Goal: Task Accomplishment & Management: Complete application form

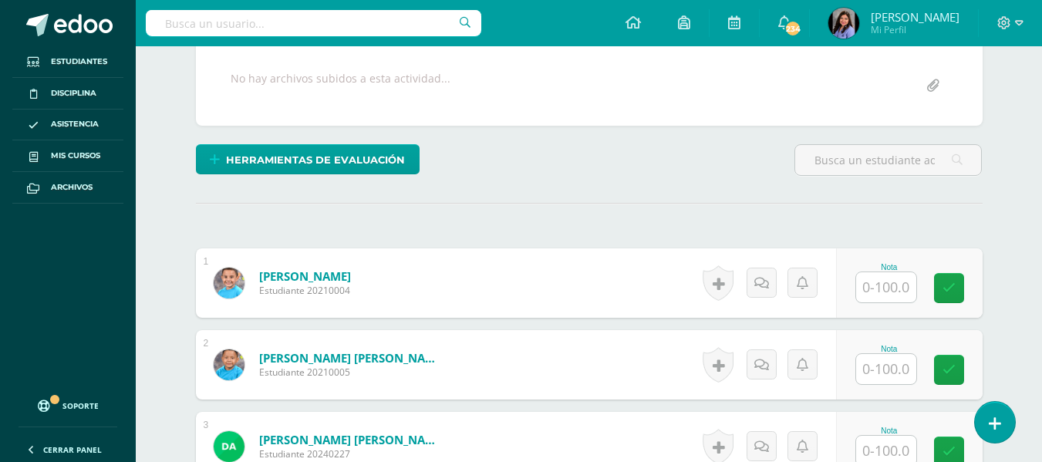
scroll to position [315, 0]
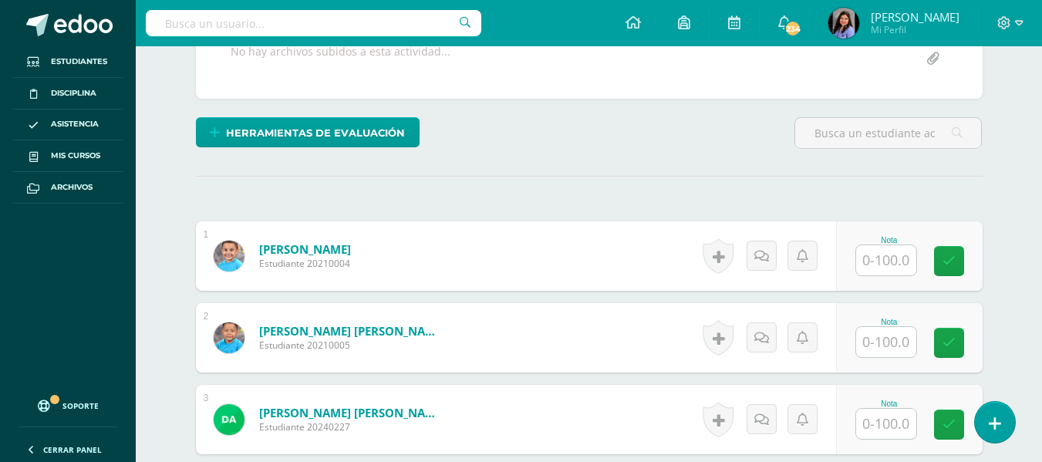
click at [895, 266] on input "text" at bounding box center [886, 260] width 60 height 30
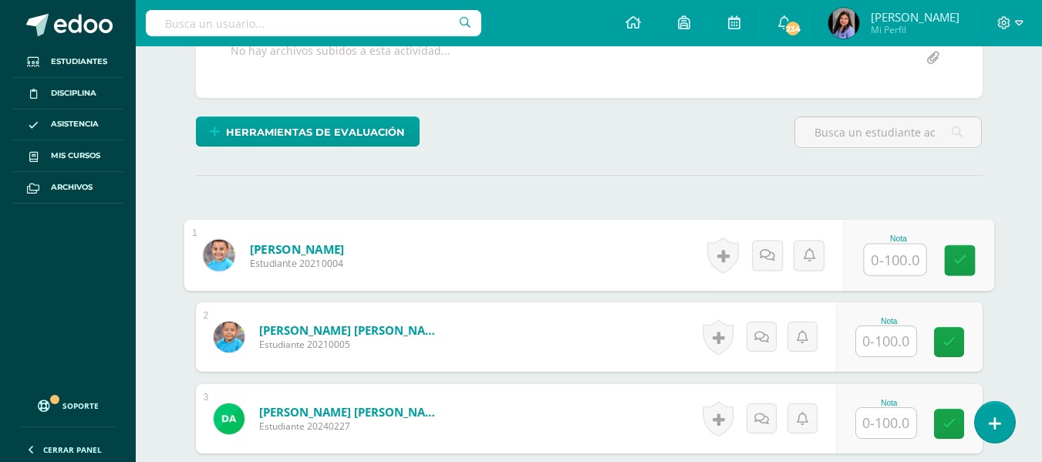
scroll to position [316, 0]
type input "100"
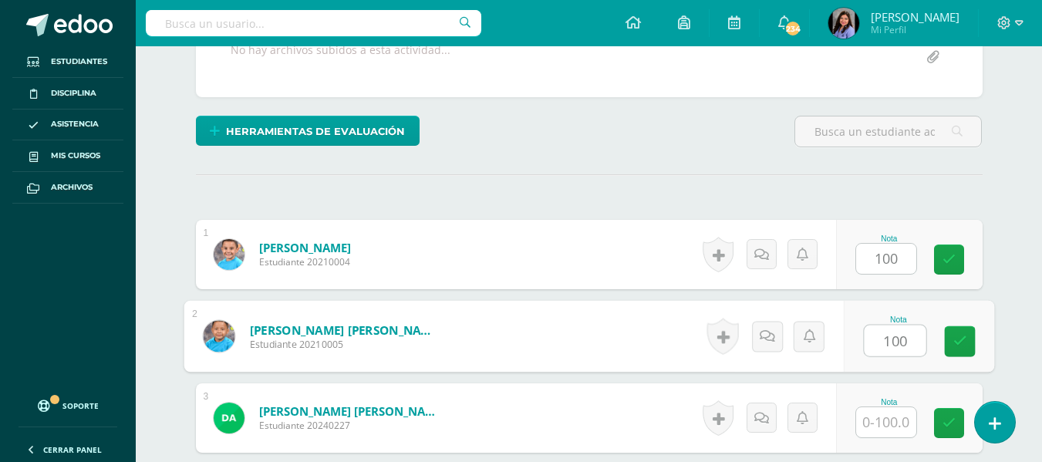
type input "100"
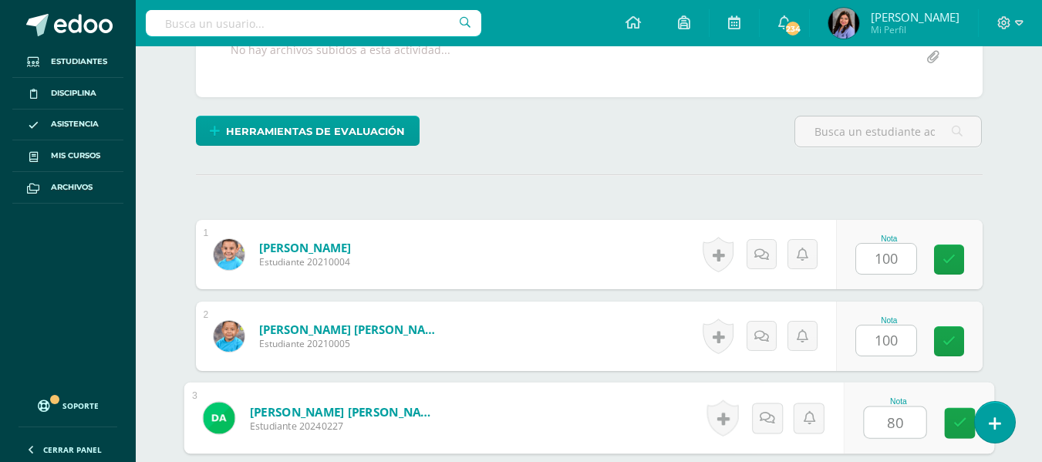
type input "80"
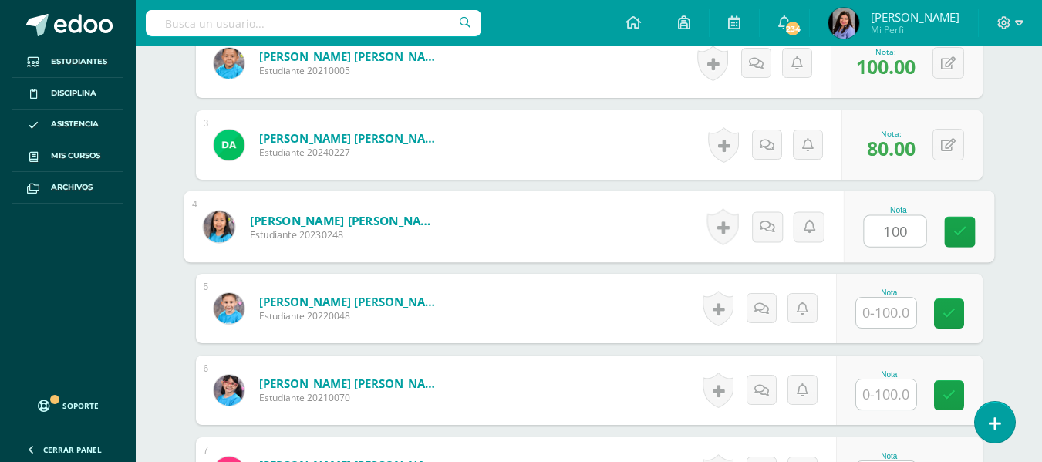
type input "100"
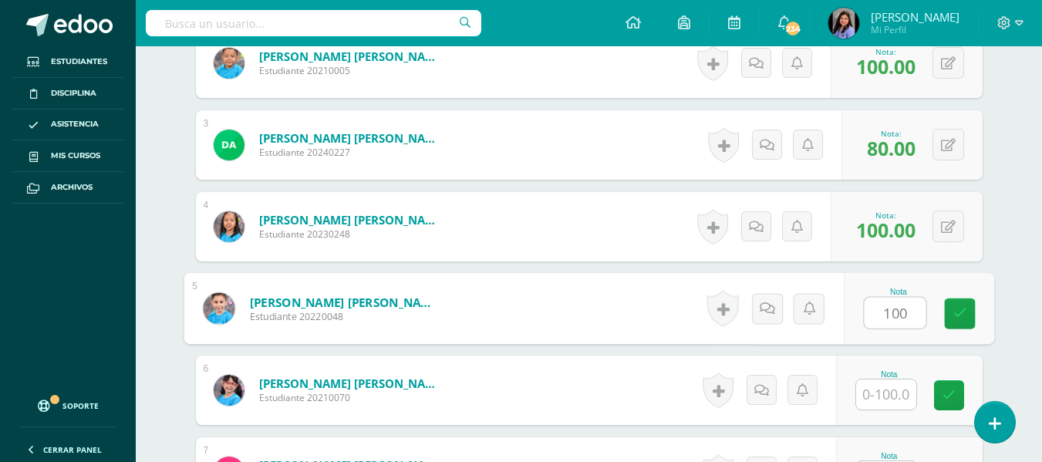
type input "100"
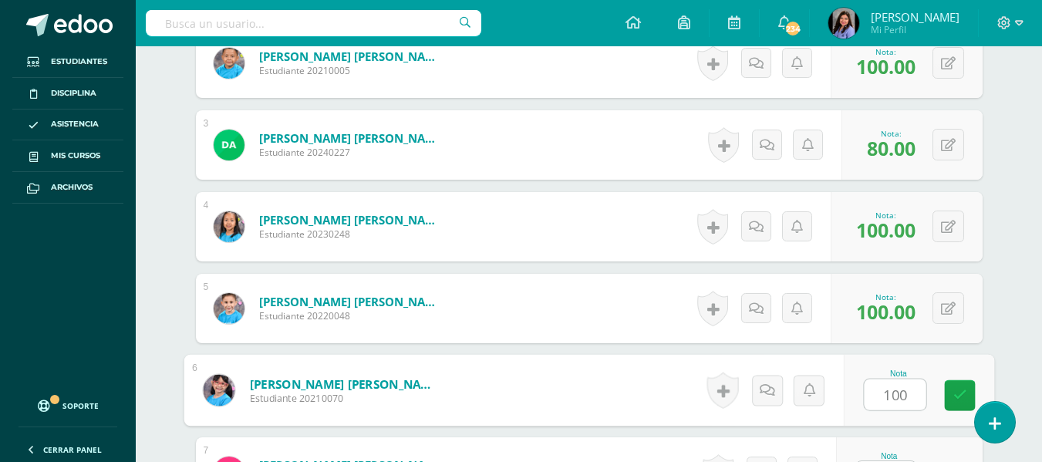
type input "100"
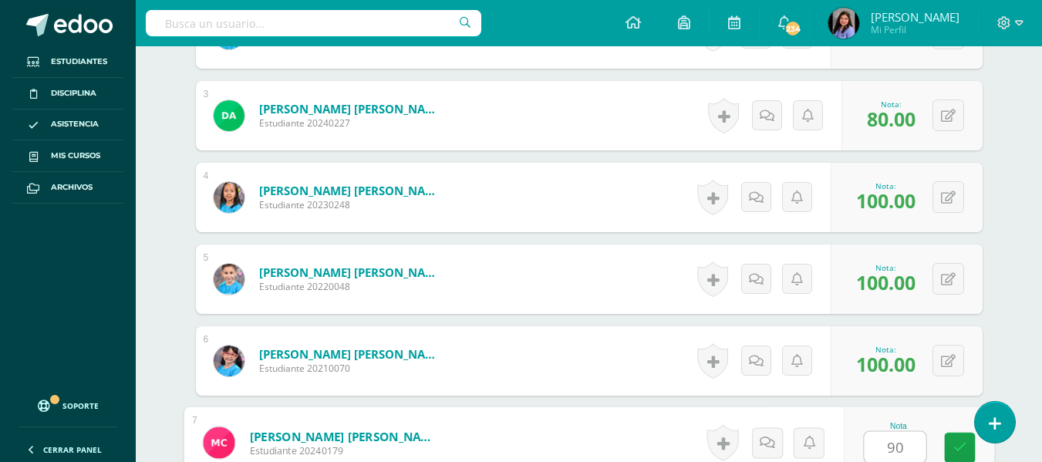
type input "90"
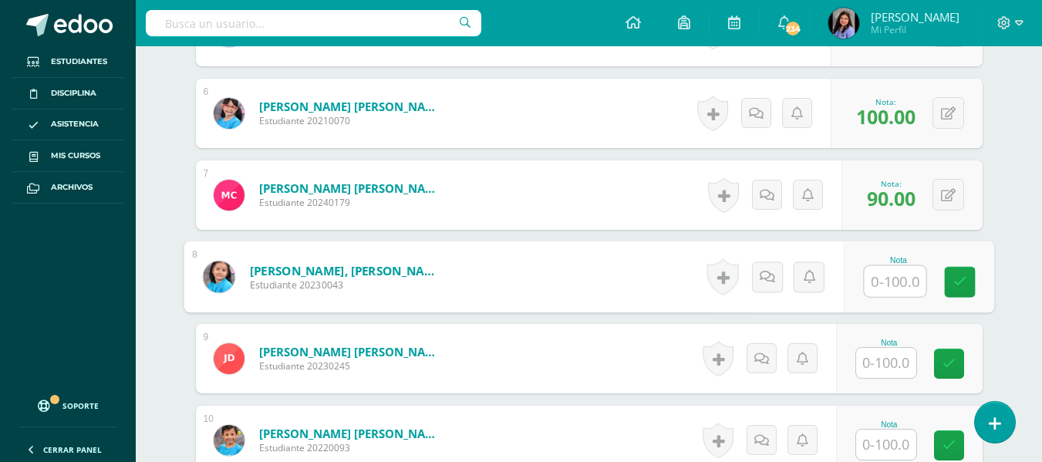
scroll to position [839, 0]
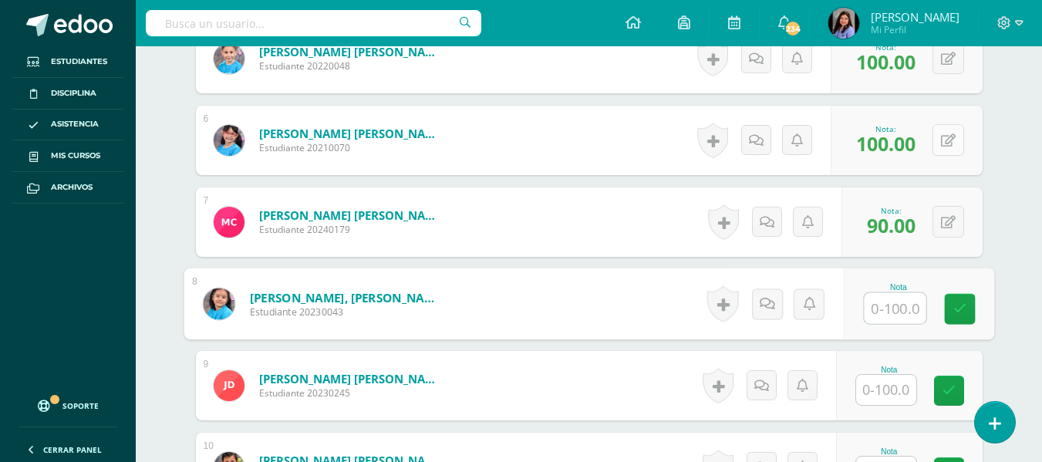
click at [944, 140] on button at bounding box center [948, 140] width 32 height 32
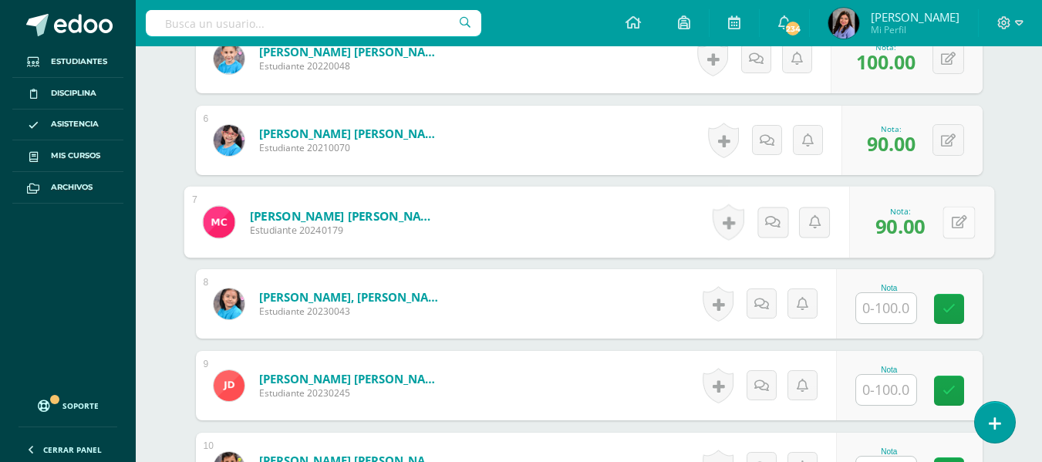
click at [949, 219] on button at bounding box center [958, 222] width 32 height 32
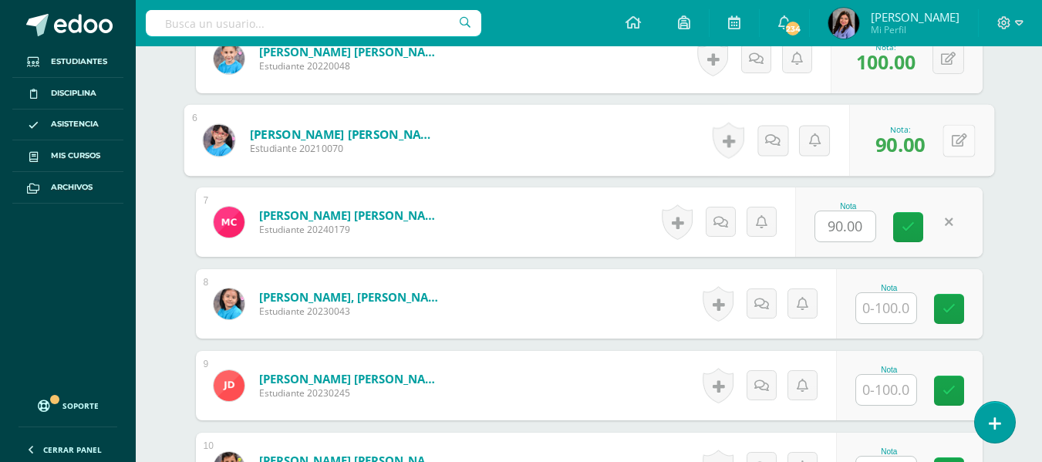
click at [941, 146] on div "0 Logros Logros obtenidos Aún no hay logros agregados Nota: 90.00" at bounding box center [921, 141] width 145 height 72
click at [960, 146] on icon at bounding box center [958, 139] width 15 height 13
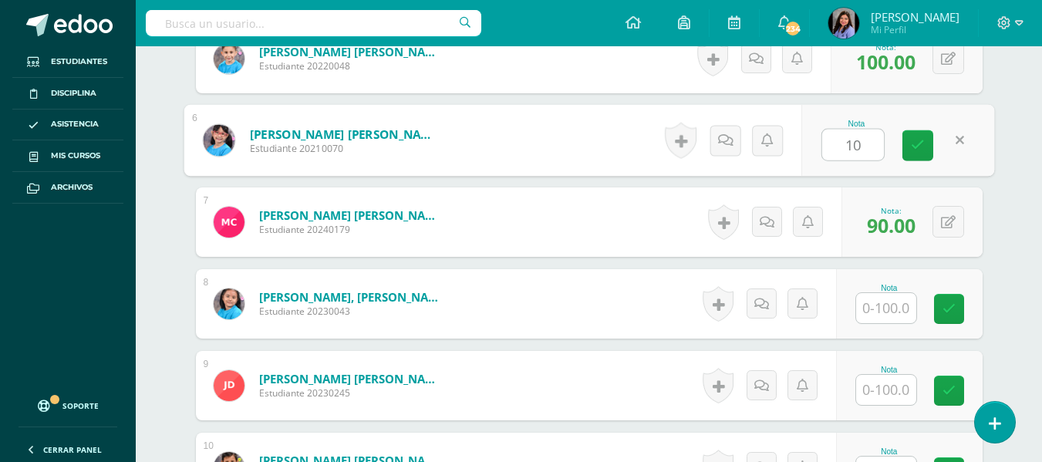
type input "100"
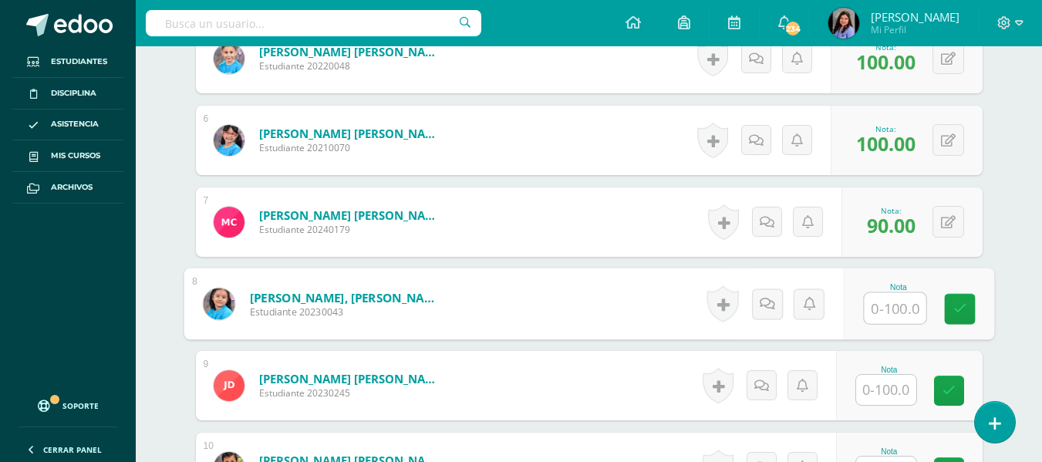
click at [870, 310] on input "text" at bounding box center [895, 308] width 62 height 31
type input "100"
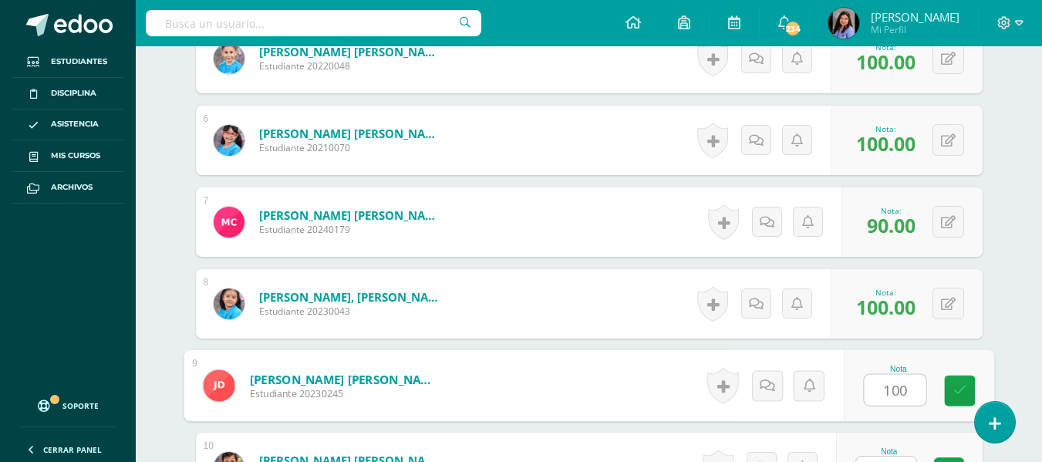
type input "100"
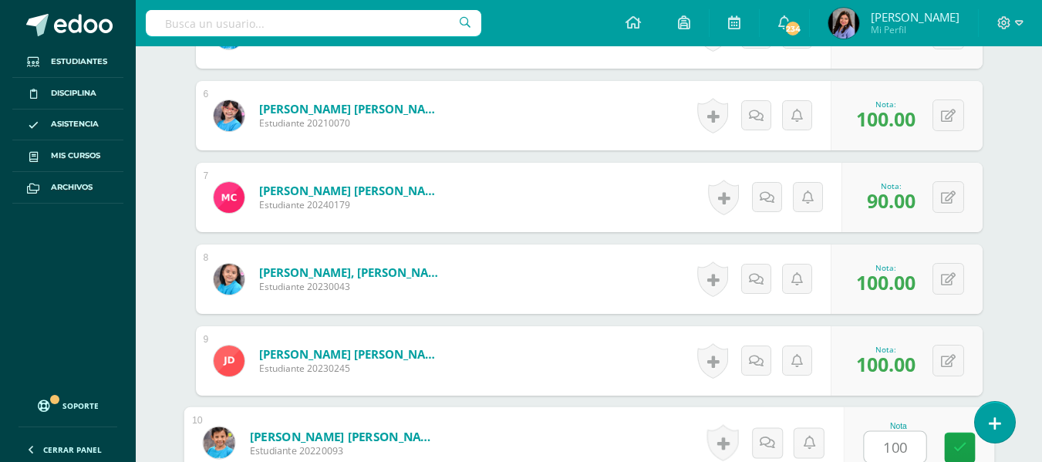
type input "100"
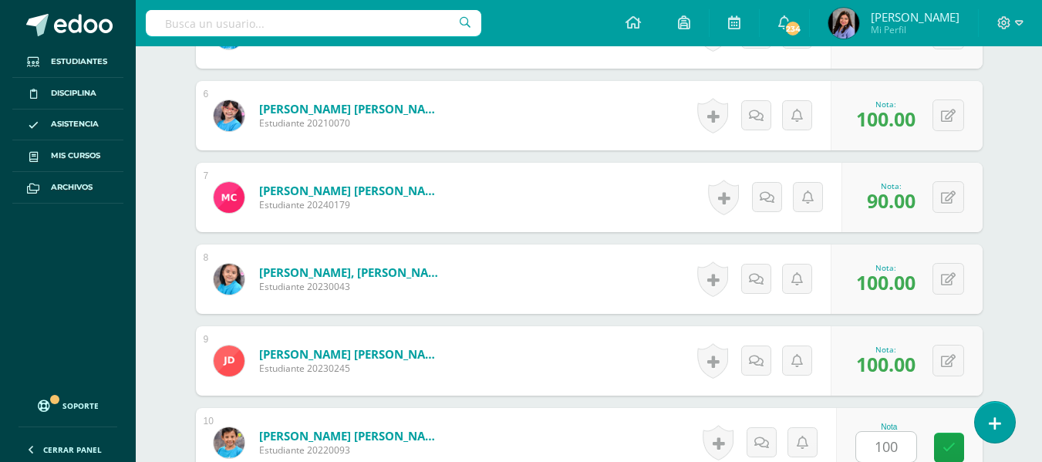
scroll to position [1161, 0]
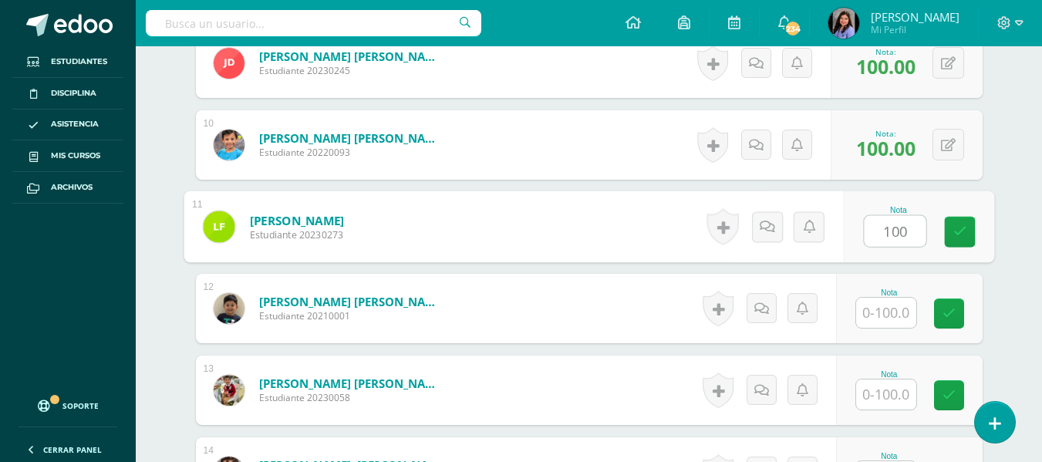
type input "100"
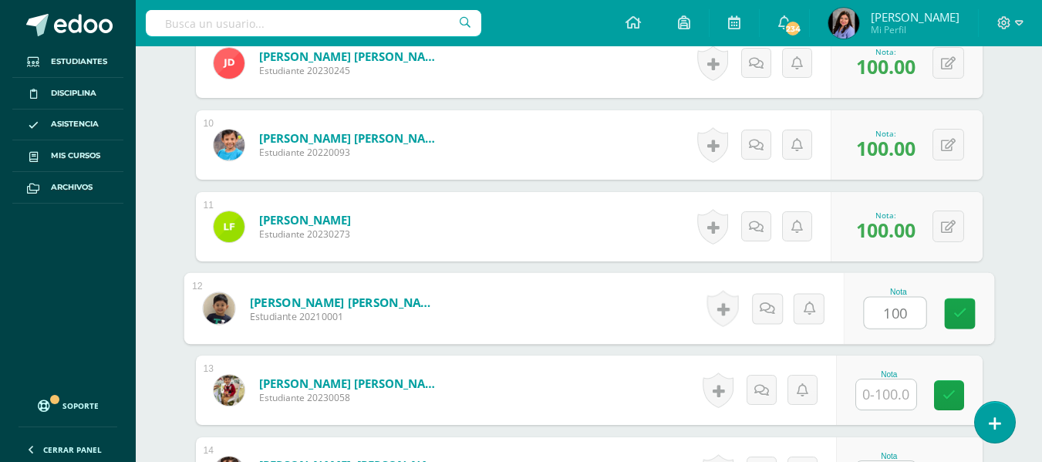
type input "100"
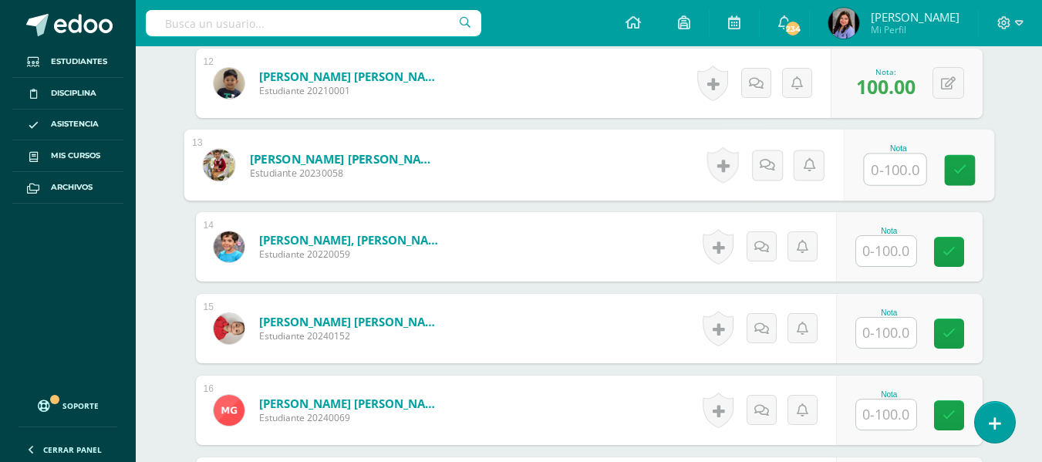
scroll to position [1392, 0]
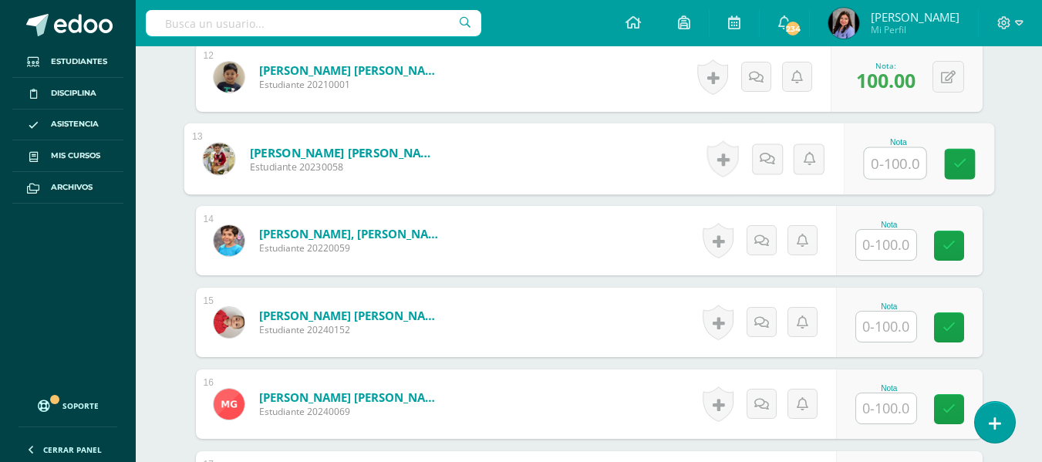
click at [904, 245] on input "text" at bounding box center [886, 245] width 60 height 30
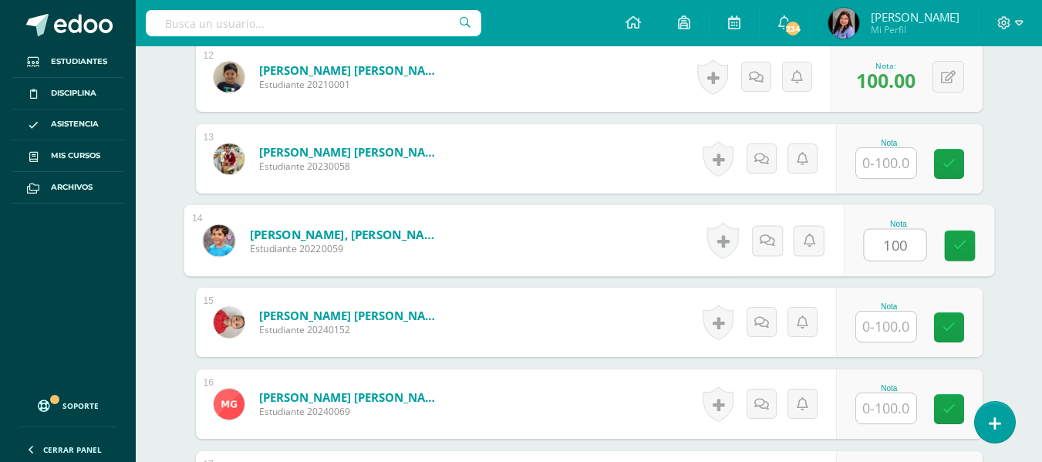
type input "100"
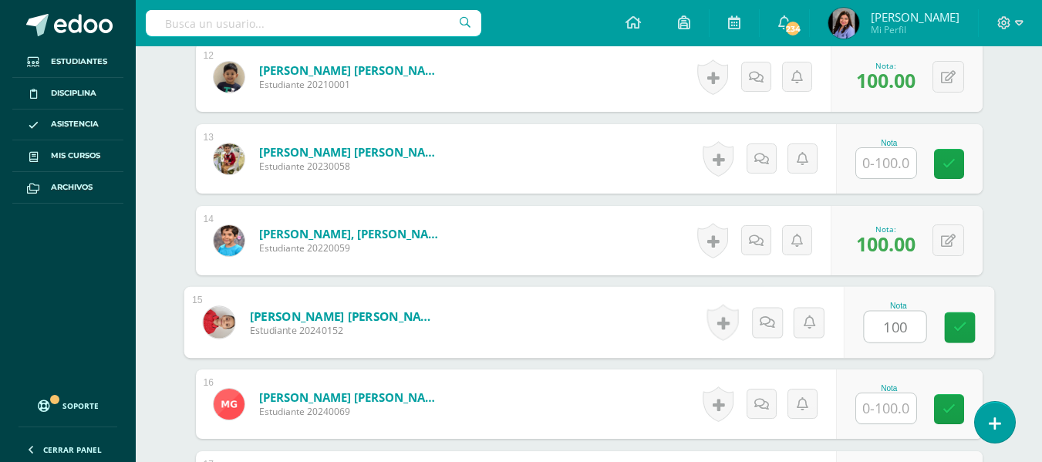
type input "100"
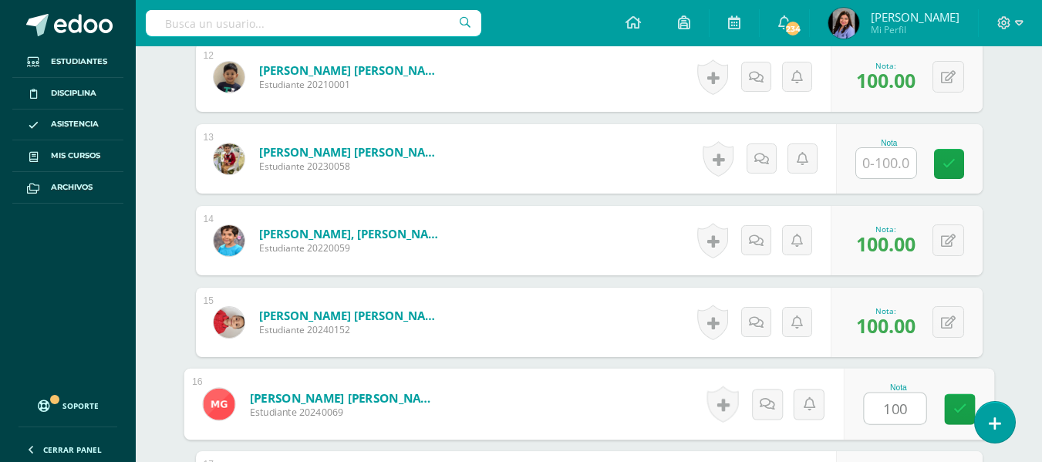
type input "100"
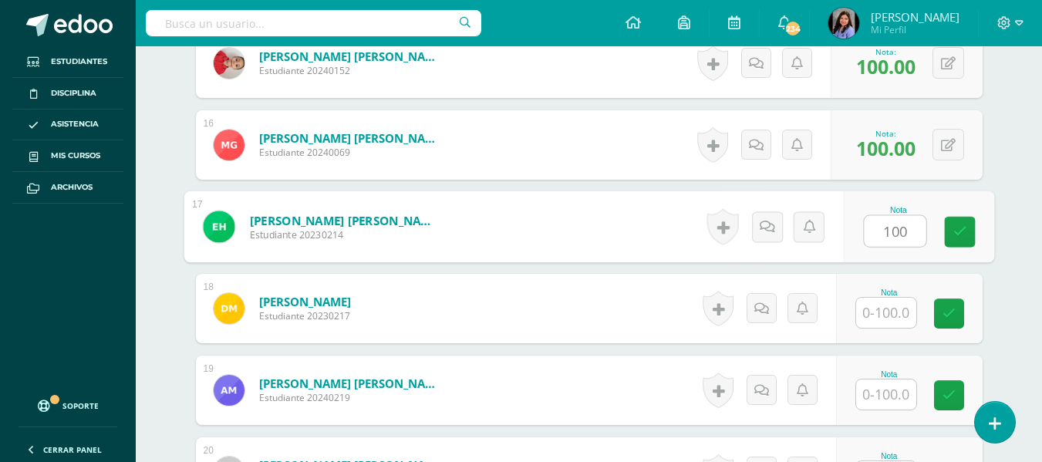
type input "100"
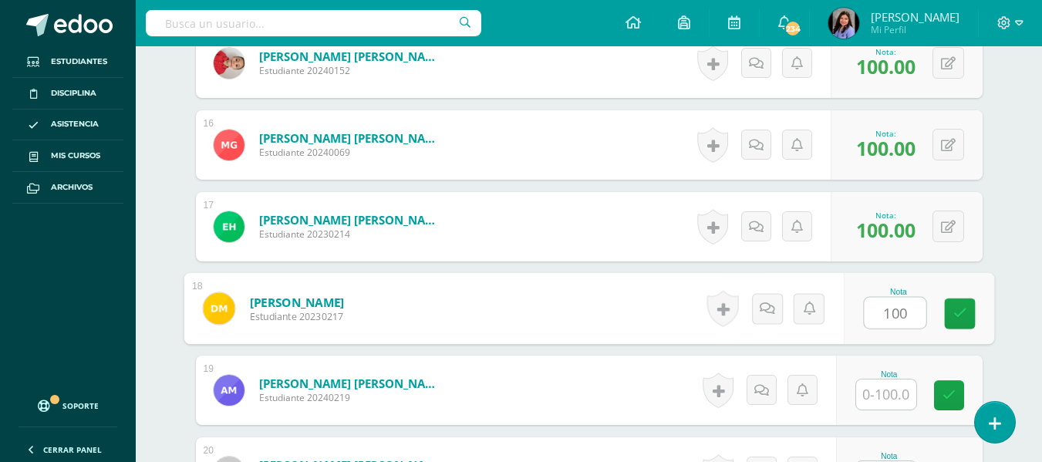
type input "100"
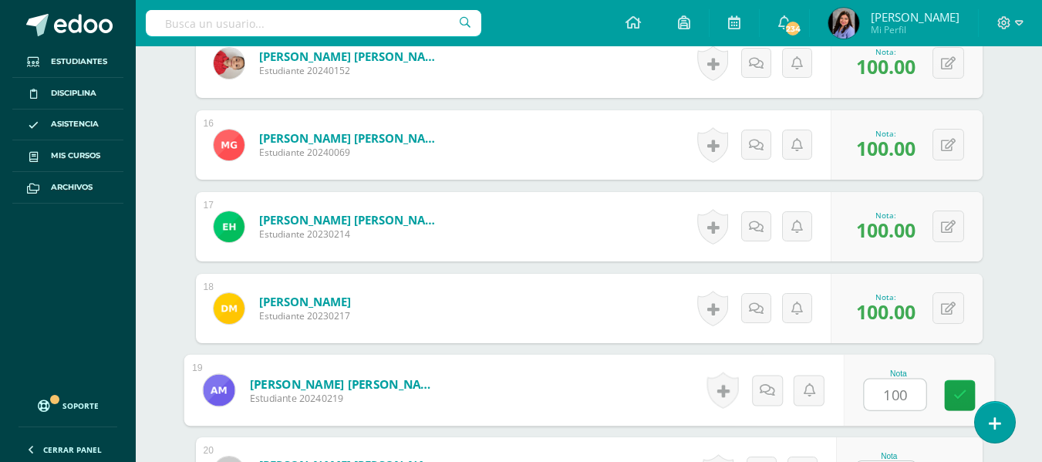
type input "100"
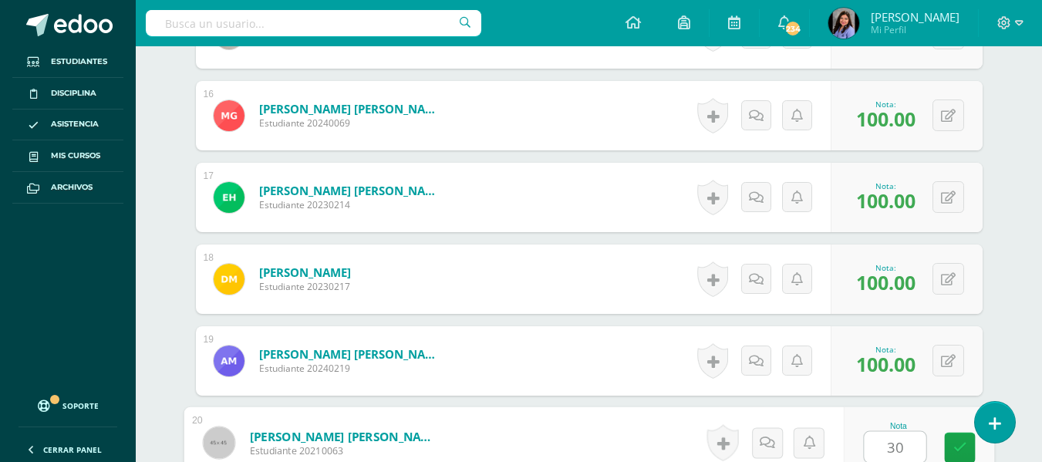
type input "30"
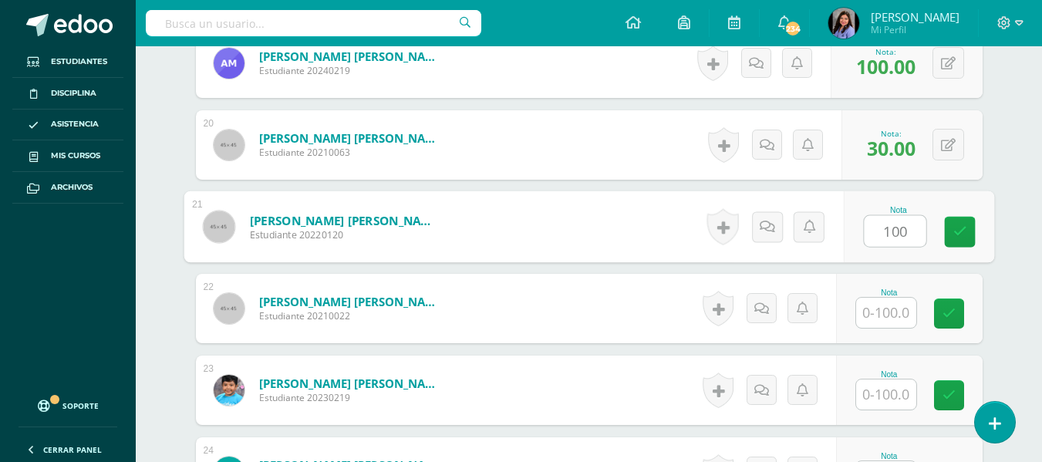
type input "100"
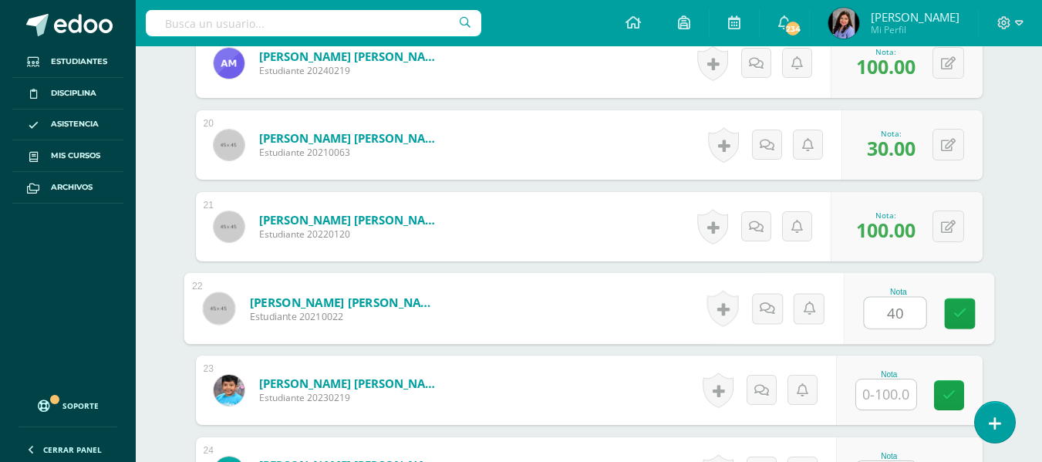
type input "40"
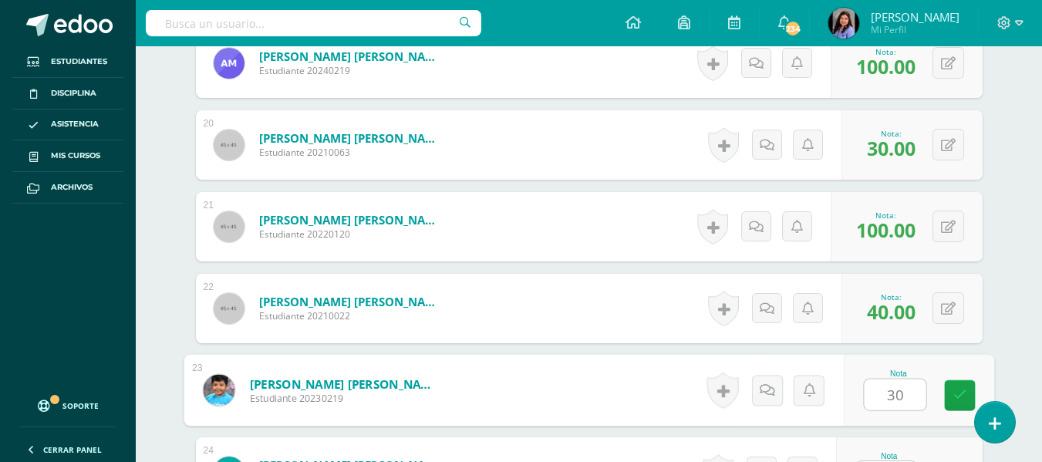
type input "30"
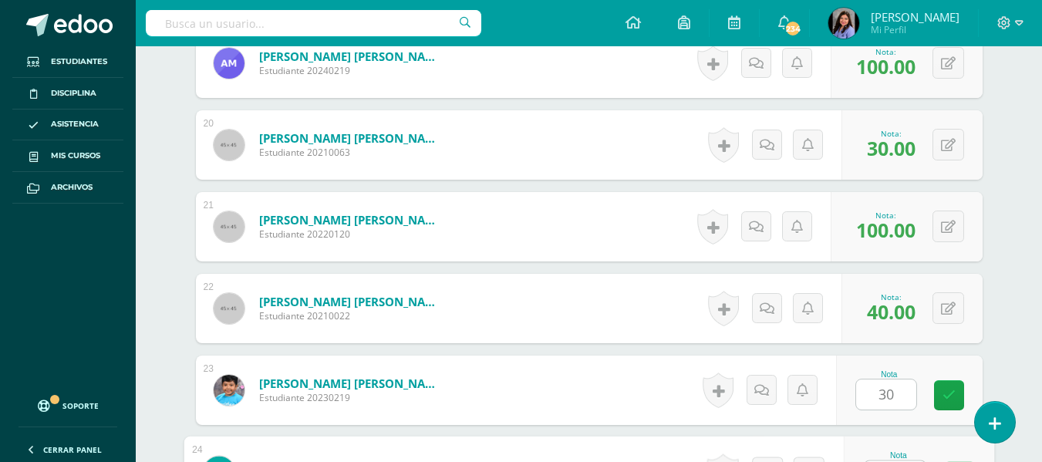
scroll to position [2008, 0]
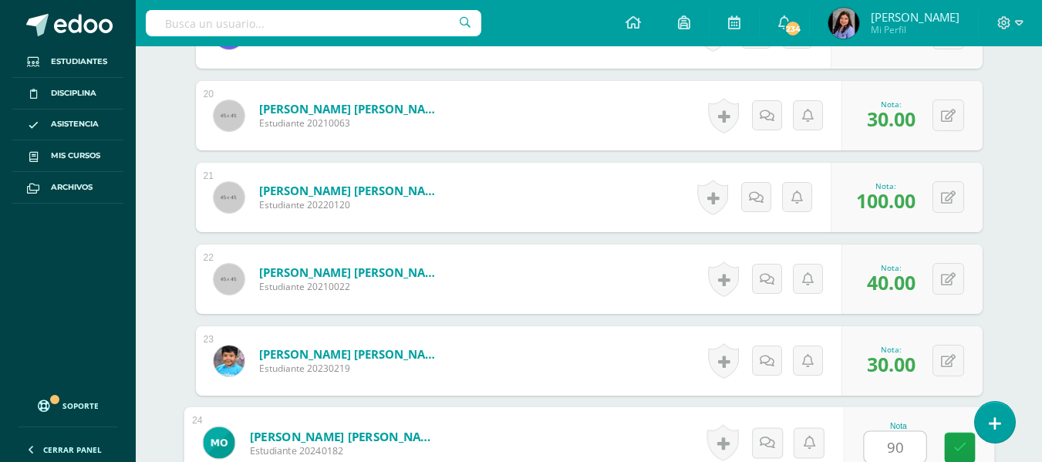
type input "90"
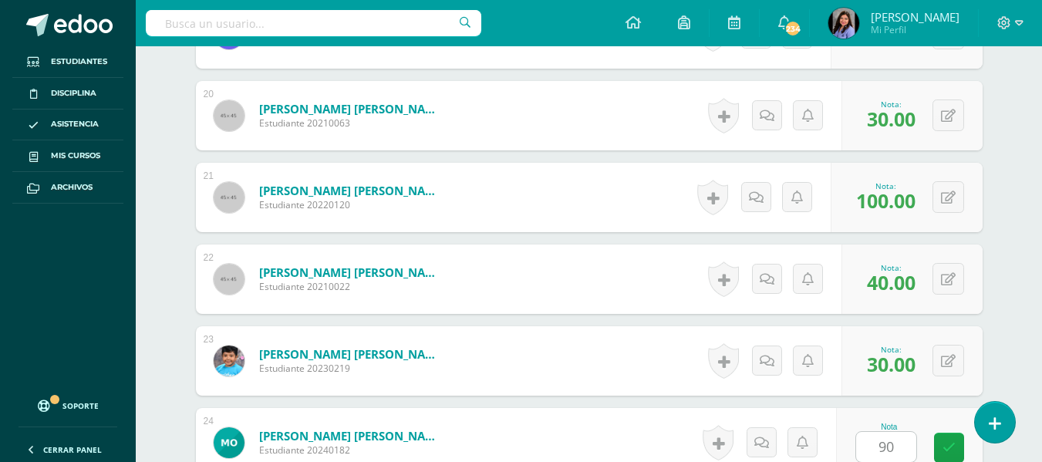
scroll to position [2305, 0]
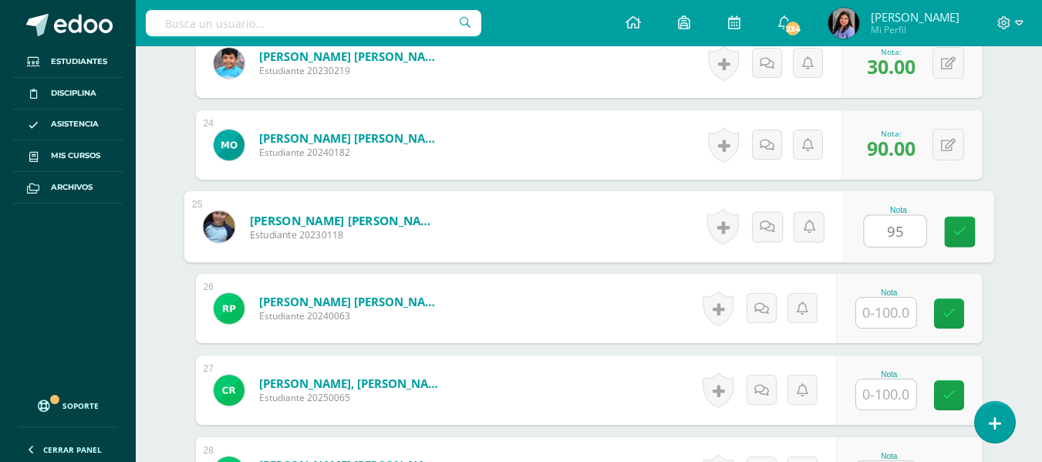
type input "95"
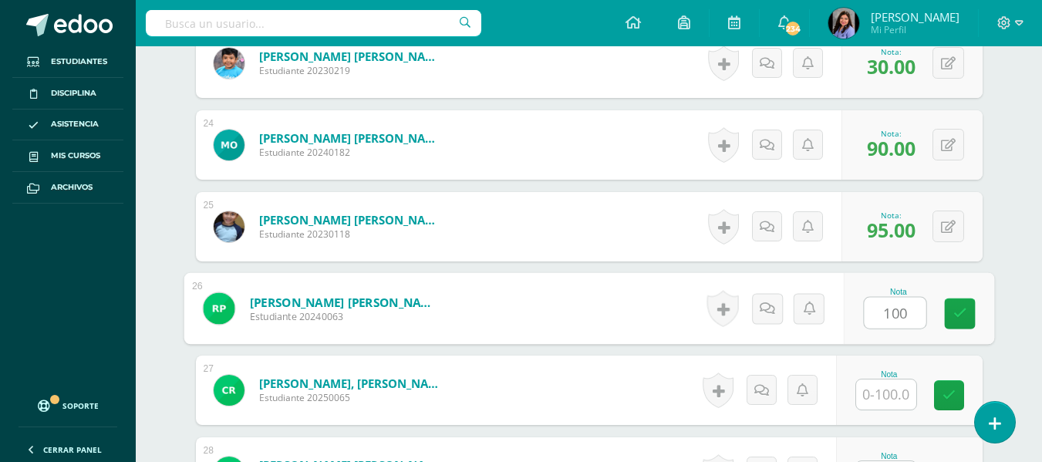
type input "100"
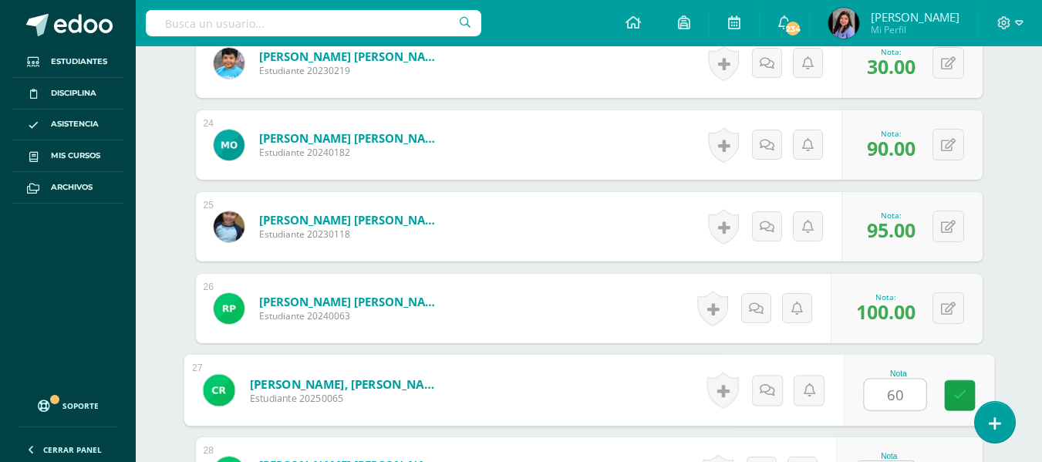
type input "60"
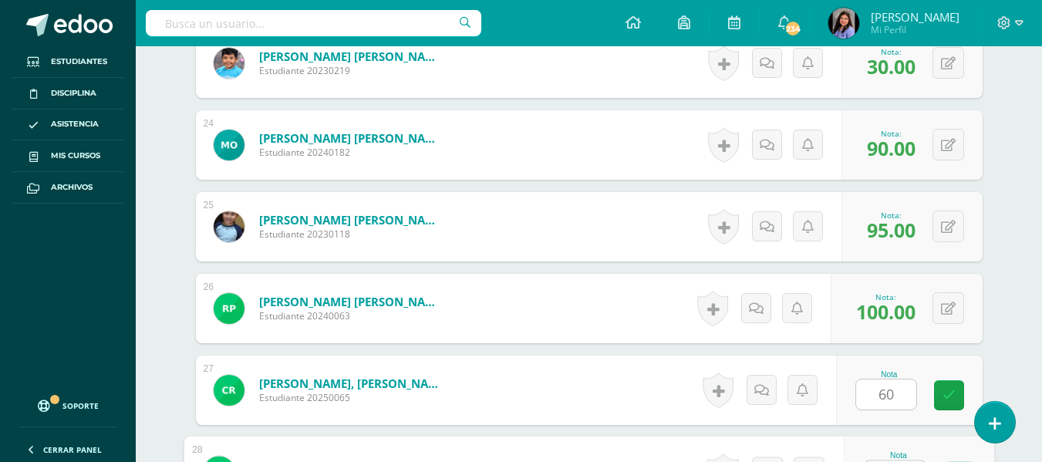
scroll to position [2335, 0]
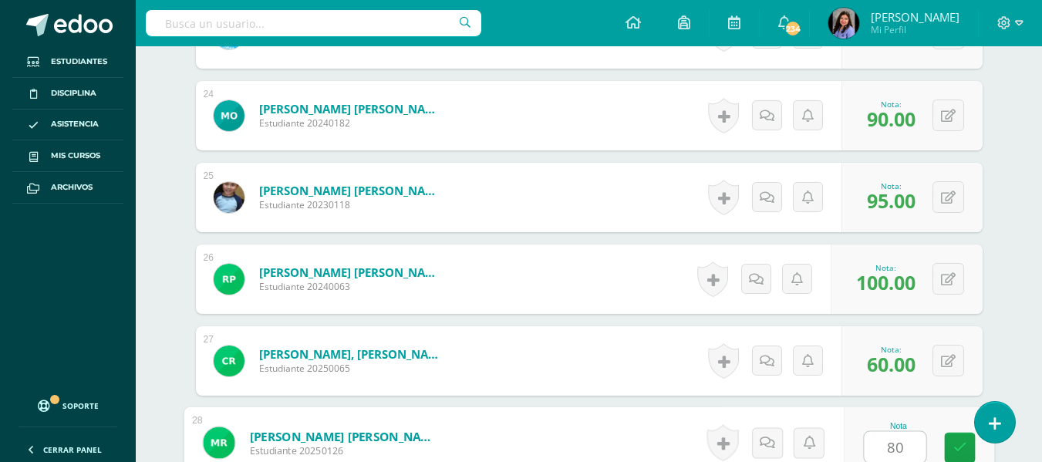
type input "80"
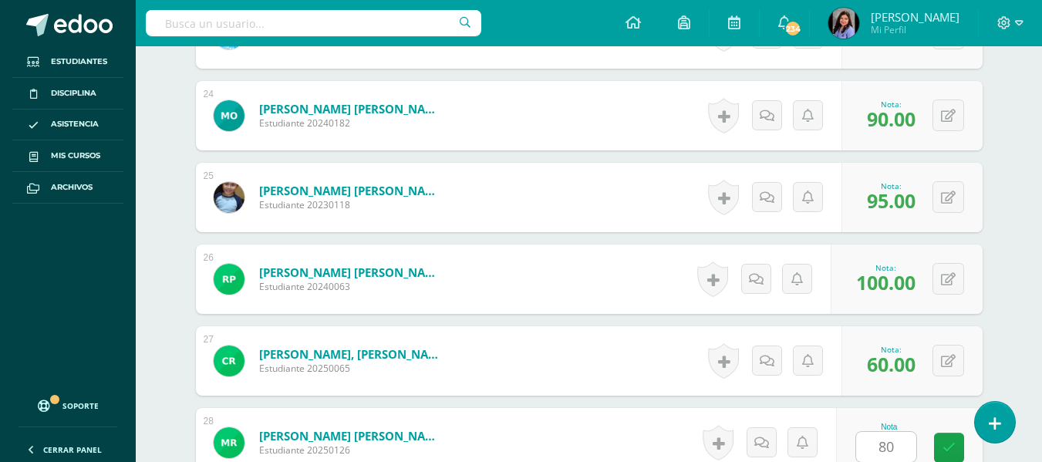
scroll to position [2632, 0]
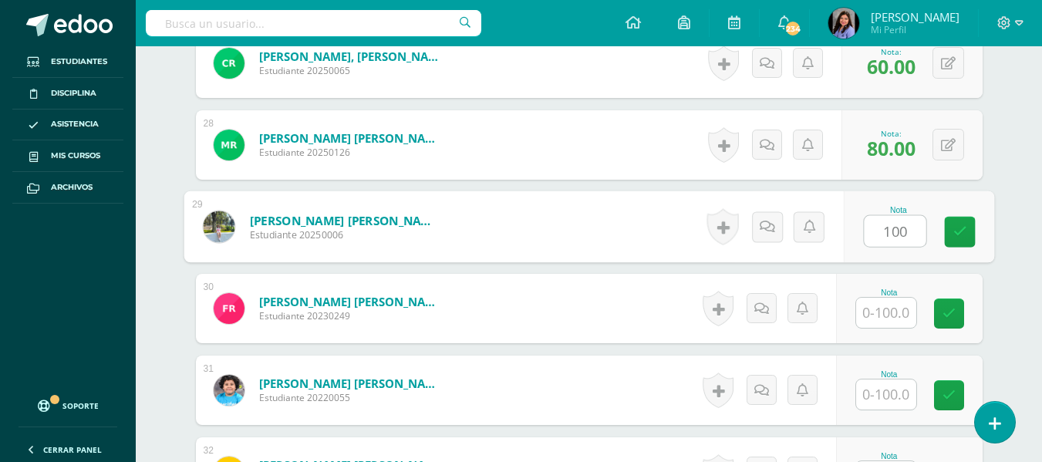
type input "100"
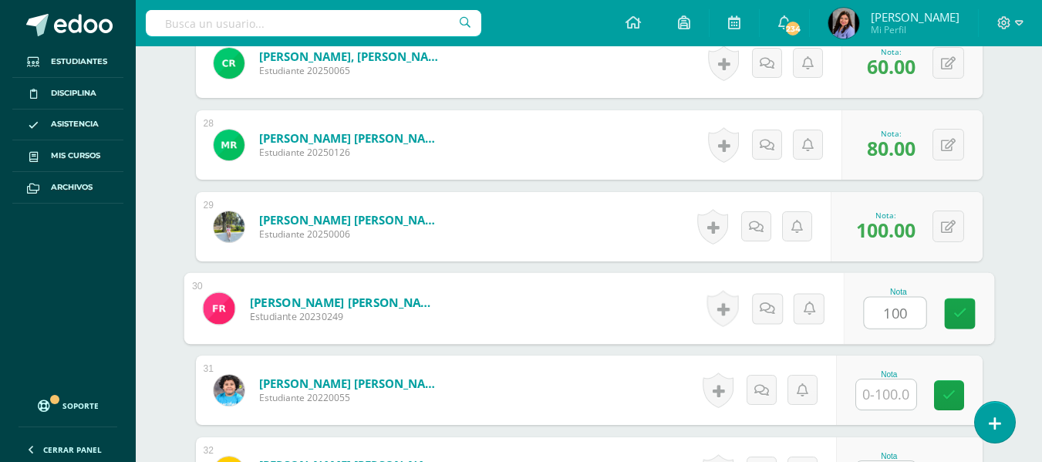
type input "100"
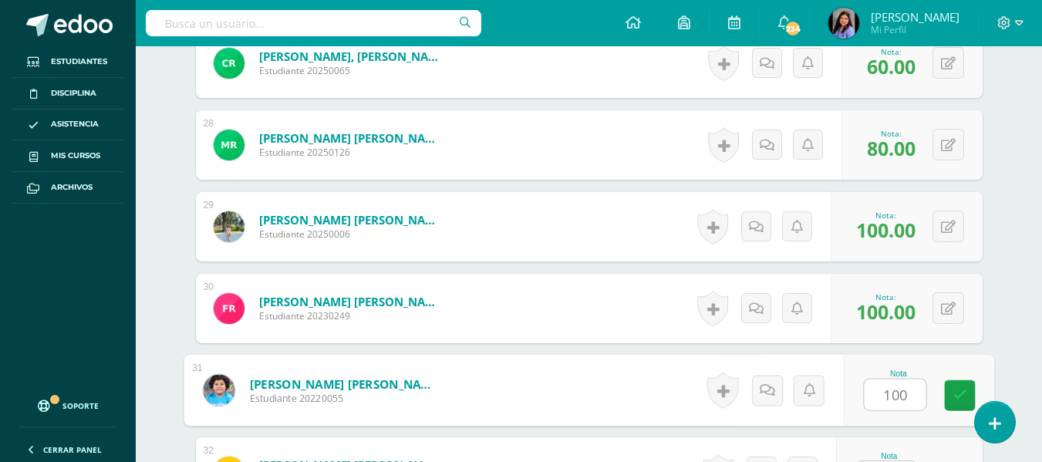
type input "100"
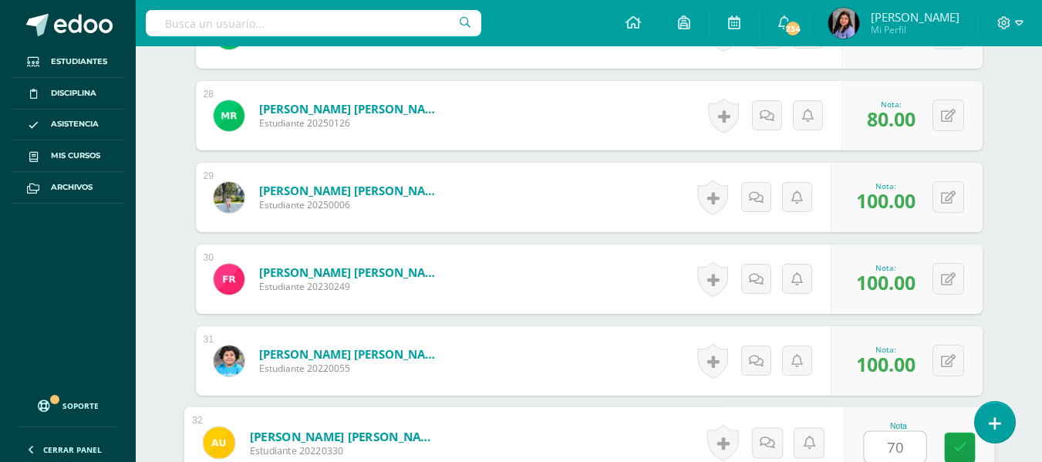
type input "70"
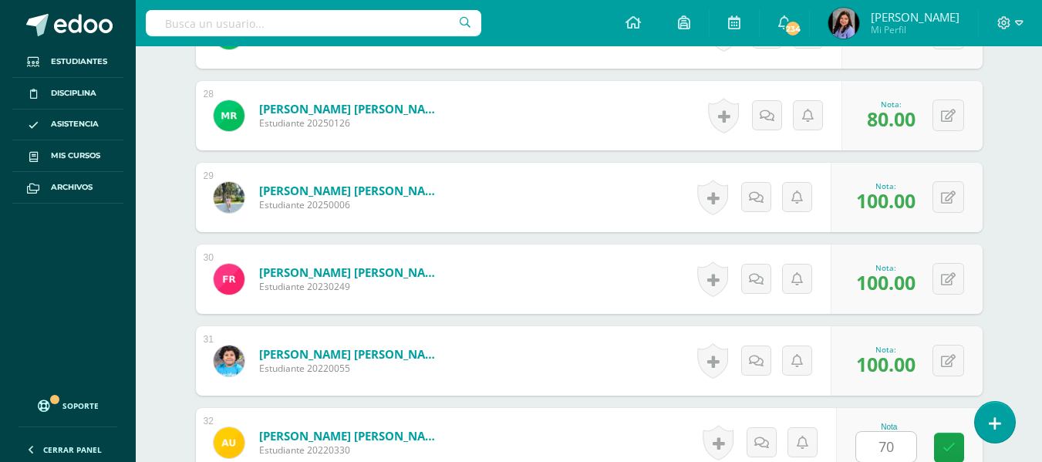
scroll to position [2959, 0]
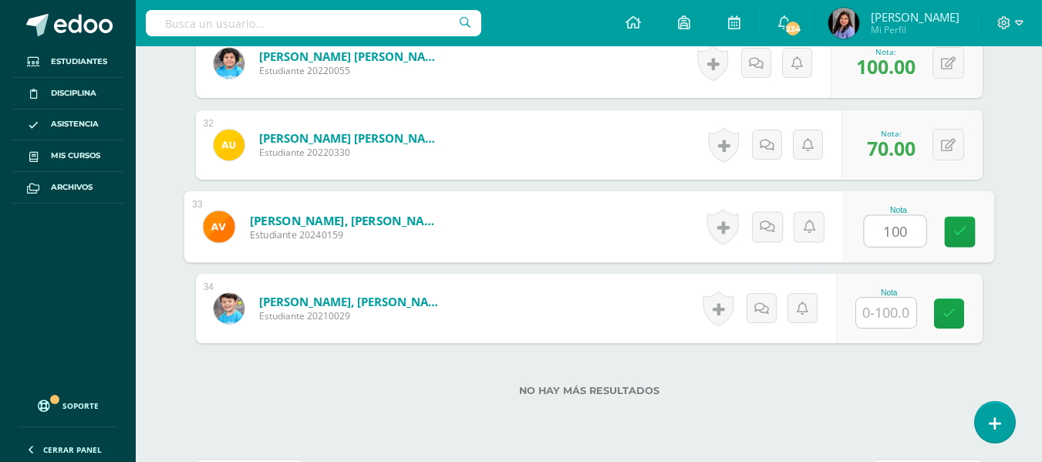
type input "100"
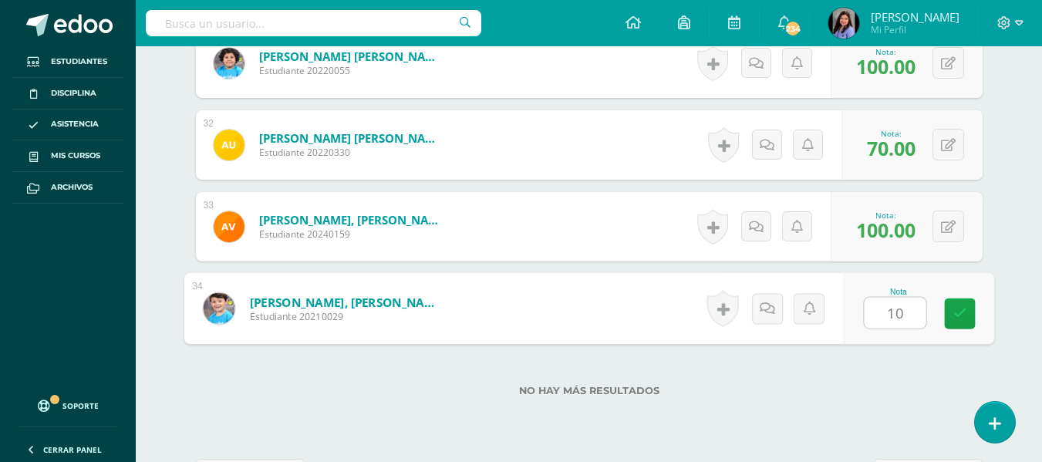
type input "100"
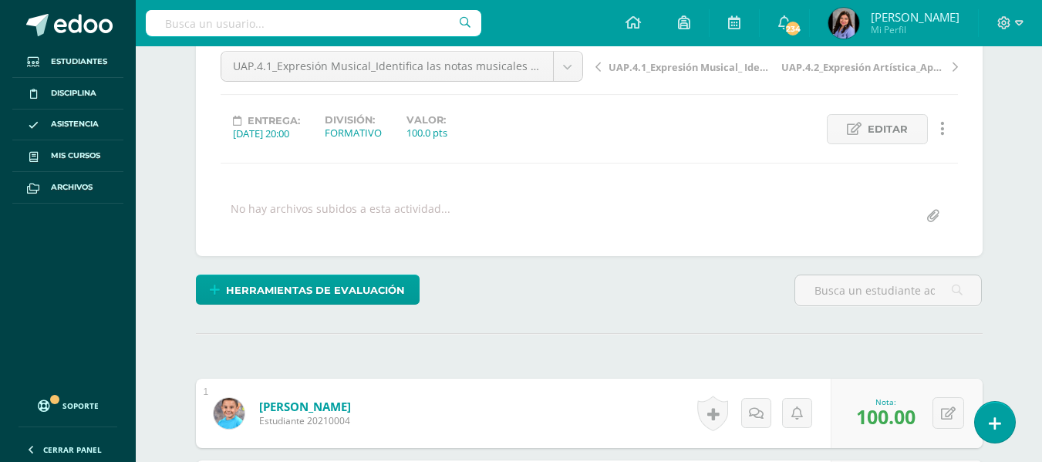
scroll to position [0, 0]
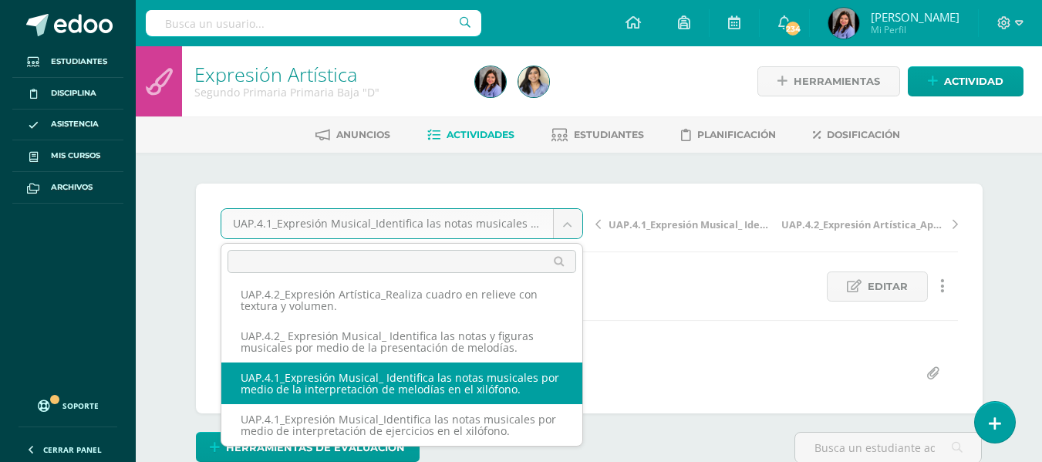
select select "/dashboard/teacher/grade-activity/227650/"
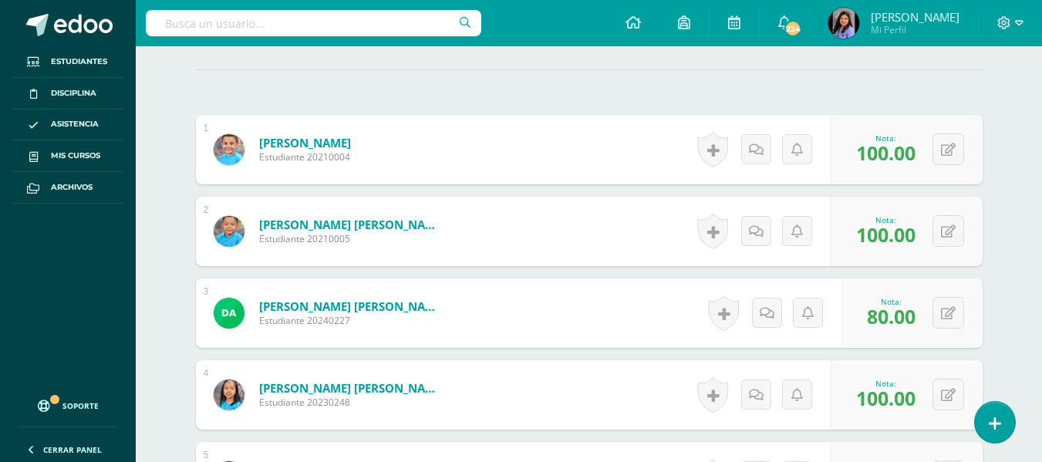
scroll to position [463, 0]
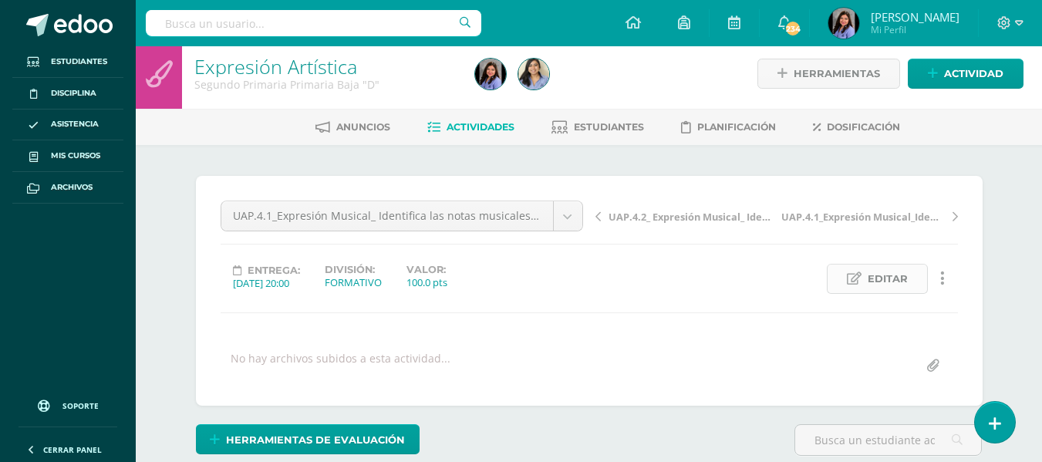
click at [915, 283] on link "Editar" at bounding box center [877, 279] width 101 height 30
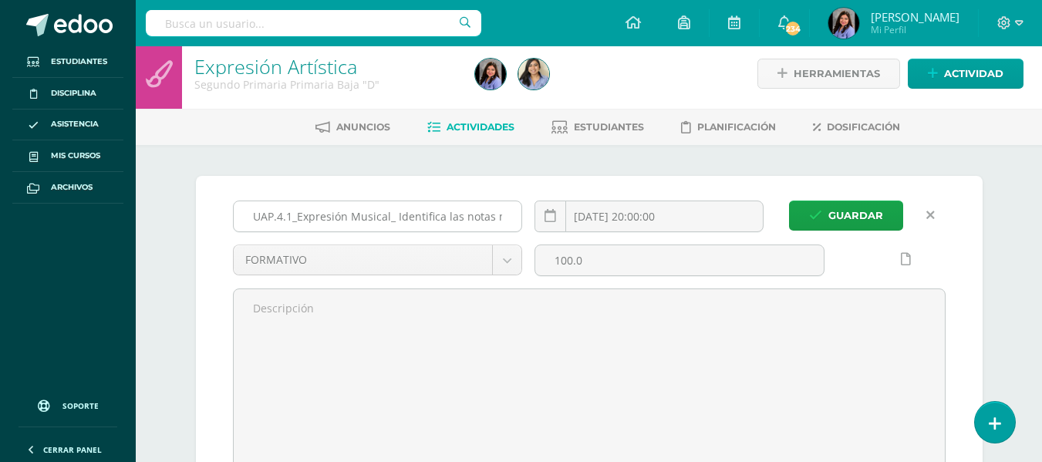
click at [486, 215] on input "UAP.4.1_Expresión Musical_ Identifica las notas musicales por medio de la inter…" at bounding box center [378, 216] width 288 height 30
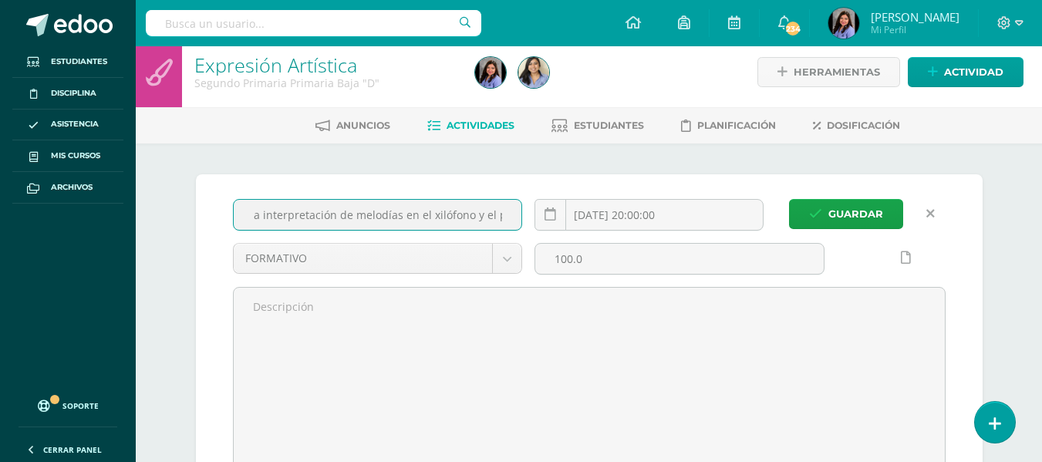
scroll to position [0, 382]
type input "UAP.4.1_Expresión Musical_ Identifica las notas musicales por medio de la inter…"
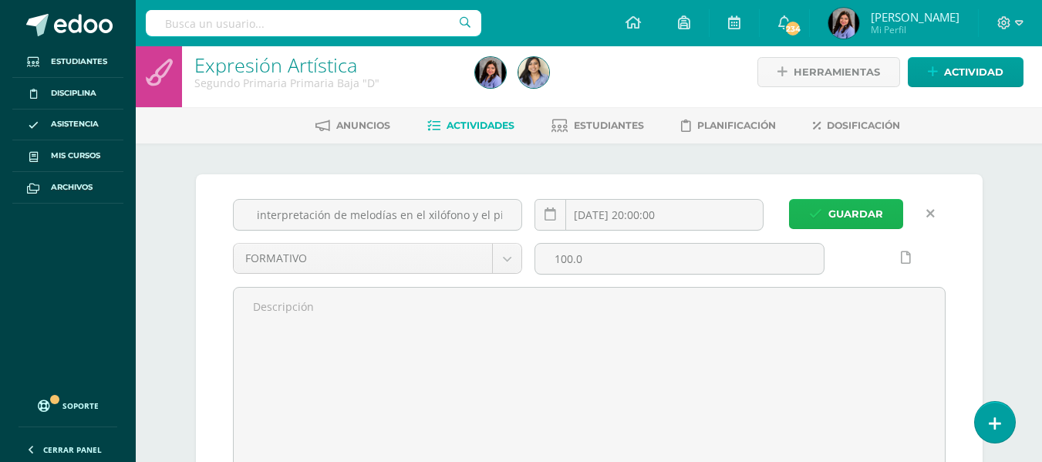
scroll to position [0, 0]
click at [829, 215] on span "Guardar" at bounding box center [855, 213] width 55 height 29
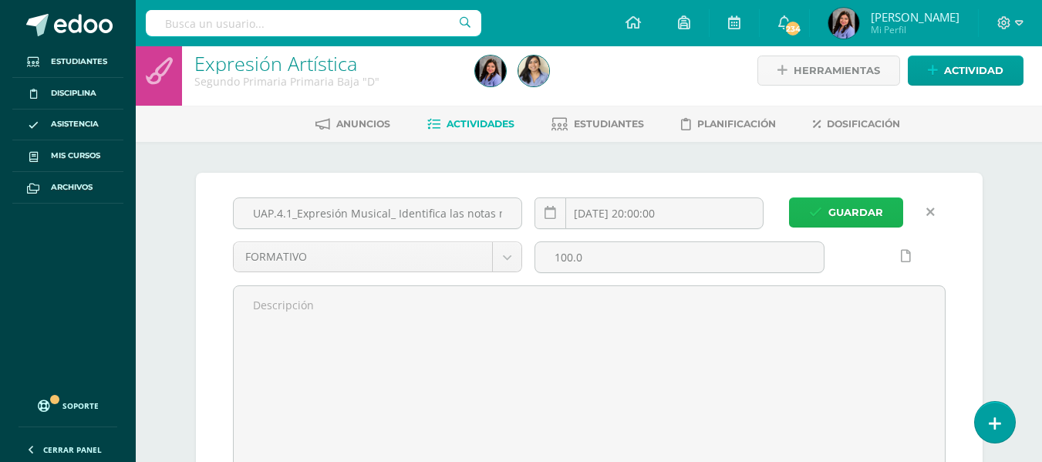
click at [847, 211] on span "Guardar" at bounding box center [855, 212] width 55 height 29
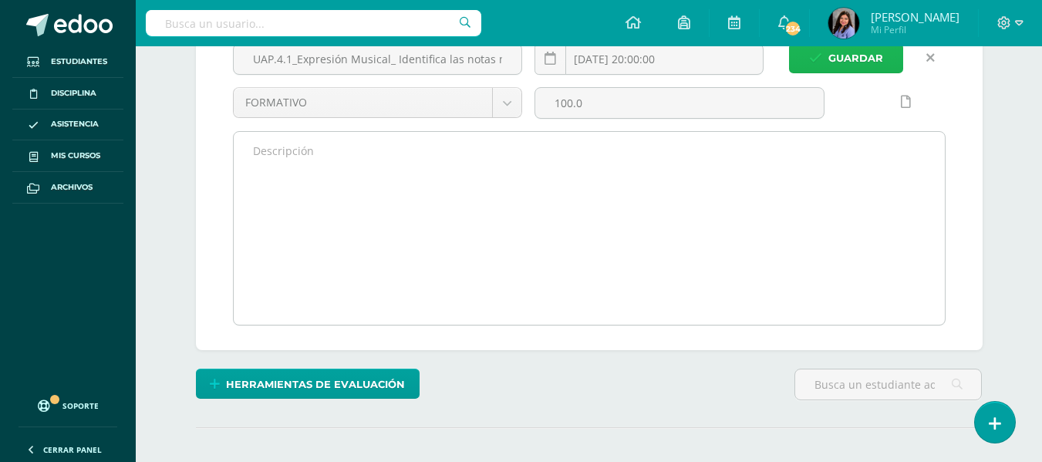
scroll to position [86, 0]
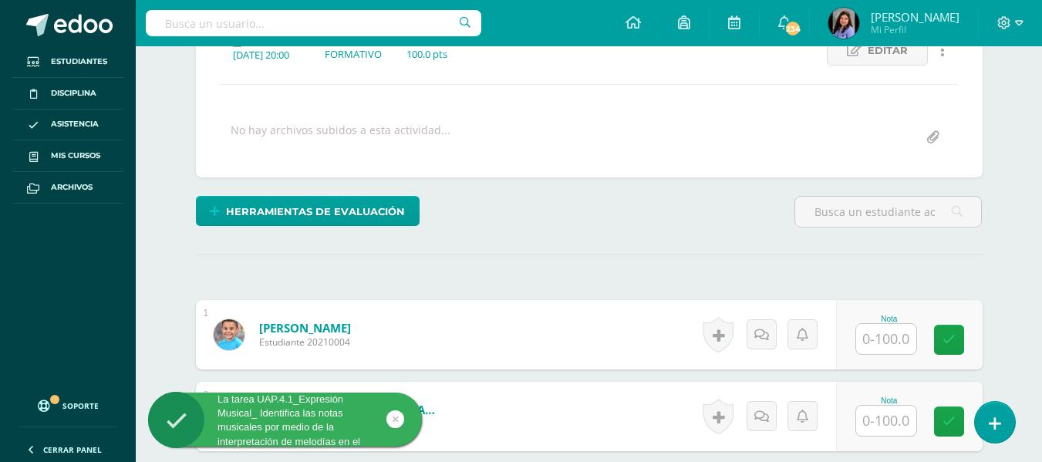
scroll to position [237, 0]
click at [908, 340] on input "text" at bounding box center [886, 338] width 60 height 30
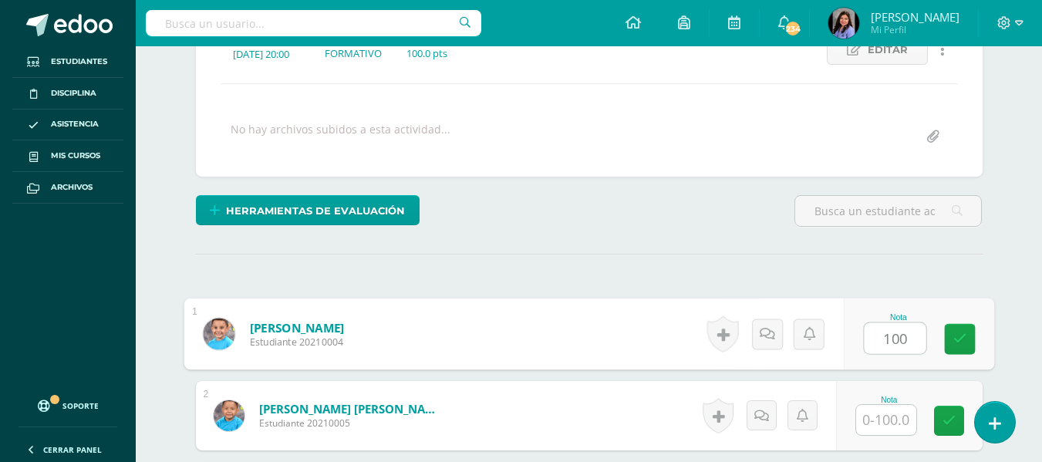
type input "100"
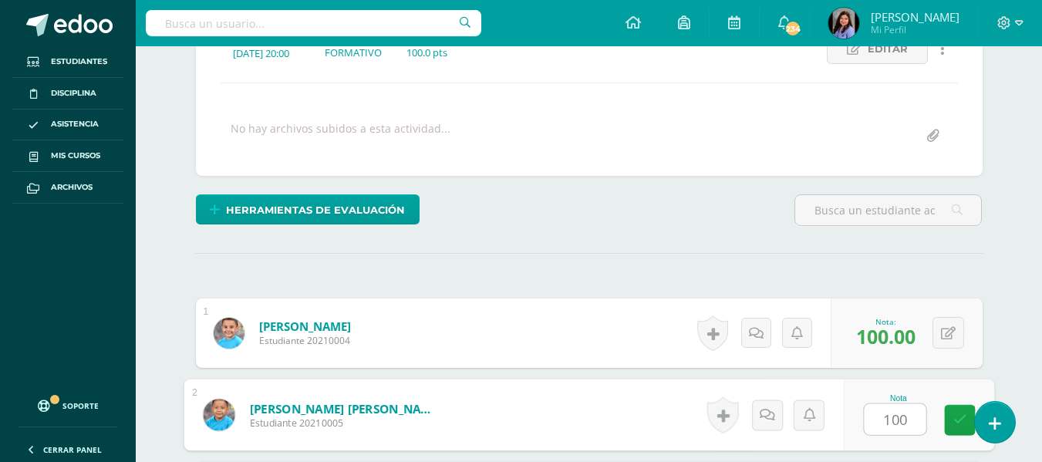
type input "100"
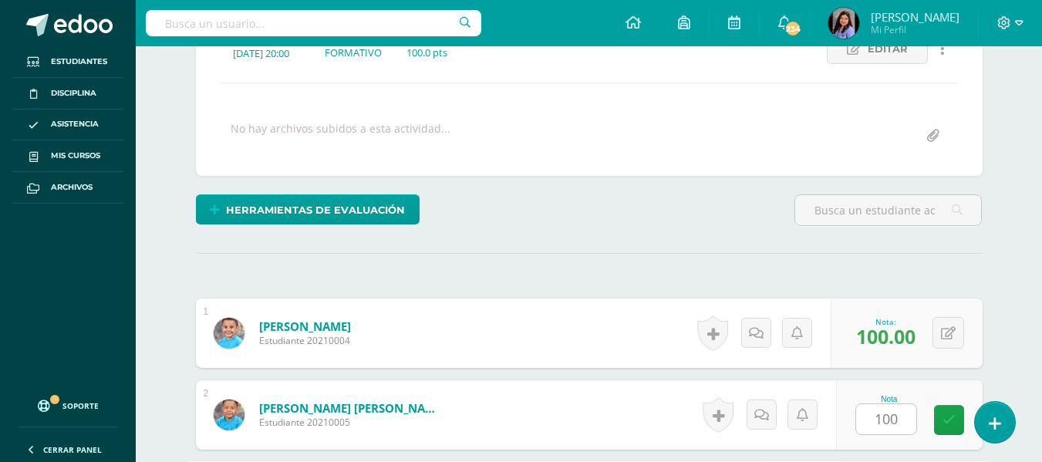
scroll to position [507, 0]
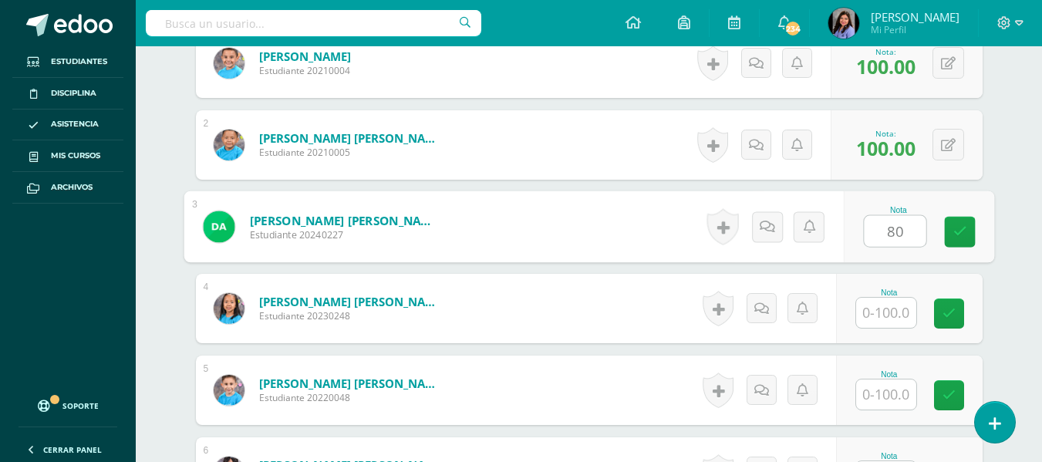
type input "80"
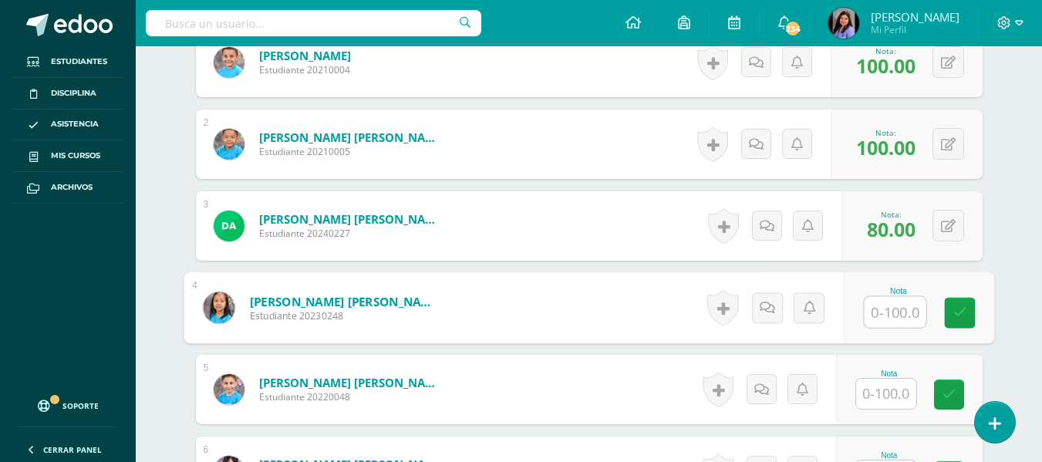
scroll to position [509, 0]
type input "20"
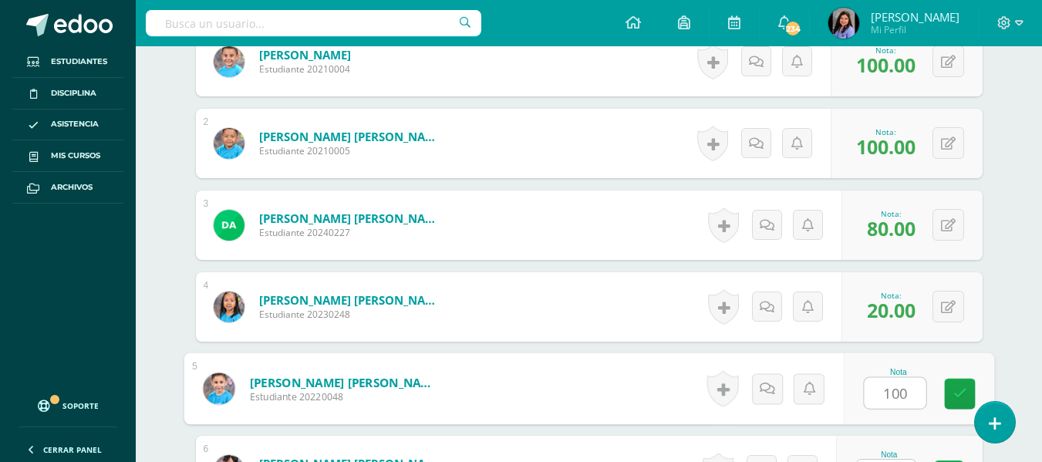
type input "100"
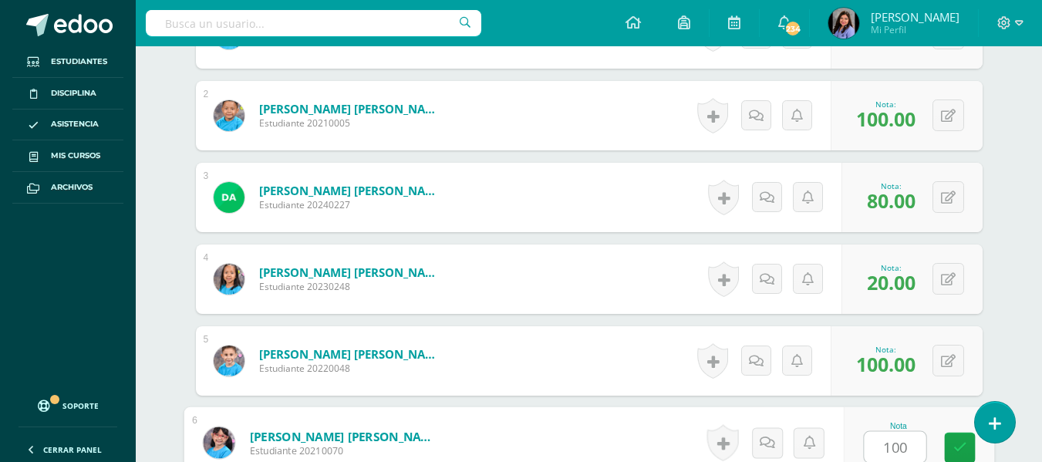
type input "100"
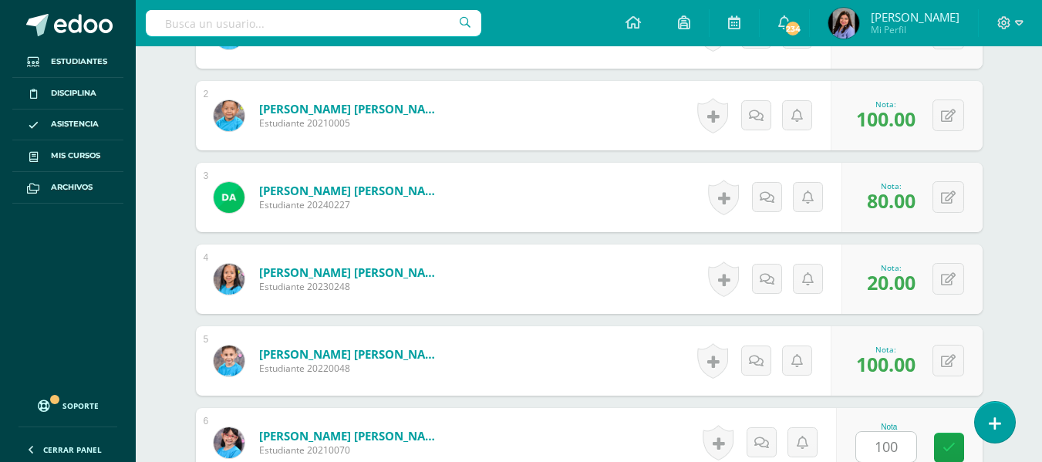
scroll to position [834, 0]
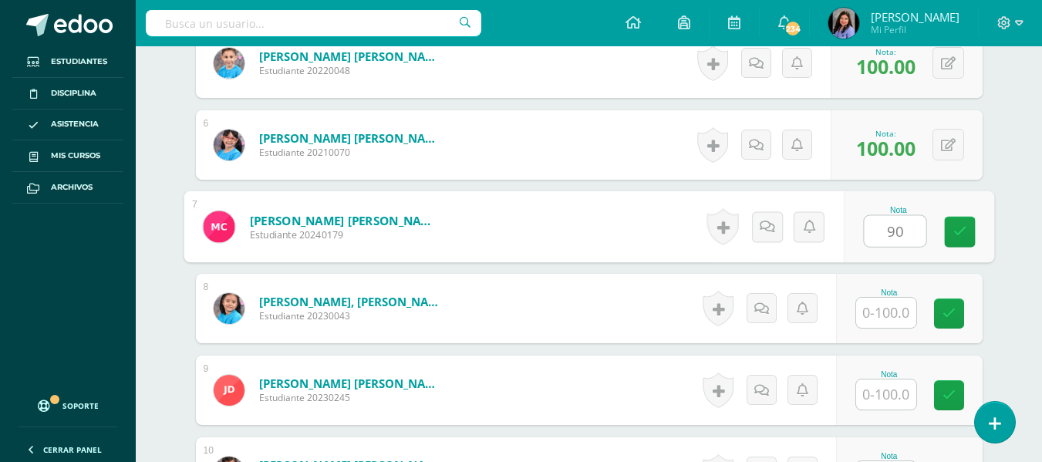
type input "90"
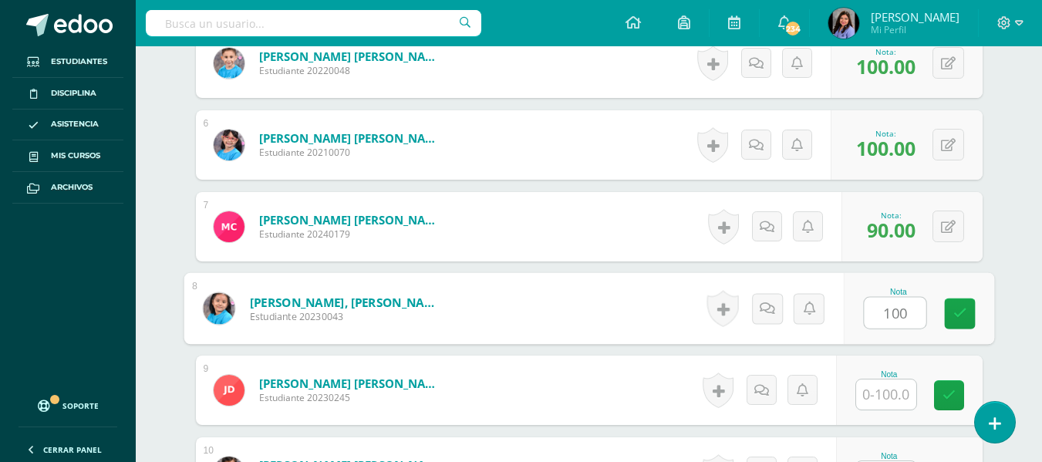
type input "100"
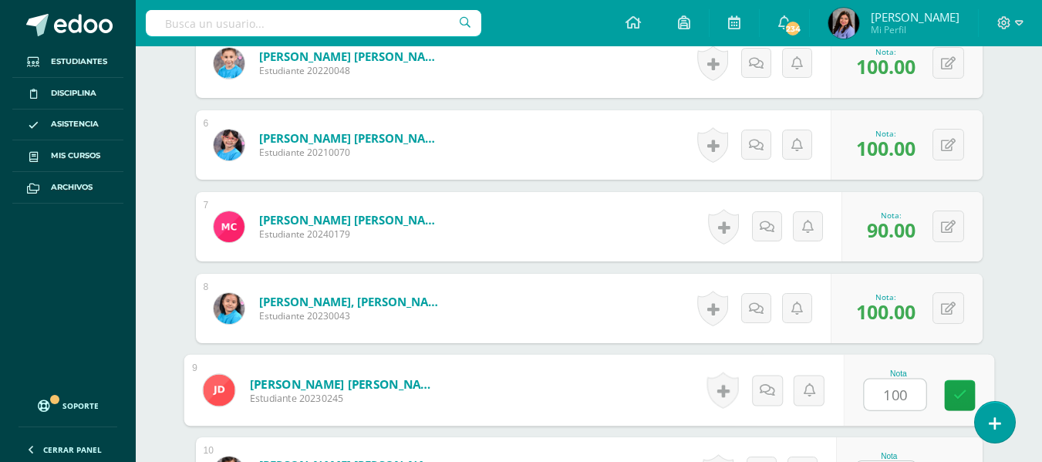
type input "100"
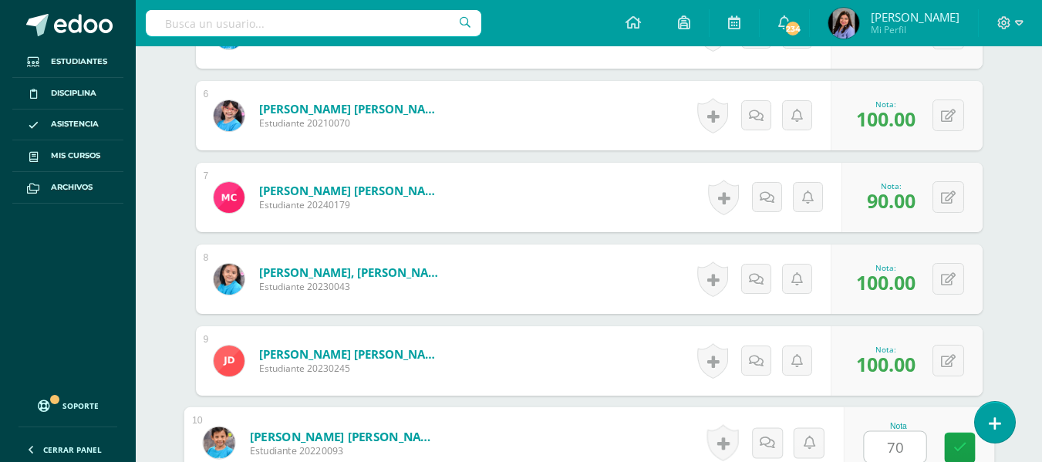
type input "70"
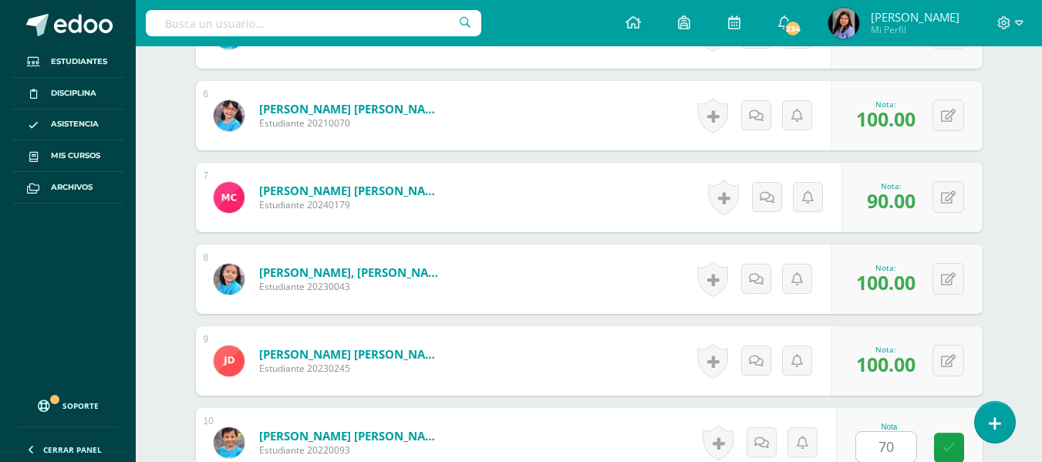
scroll to position [1161, 0]
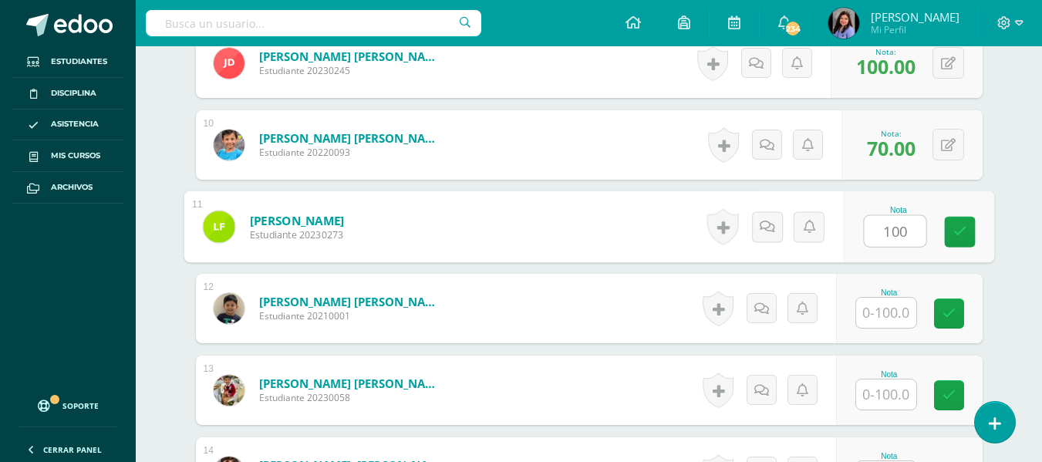
type input "100"
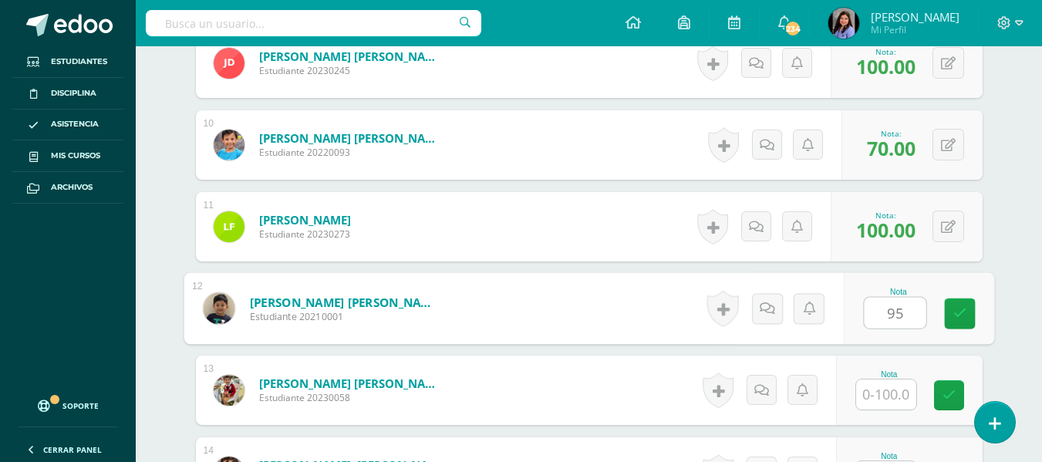
type input "95"
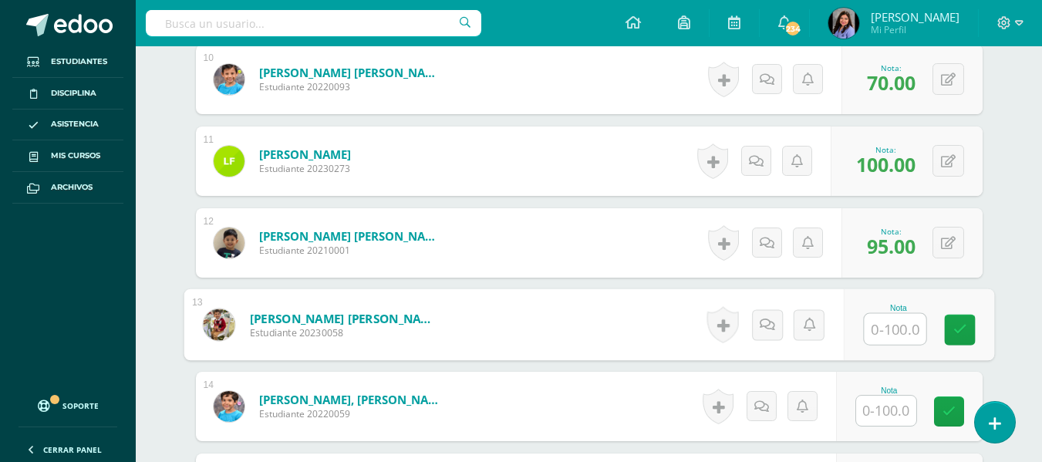
scroll to position [1315, 0]
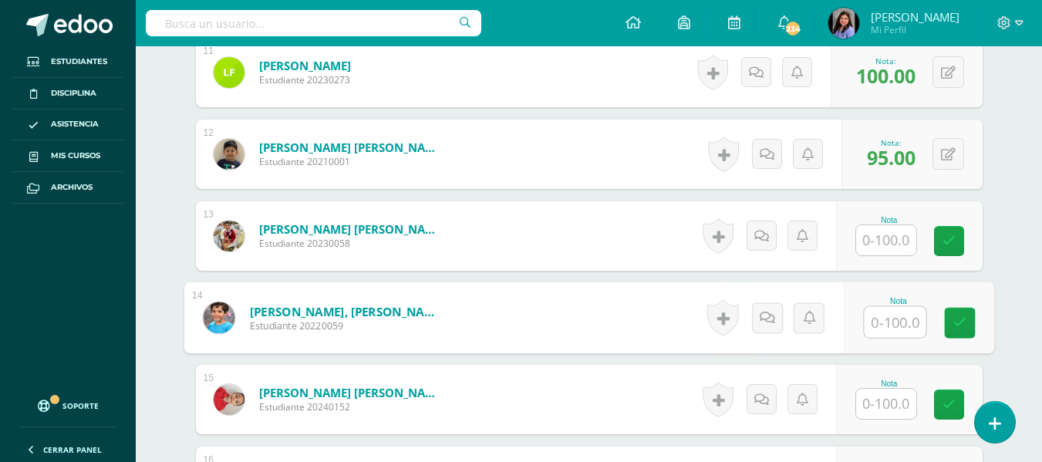
click at [904, 327] on input "text" at bounding box center [895, 322] width 62 height 31
type input "100"
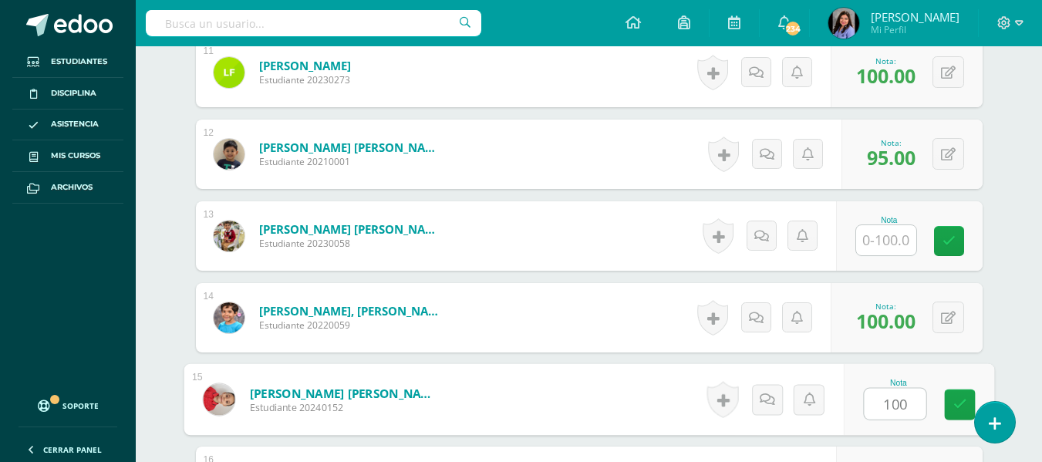
type input "100"
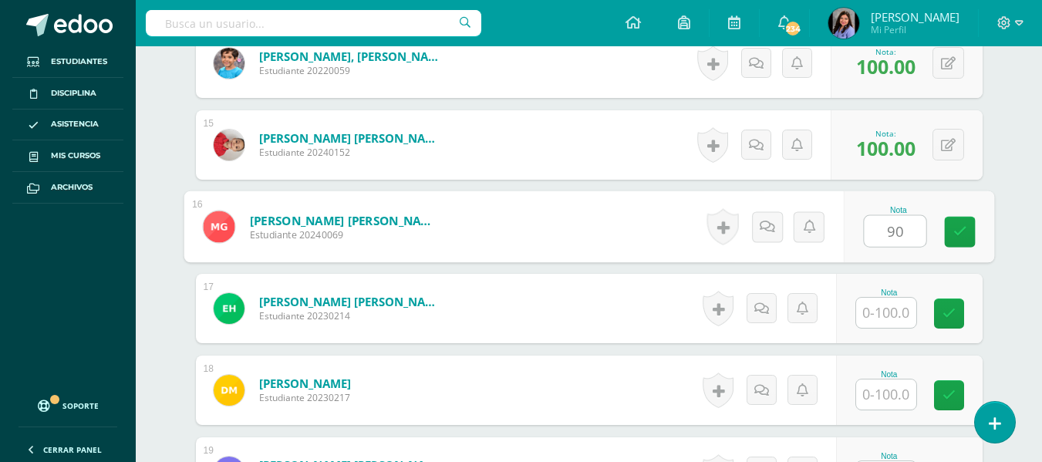
type input "90"
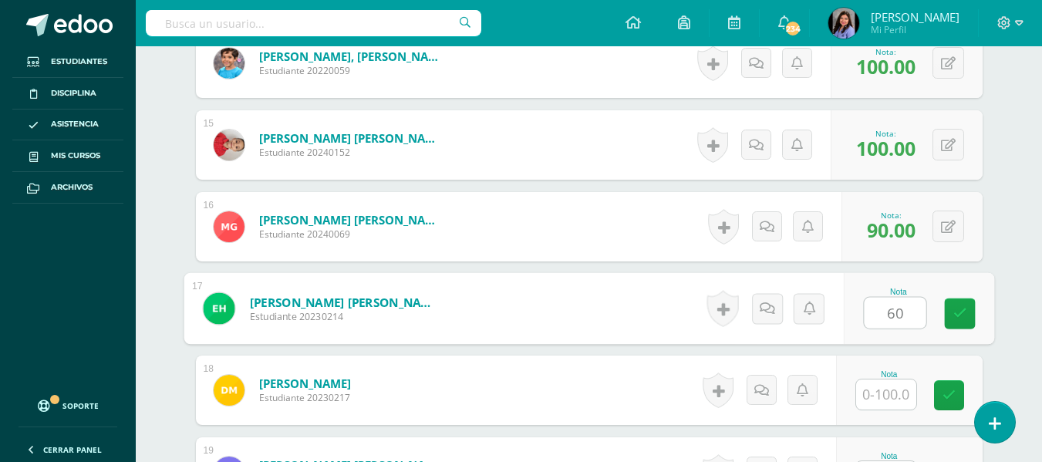
type input "60"
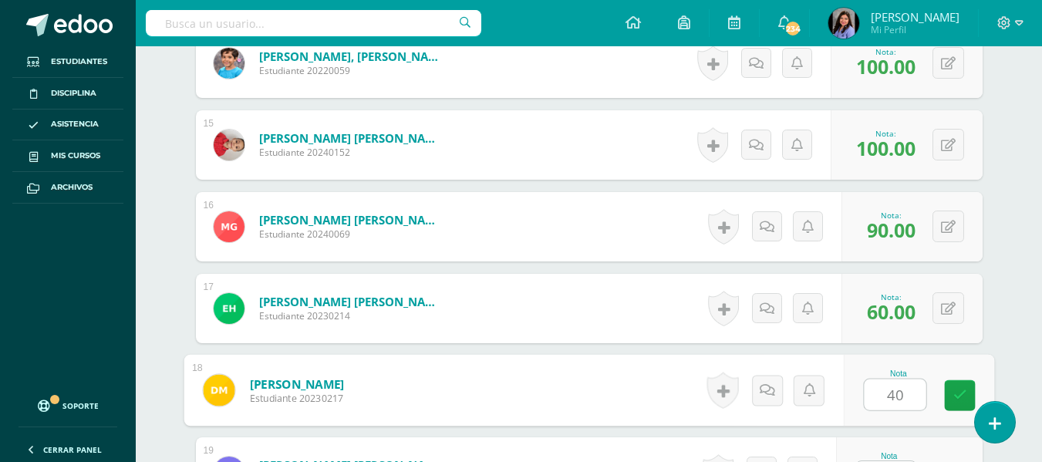
type input "40"
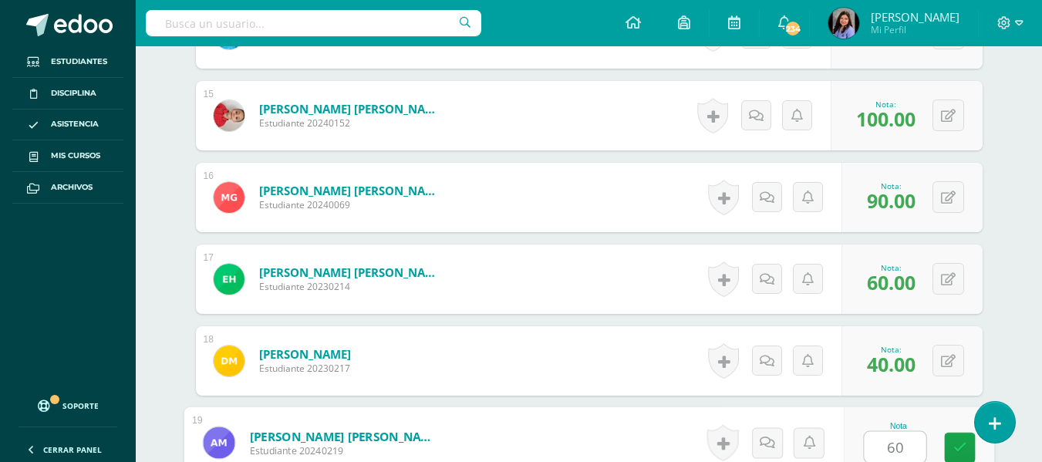
type input "60"
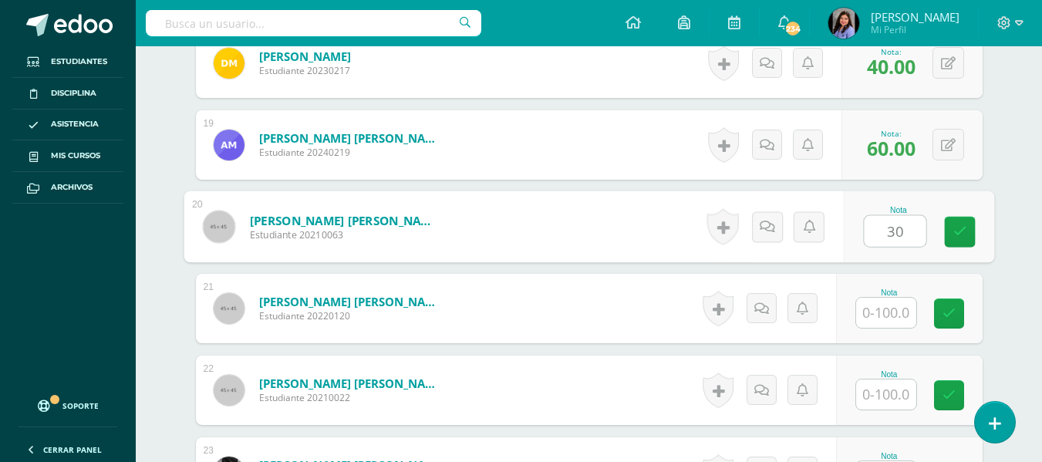
type input "30"
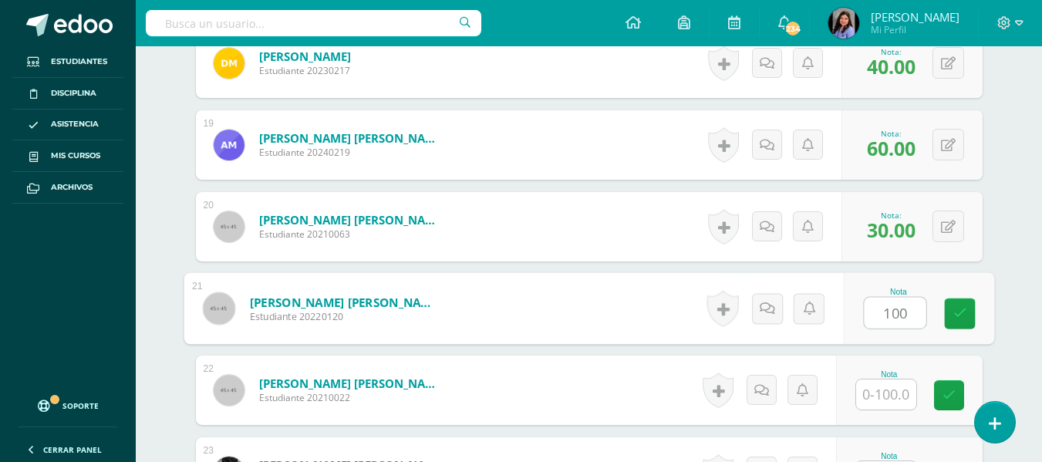
type input "100"
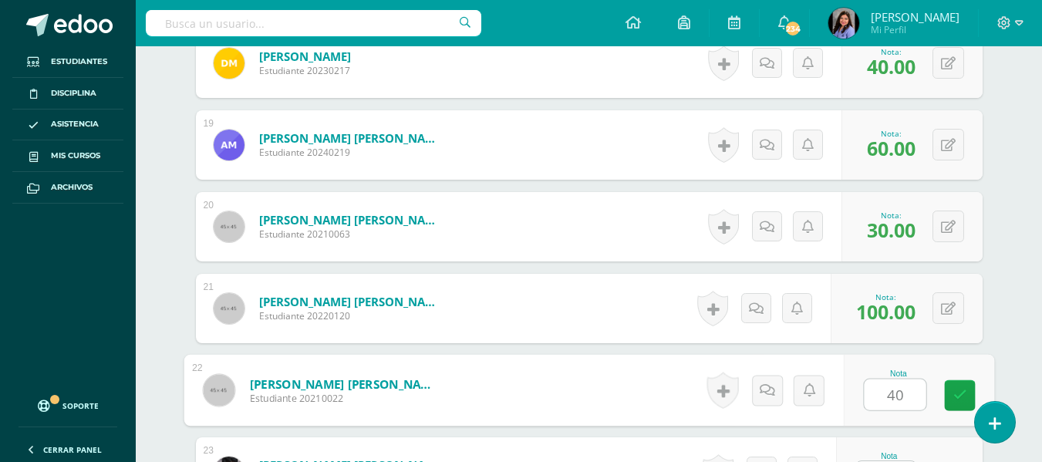
type input "40"
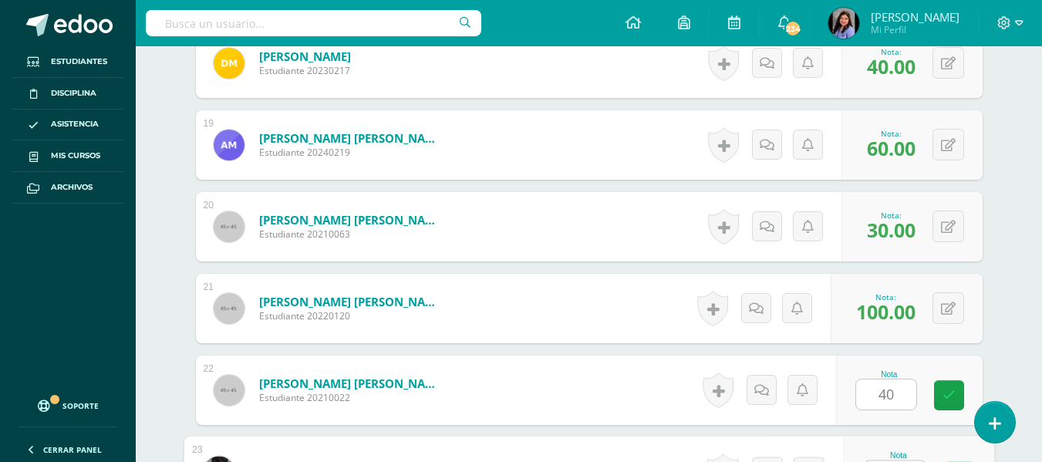
scroll to position [1926, 0]
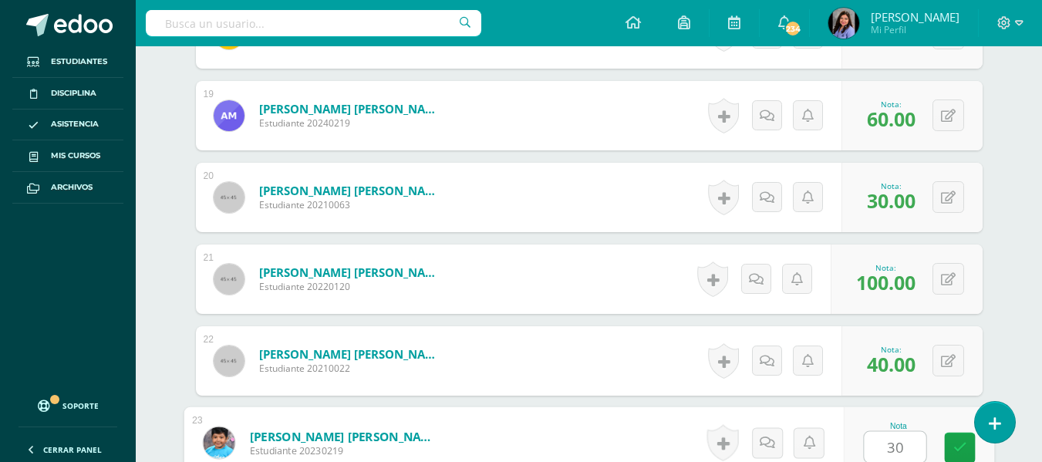
type input "30"
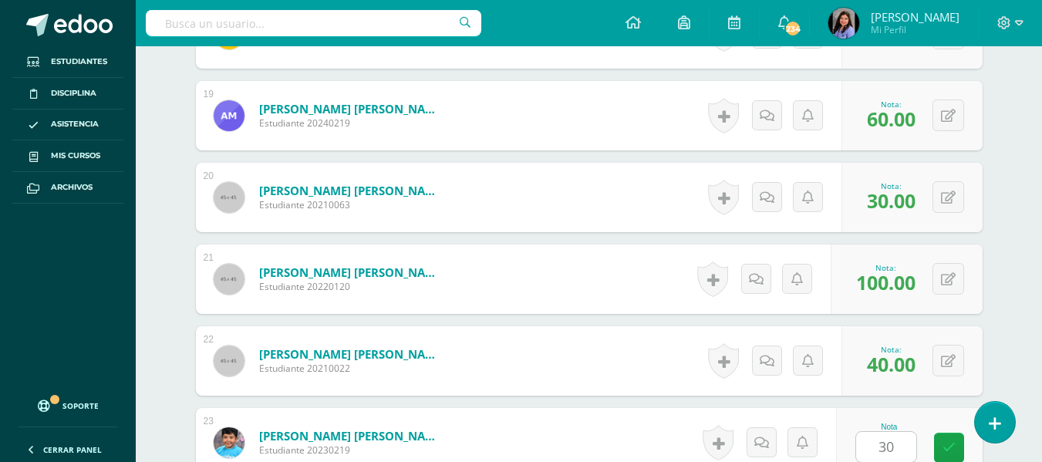
scroll to position [2224, 0]
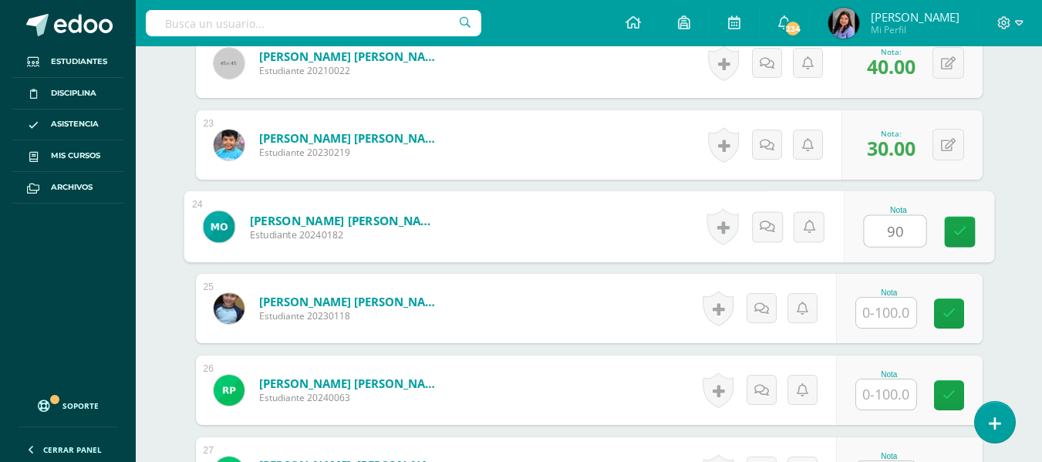
type input "90"
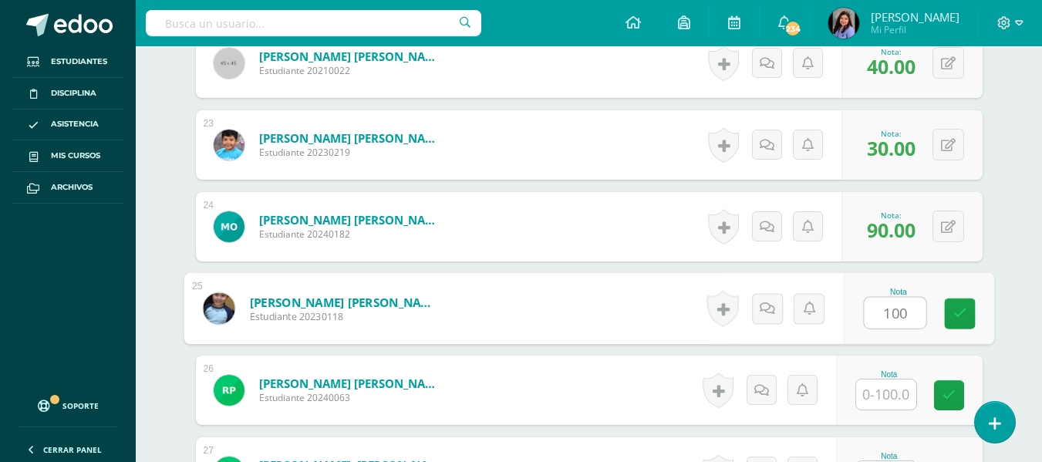
type input "100"
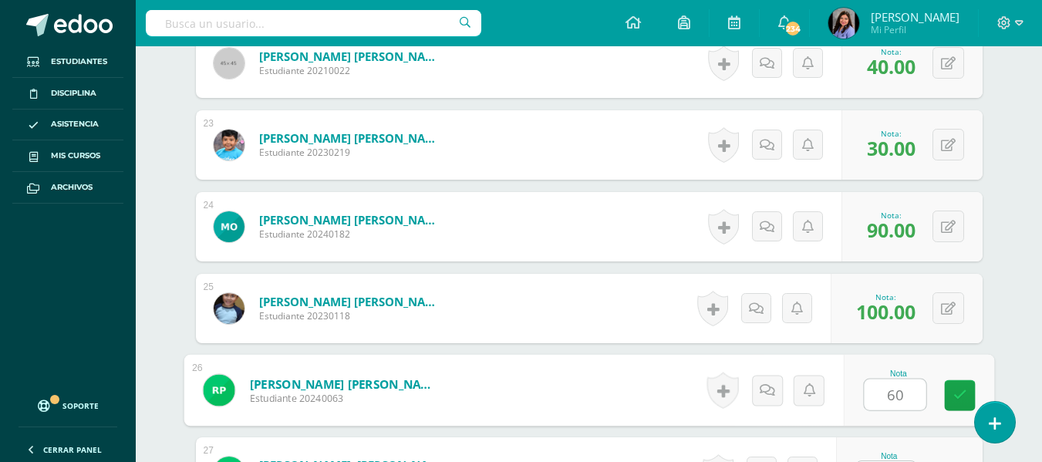
type input "60"
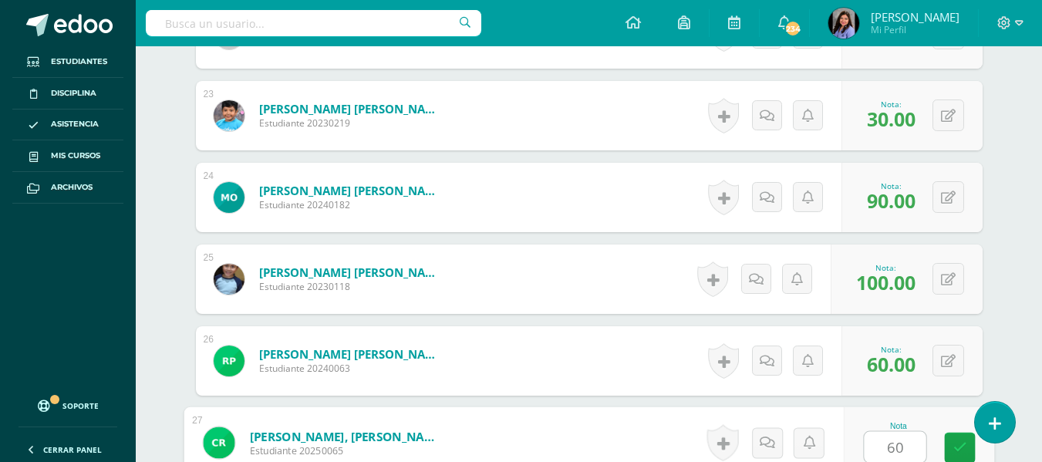
type input "60"
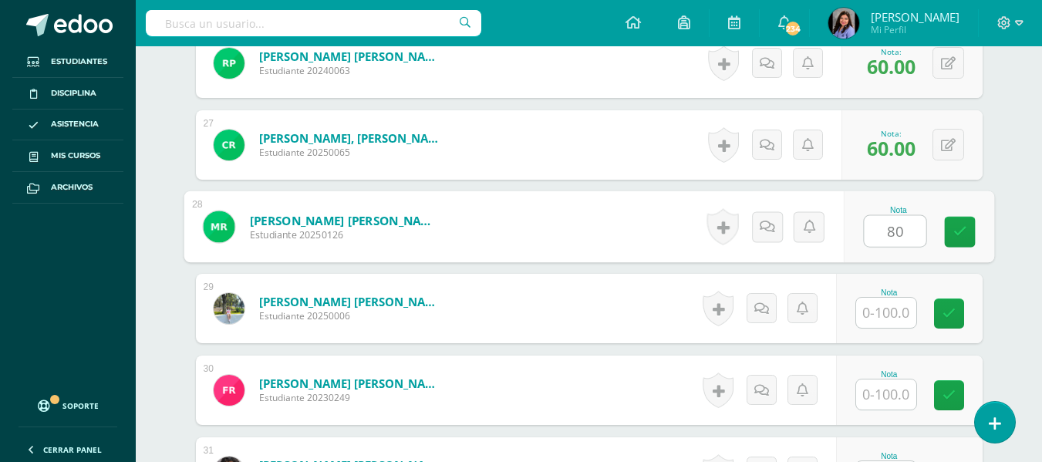
type input "80"
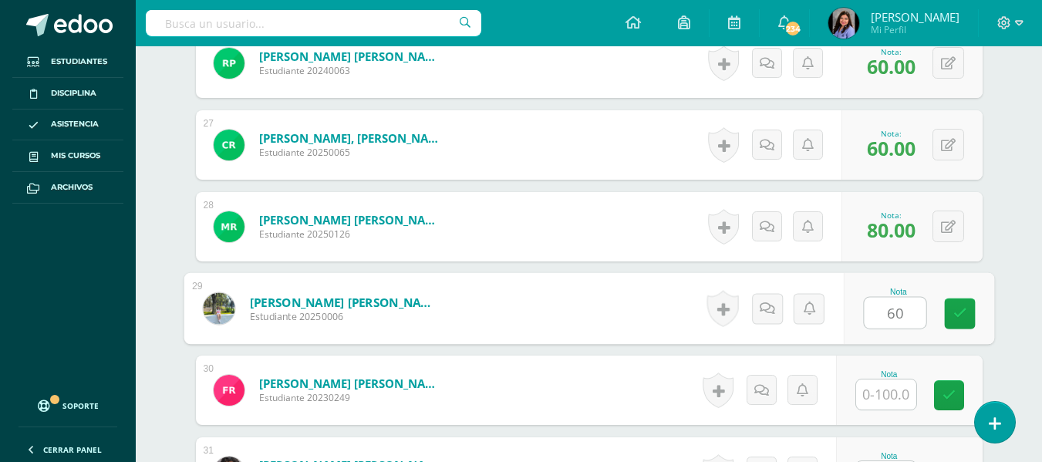
type input "60"
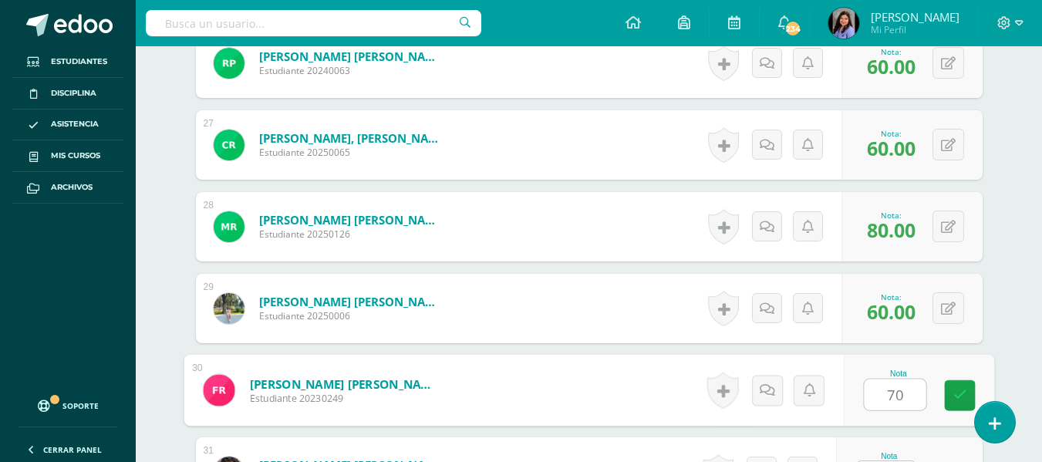
type input "70"
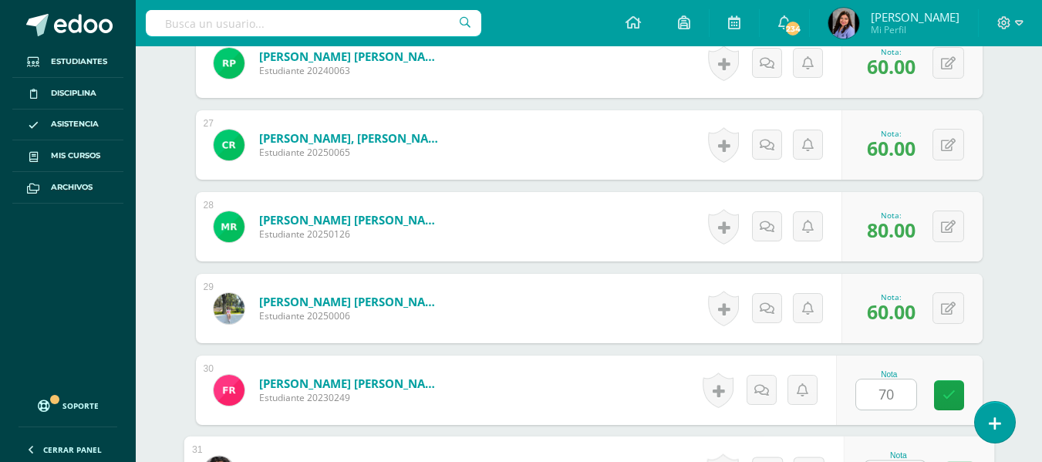
scroll to position [2580, 0]
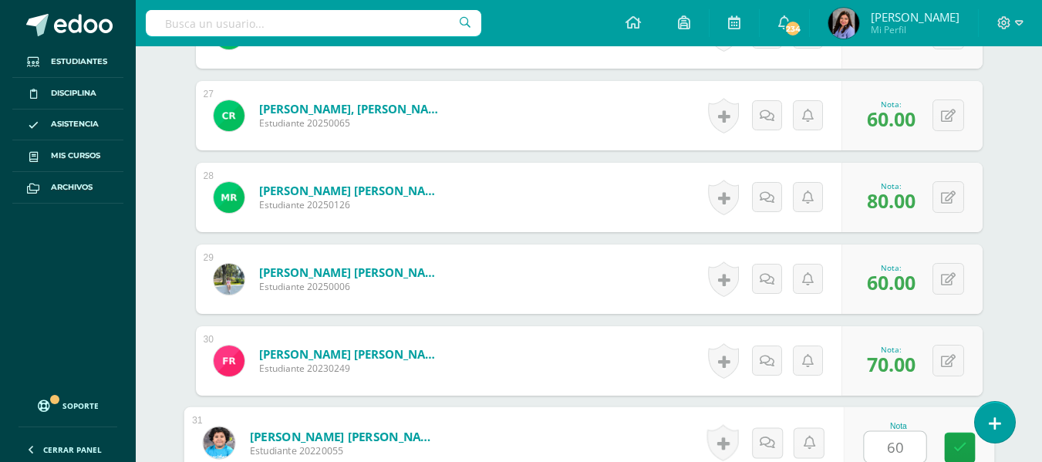
type input "60"
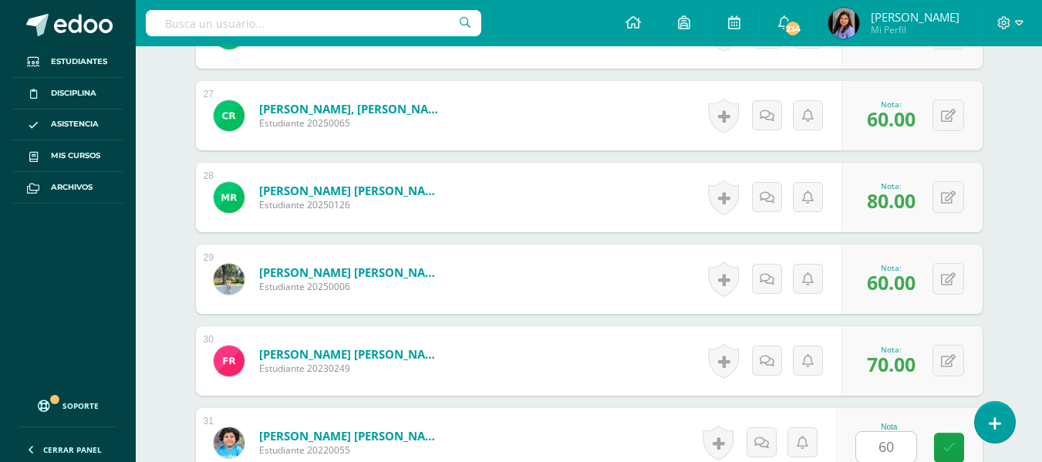
scroll to position [2877, 0]
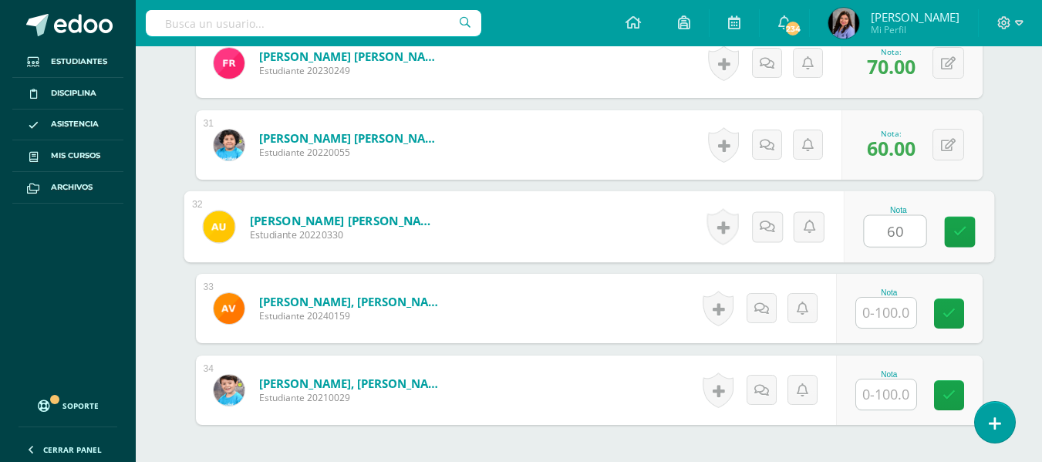
type input "60"
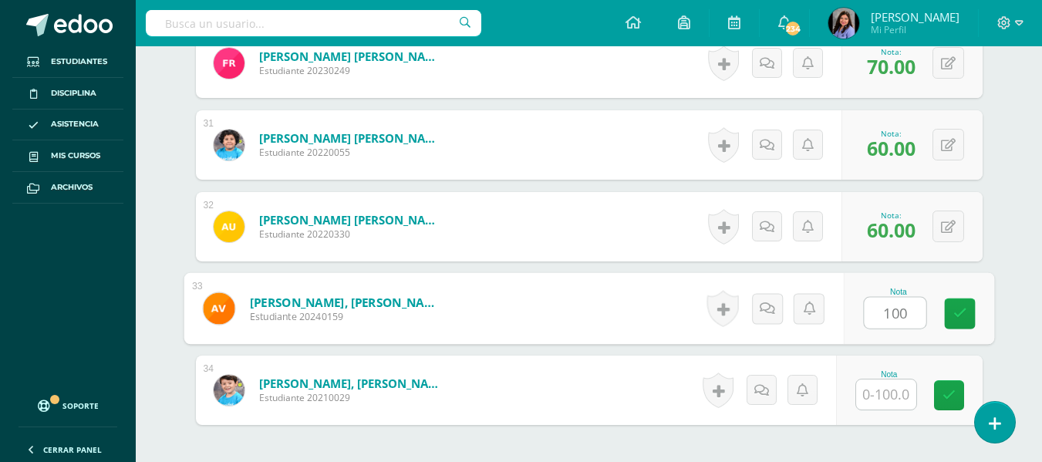
type input "100"
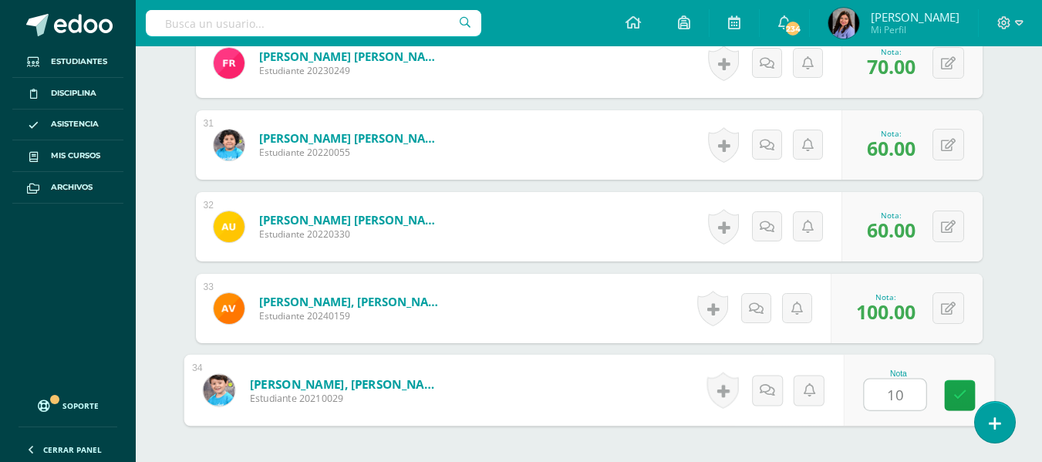
type input "100"
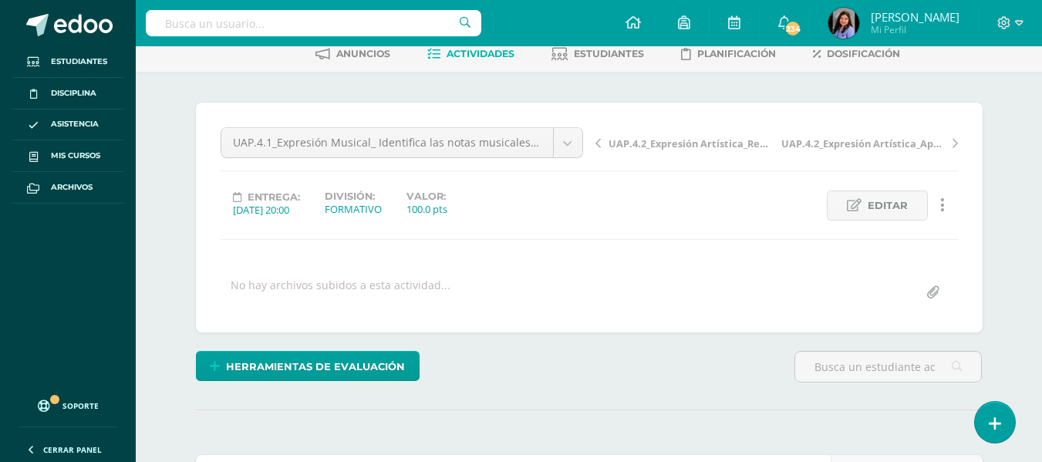
scroll to position [0, 0]
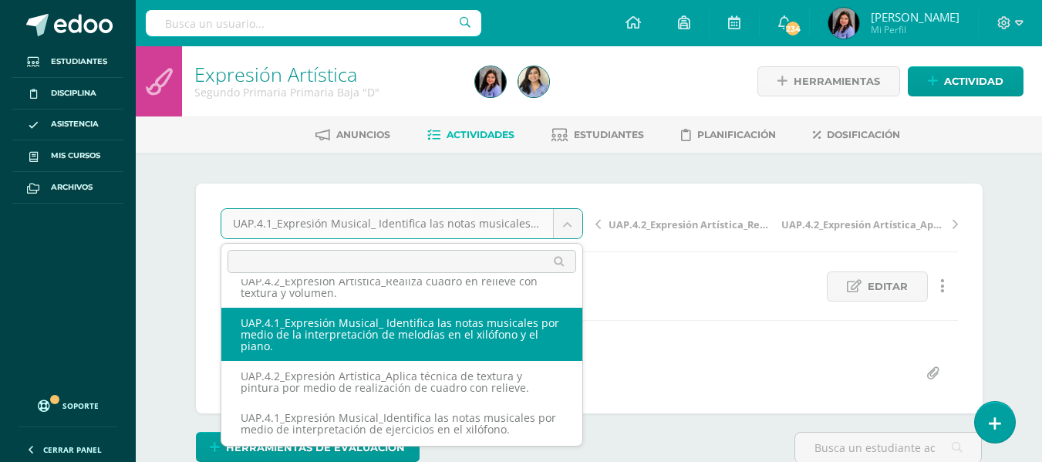
scroll to position [77, 0]
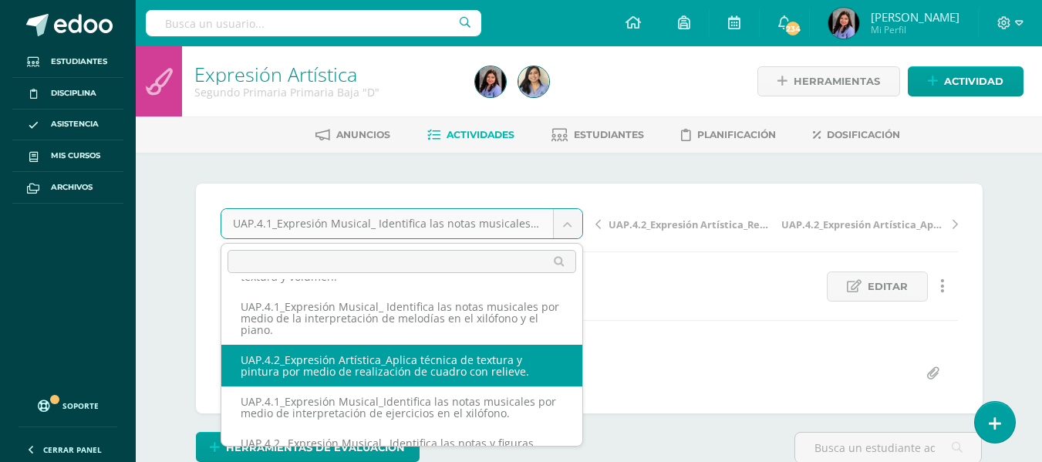
select select "/dashboard/teacher/grade-activity/227640/"
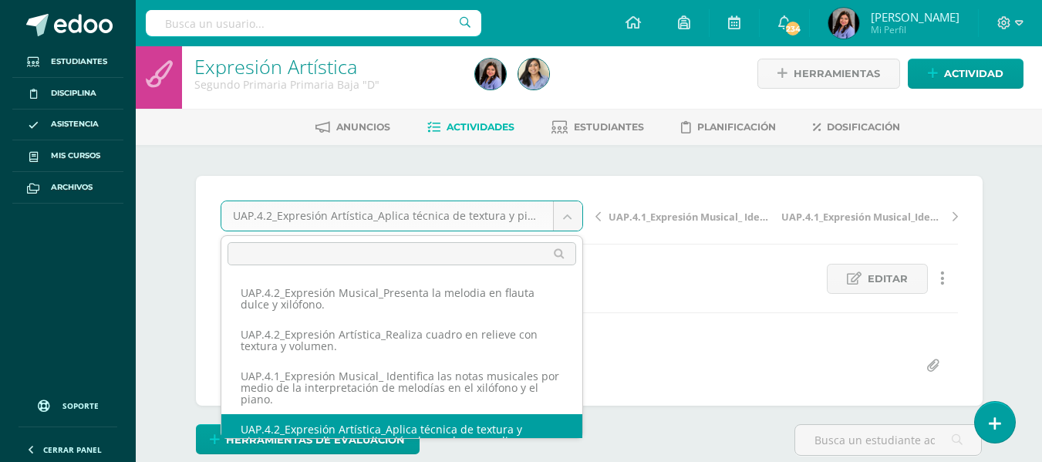
click at [577, 225] on body "Estudiantes Disciplina Asistencia Mis cursos Archivos Soporte Ayuda Reportar un…" at bounding box center [521, 297] width 1042 height 611
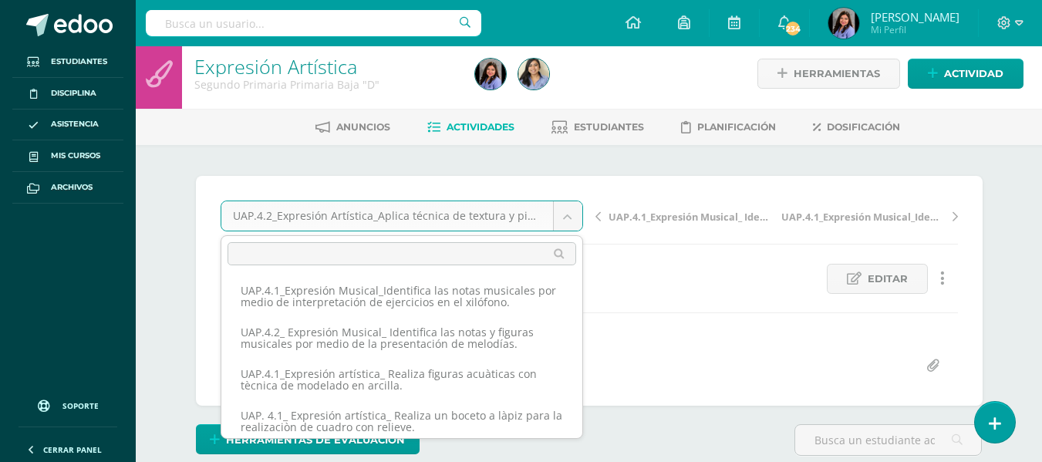
scroll to position [190, 0]
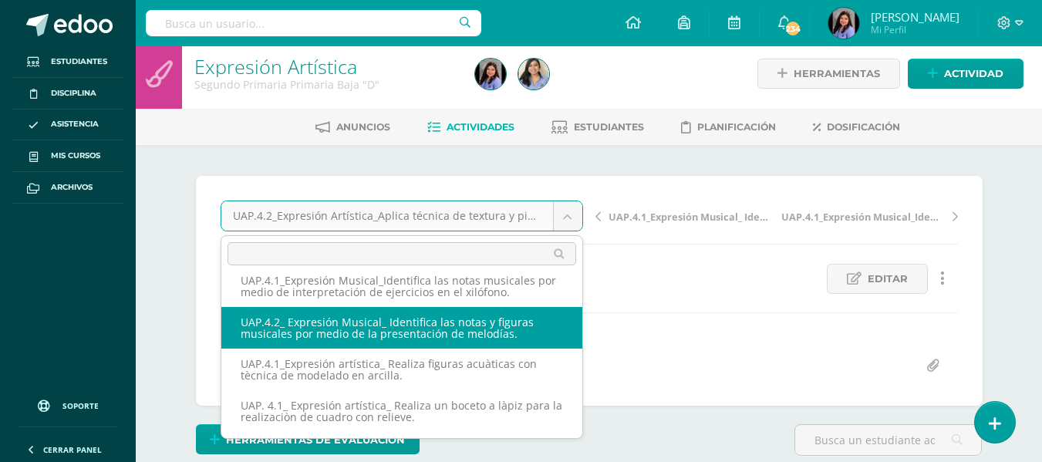
select select "/dashboard/teacher/grade-activity/227655/"
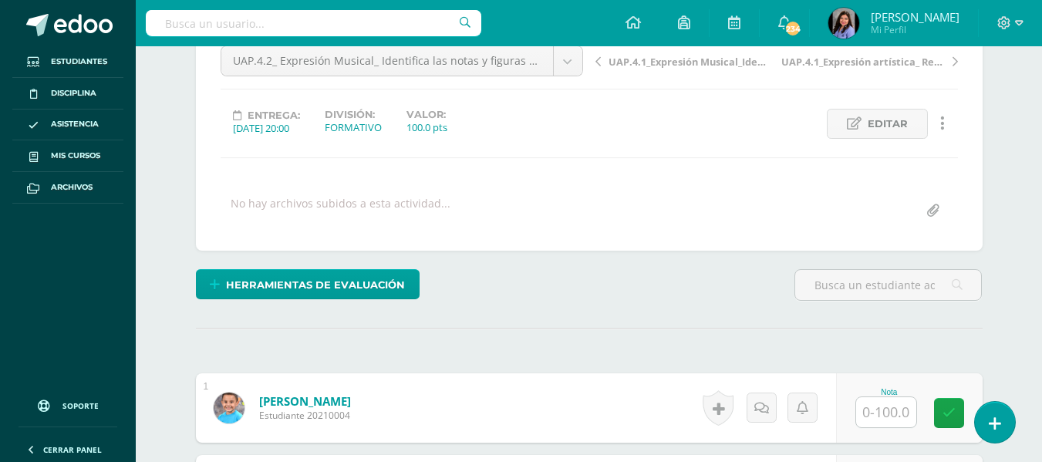
scroll to position [236, 0]
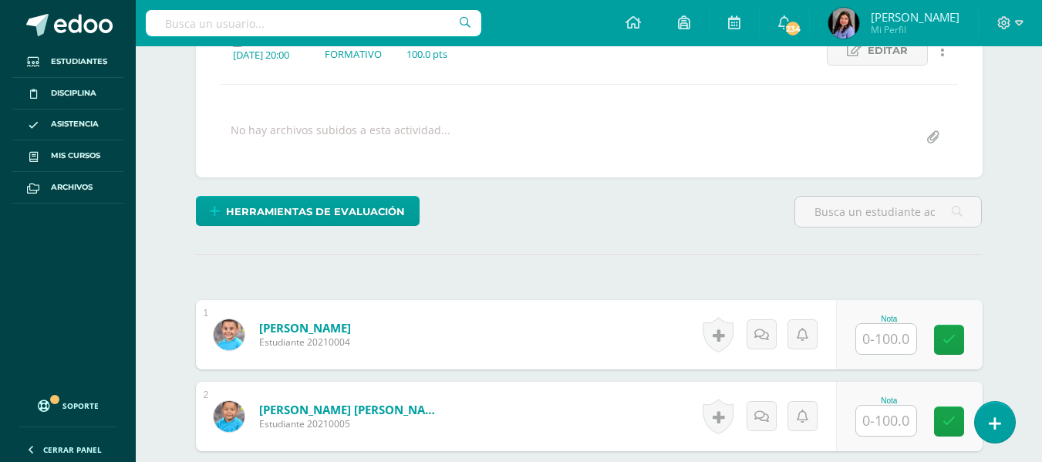
click at [884, 338] on input "text" at bounding box center [886, 339] width 60 height 30
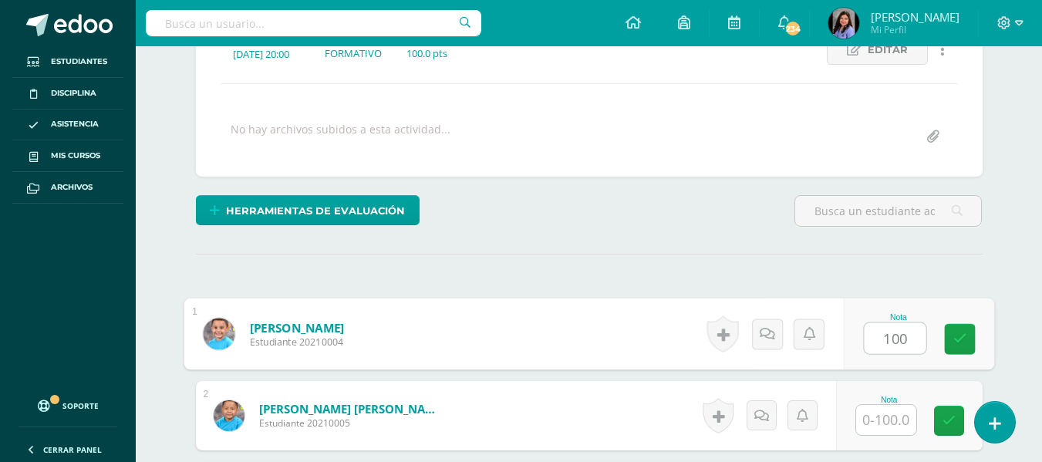
type input "100"
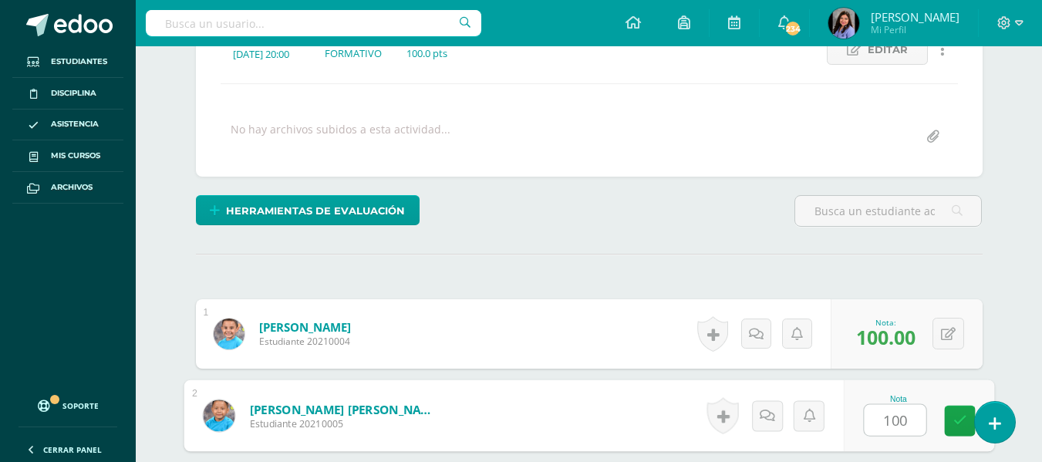
type input "100"
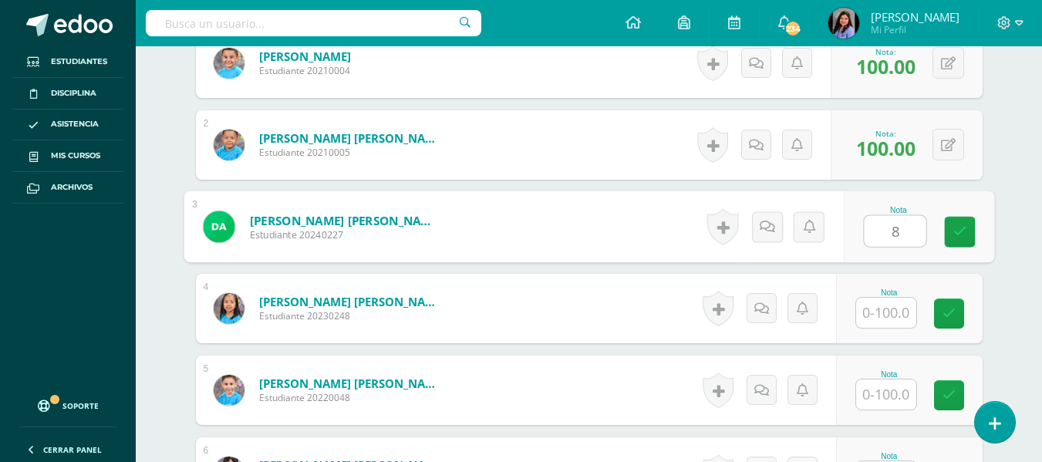
scroll to position [508, 0]
type input "85"
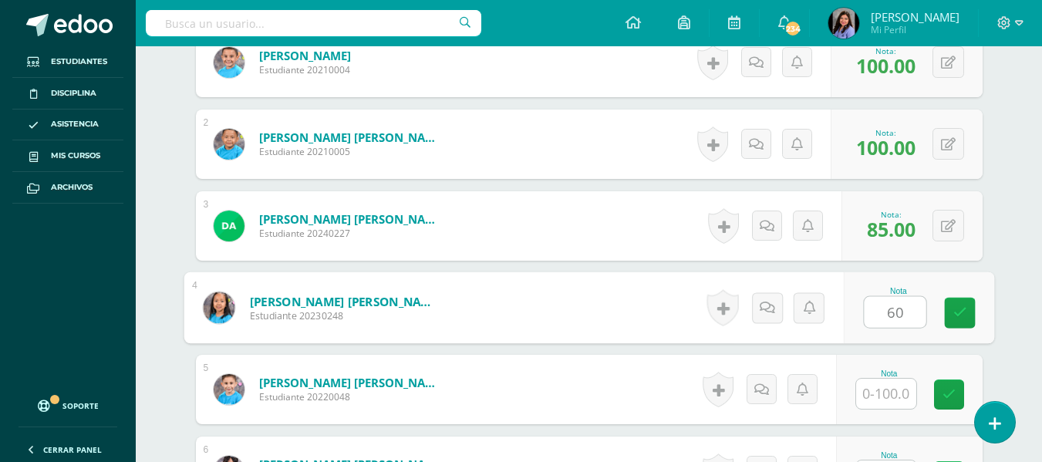
type input "60"
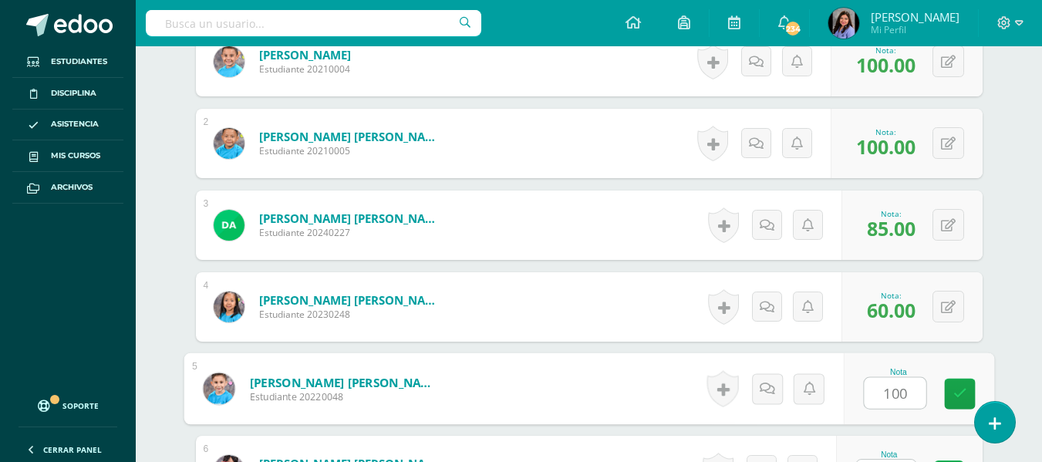
type input "100"
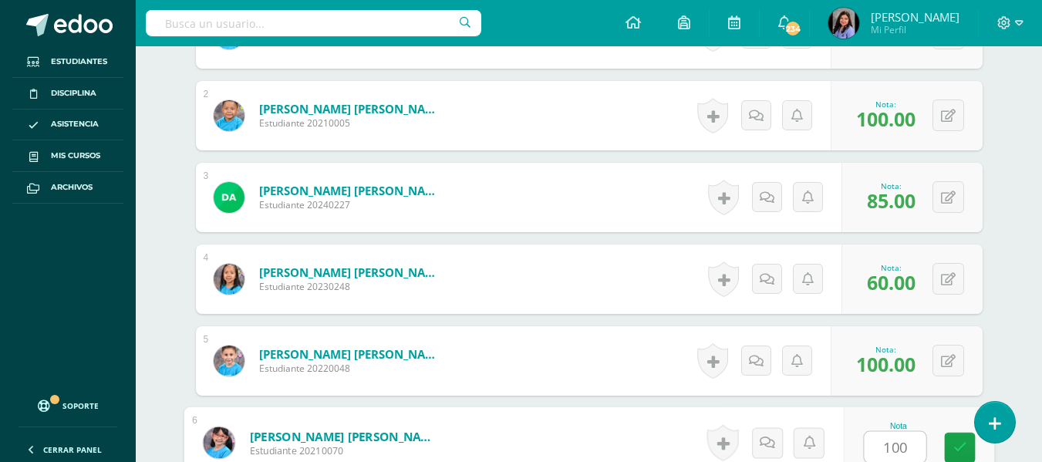
type input "100"
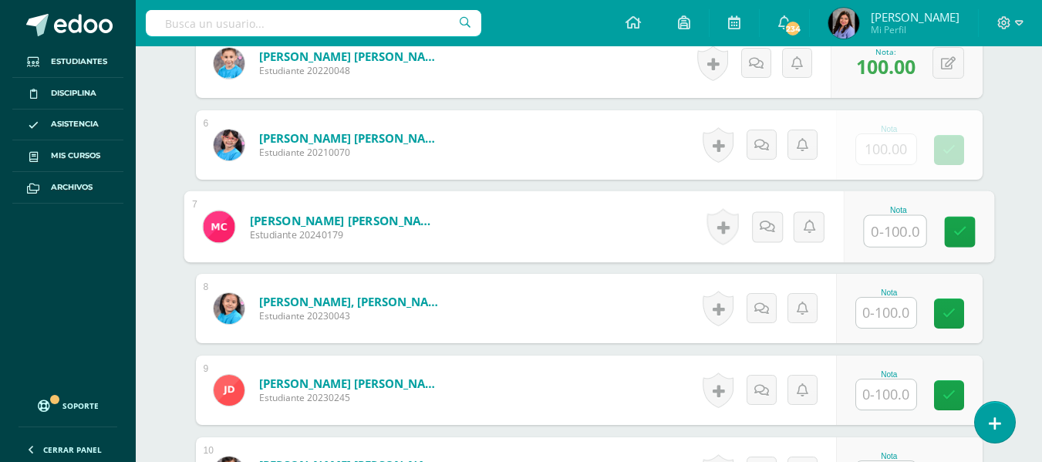
scroll to position [835, 0]
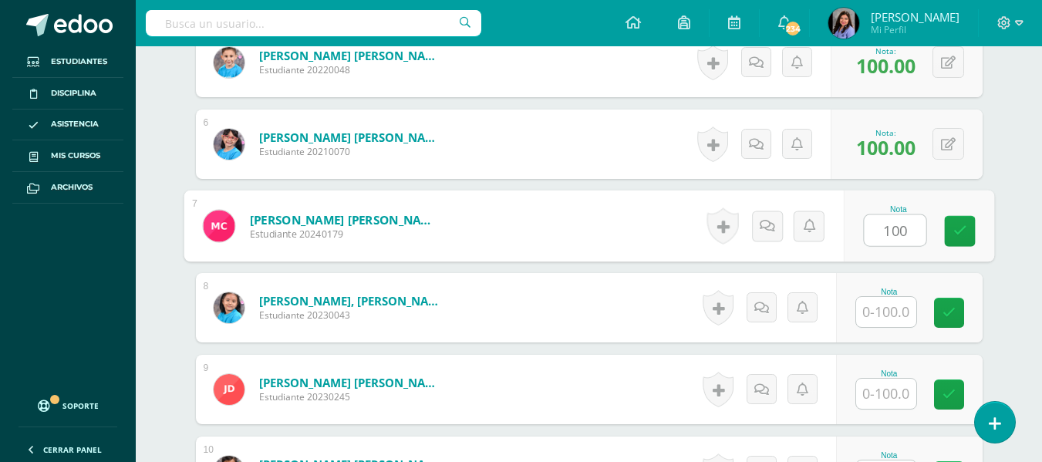
type input "100"
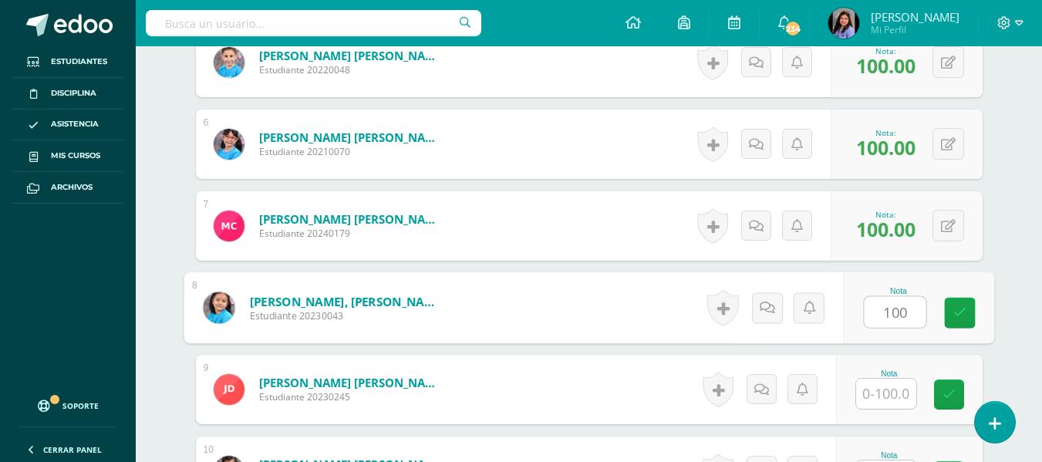
type input "100"
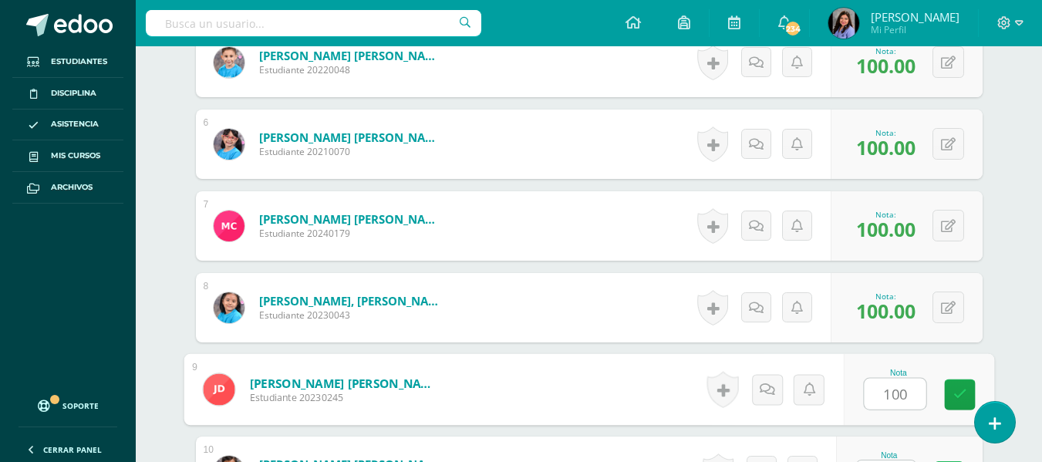
type input "100"
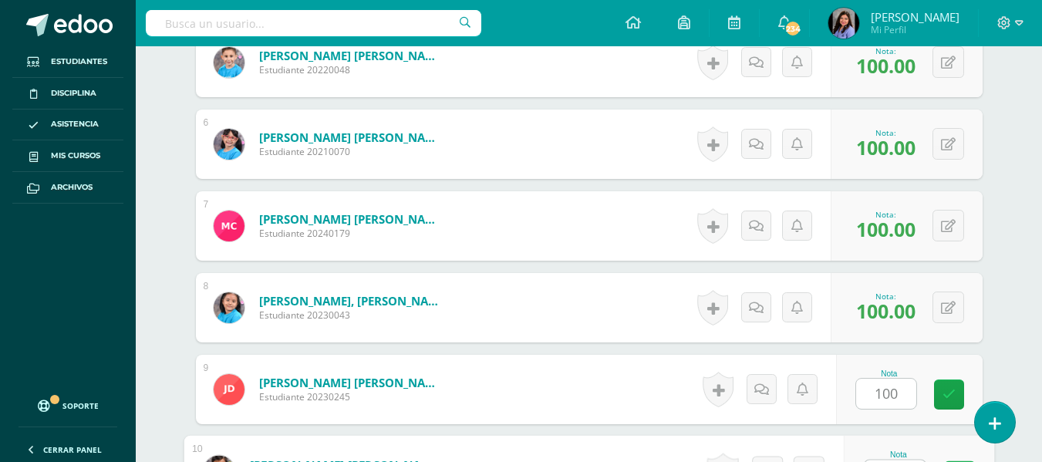
scroll to position [864, 0]
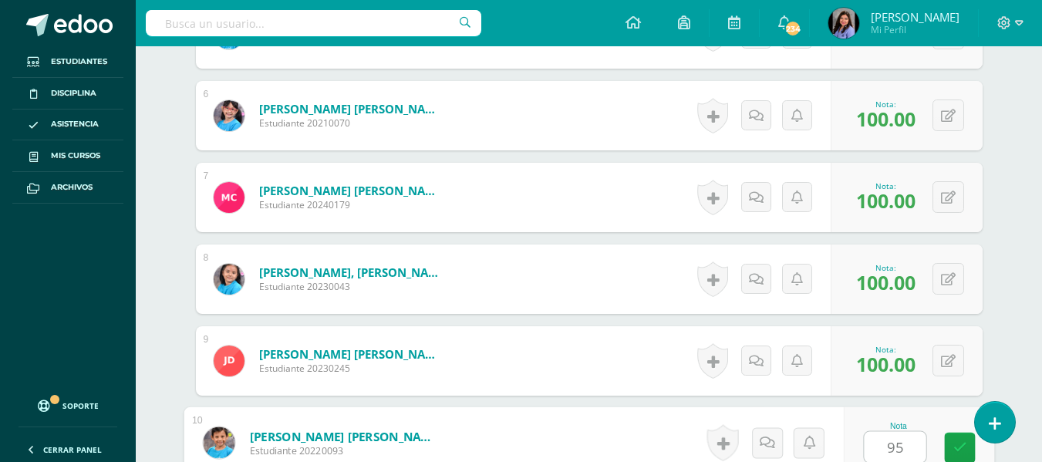
type input "95"
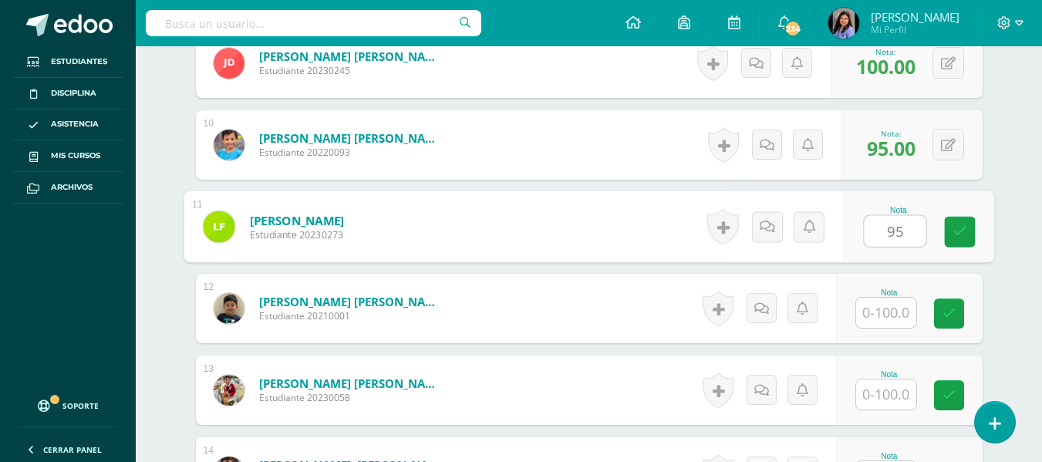
type input "95"
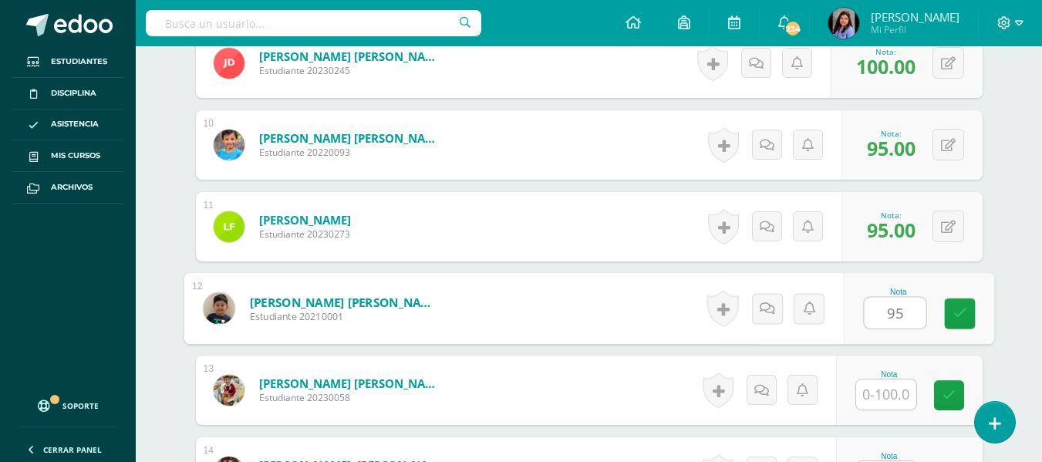
type input "95"
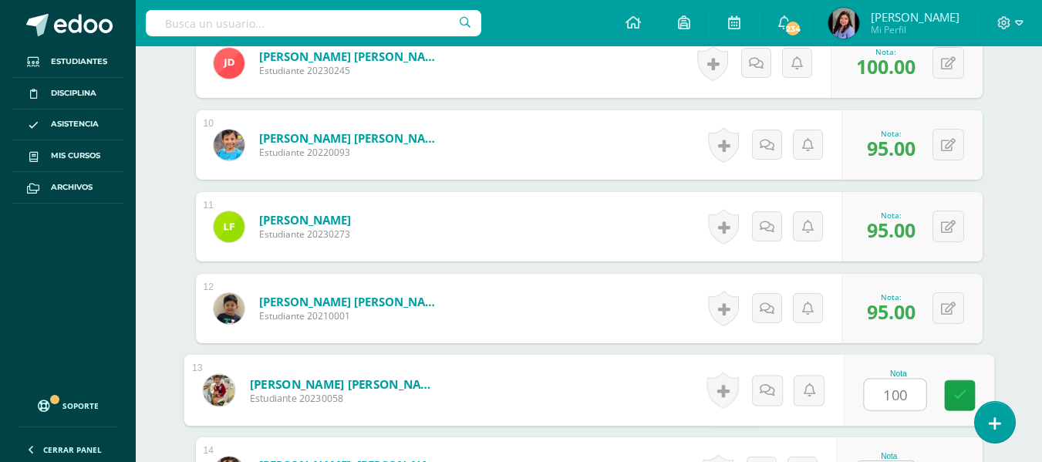
type input "100"
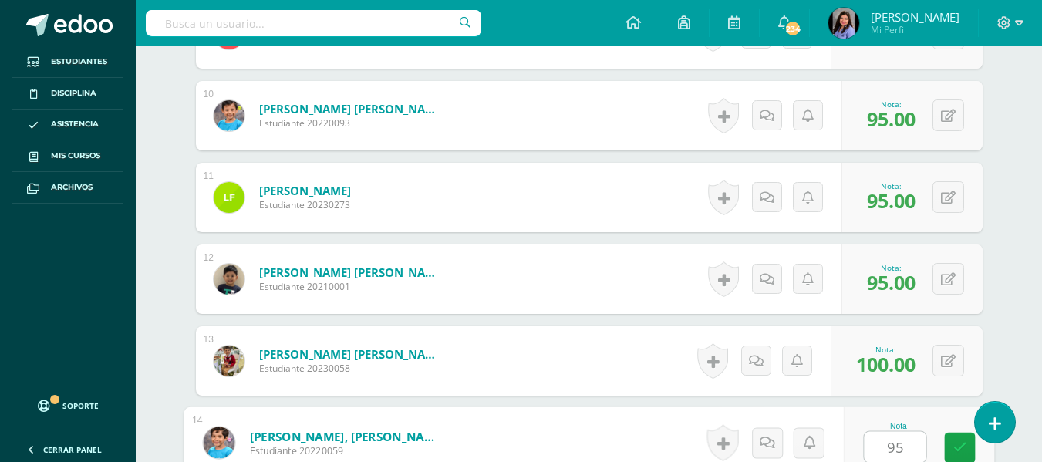
type input "95"
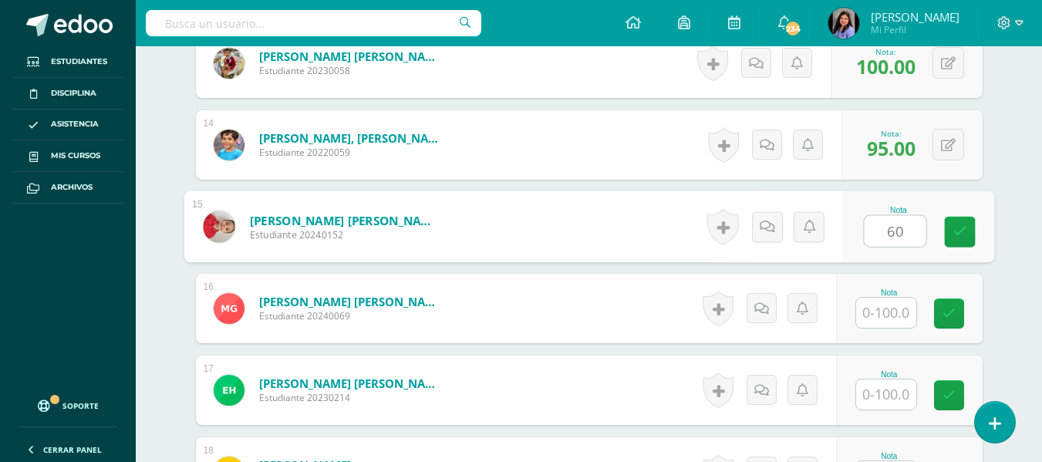
type input "60"
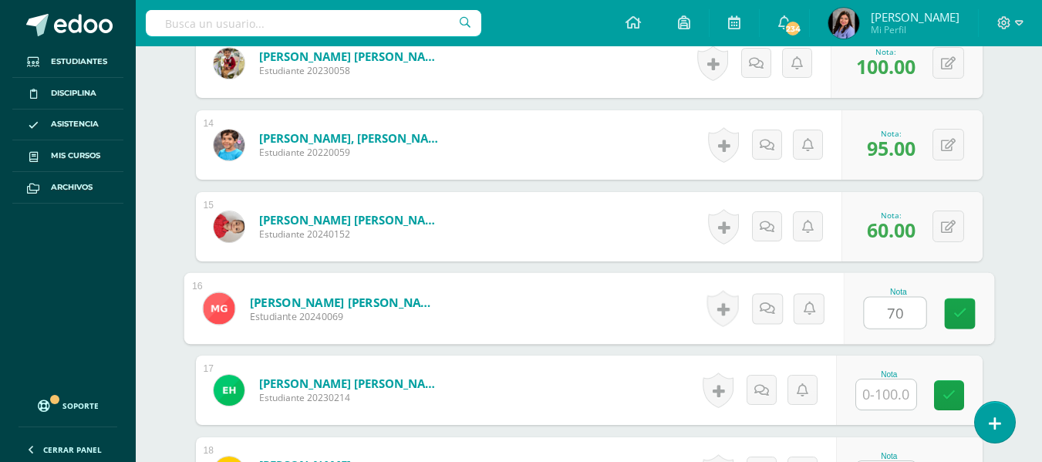
type input "70"
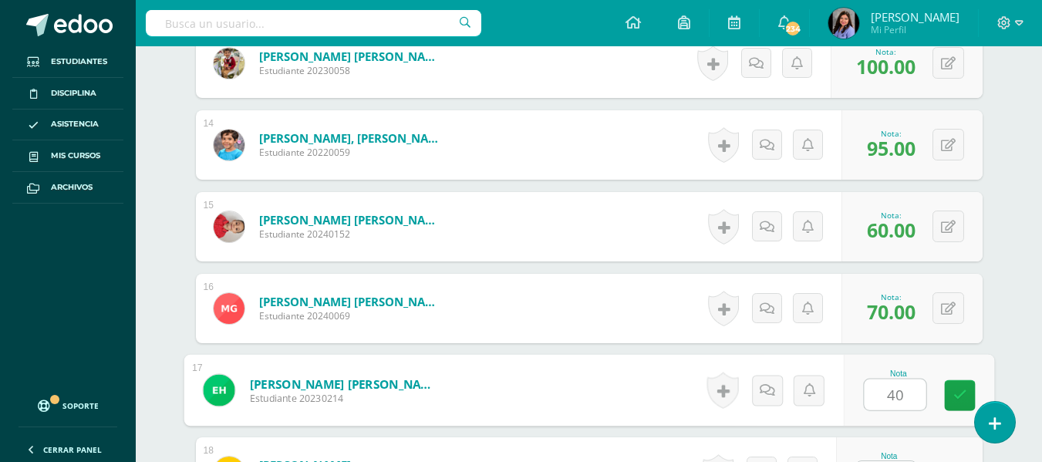
type input "40"
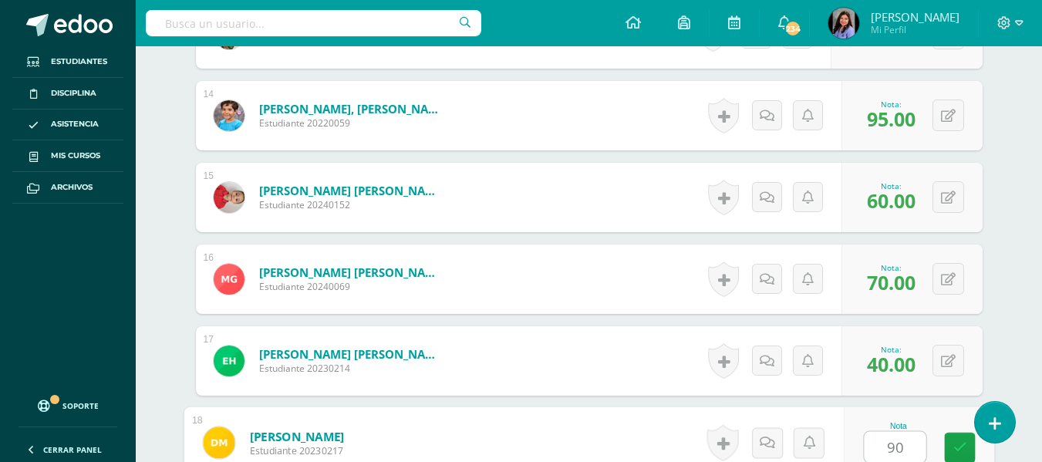
type input "90"
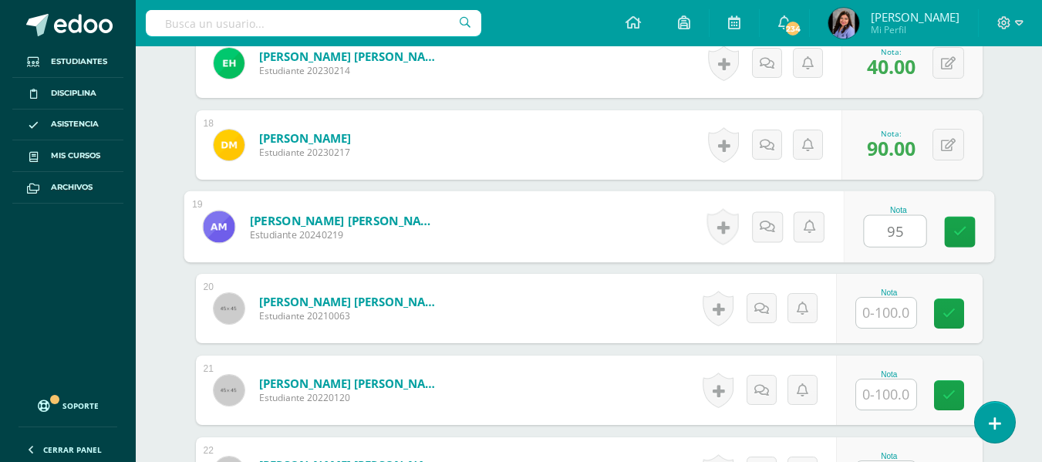
type input "95"
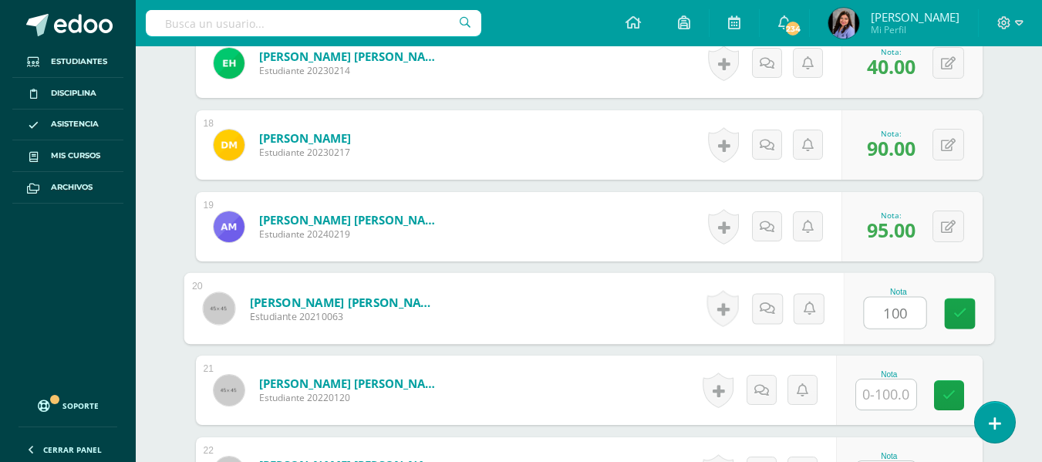
type input "100"
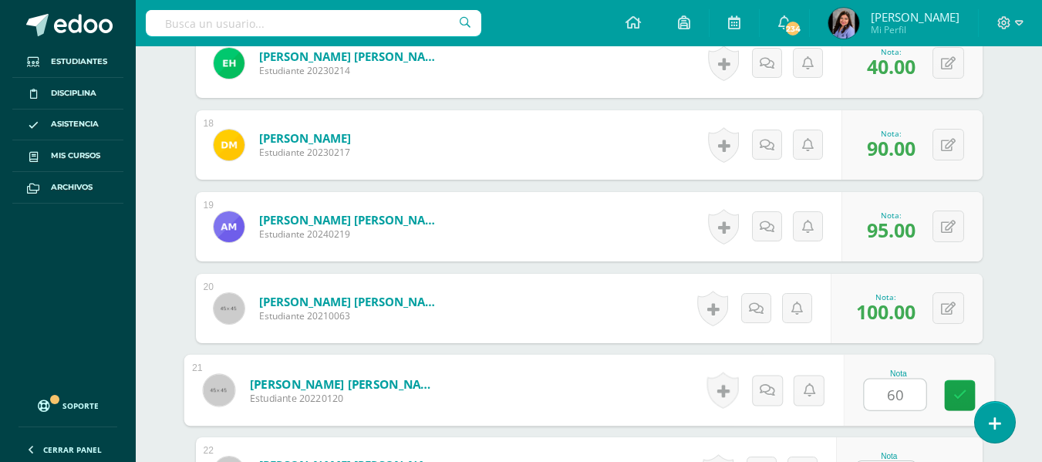
type input "60"
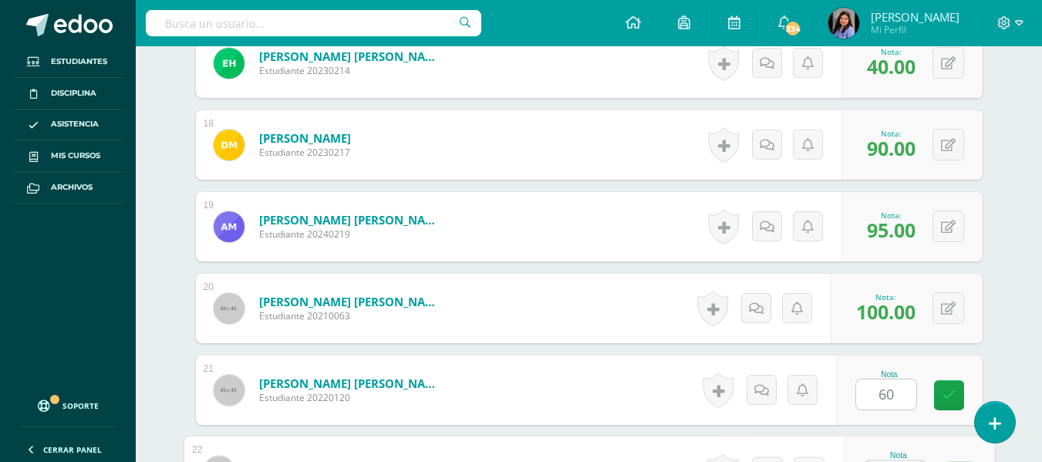
scroll to position [1844, 0]
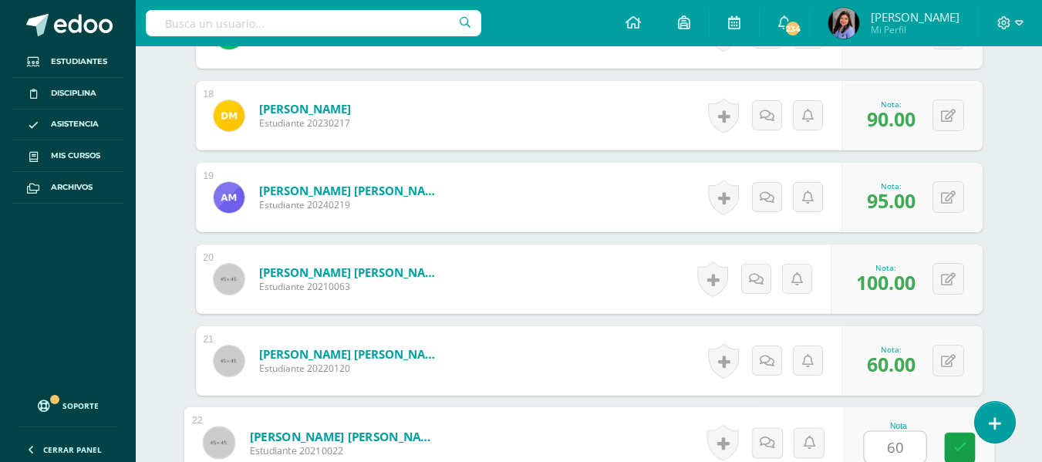
type input "60"
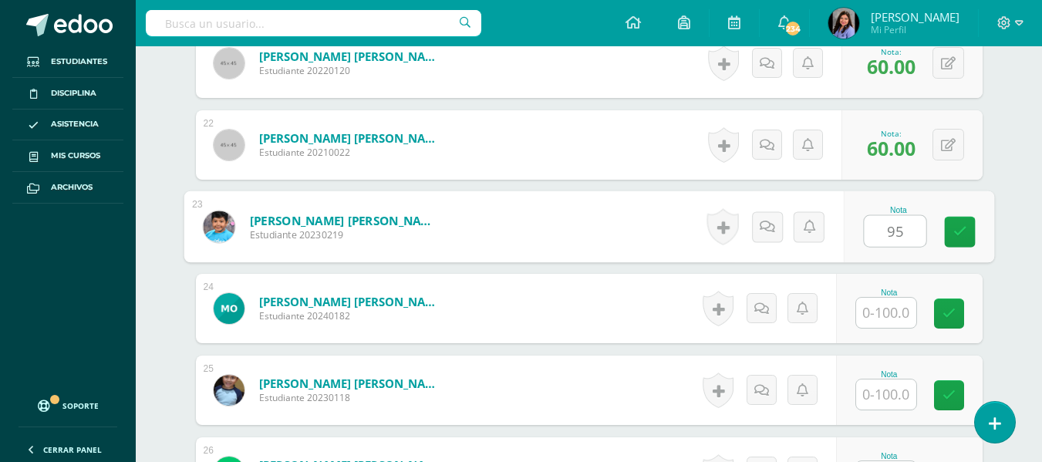
type input "95"
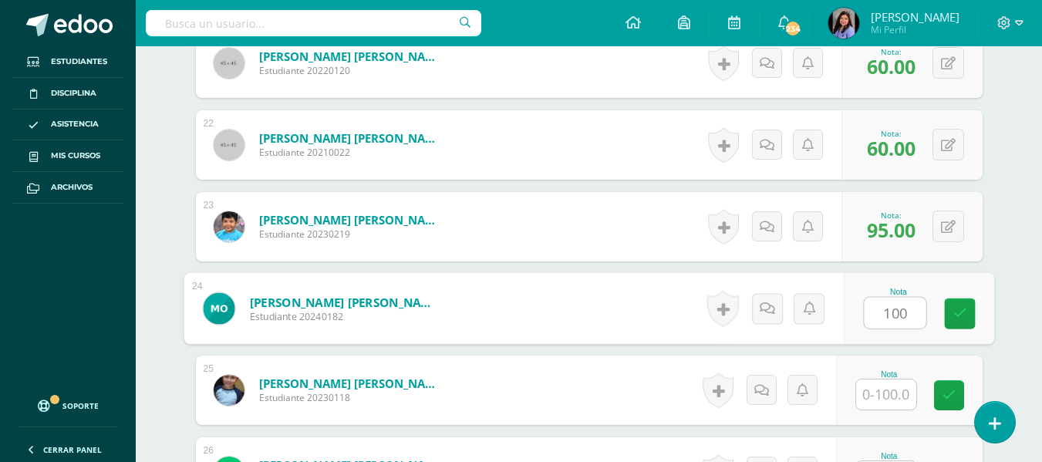
type input "100"
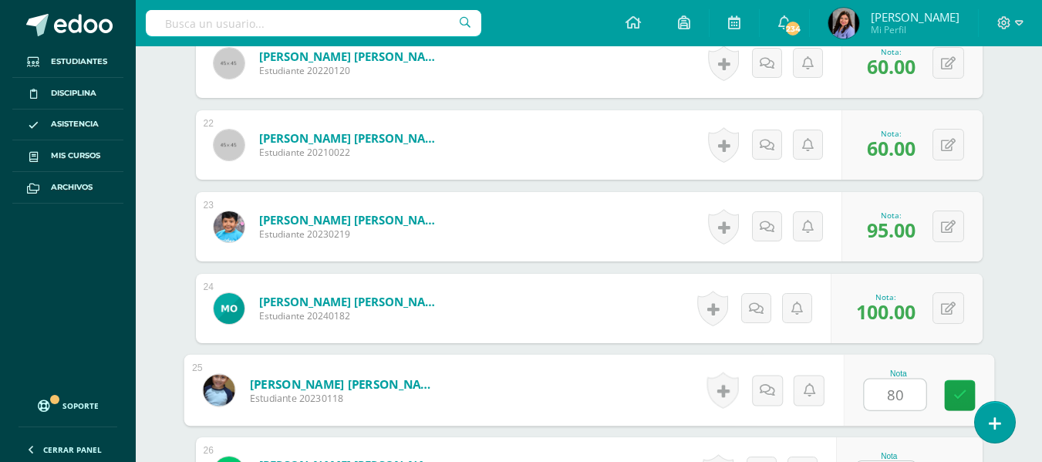
type input "80"
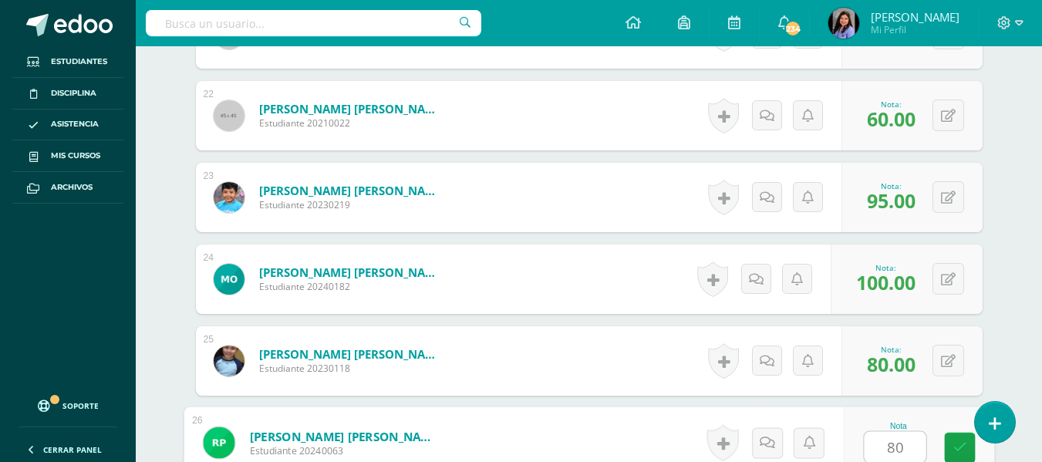
type input "80"
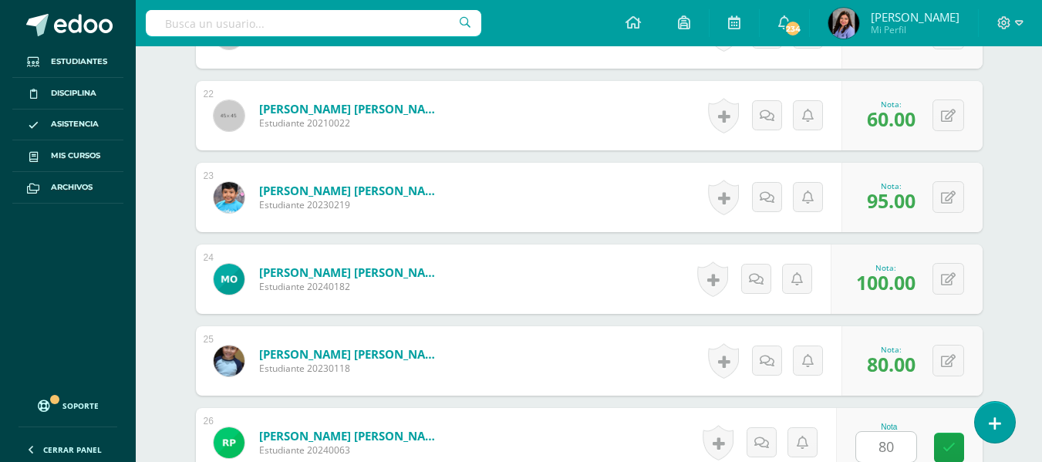
scroll to position [2469, 0]
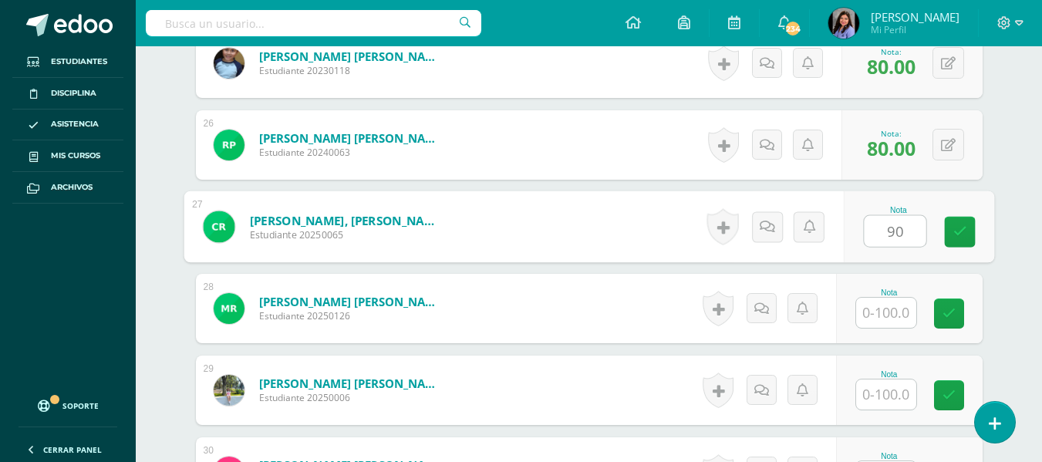
type input "90"
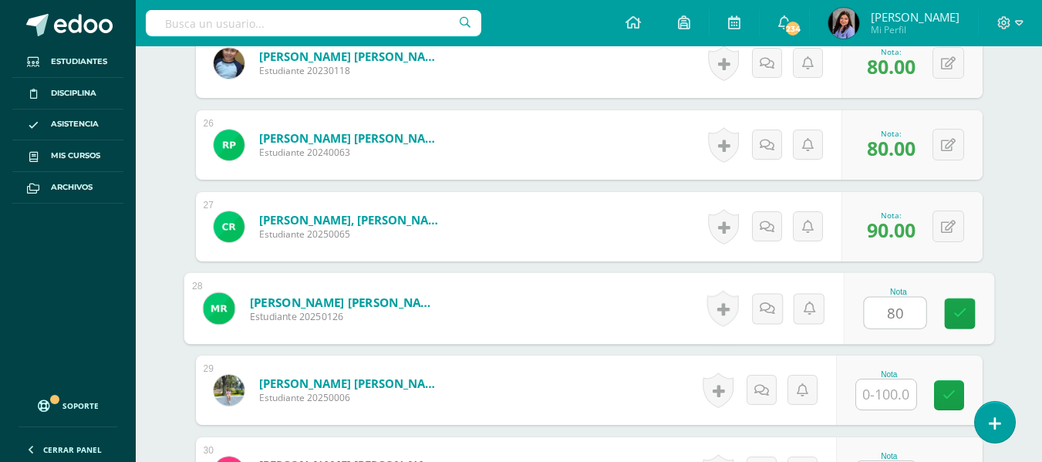
type input "80"
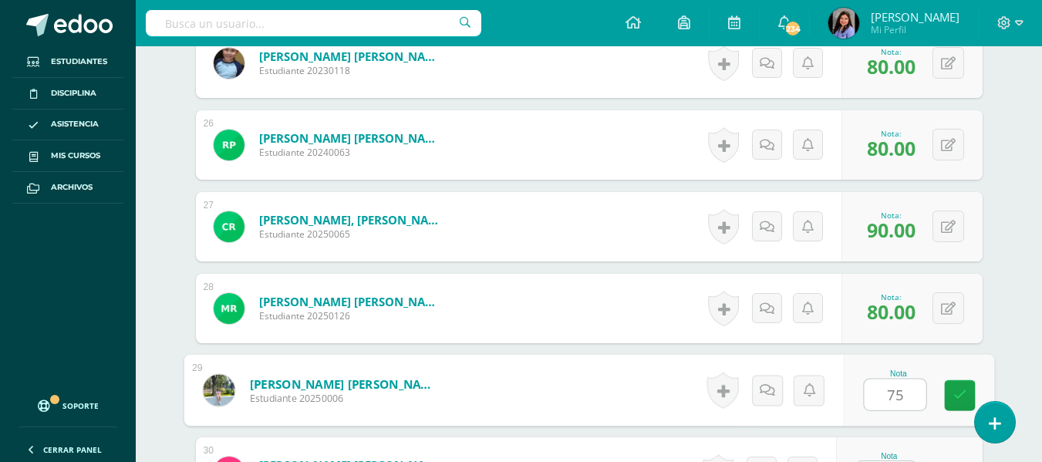
type input "75"
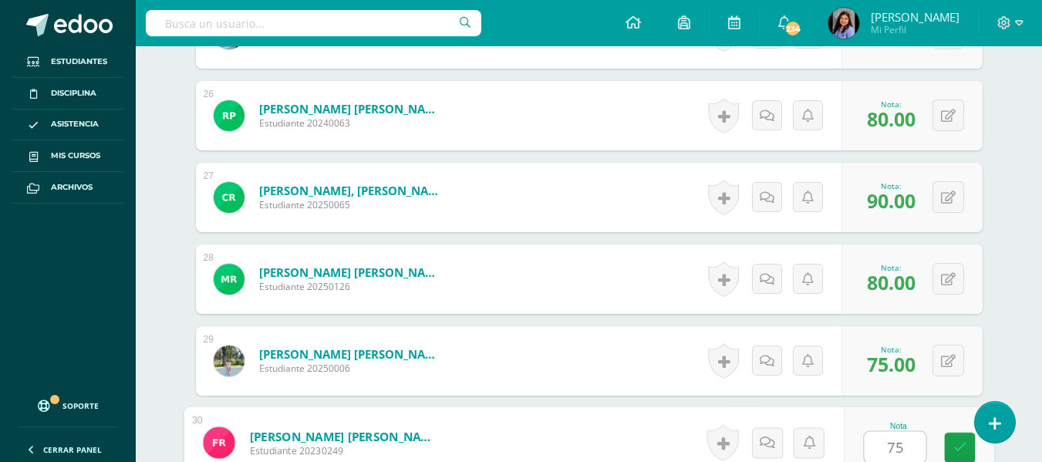
type input "75"
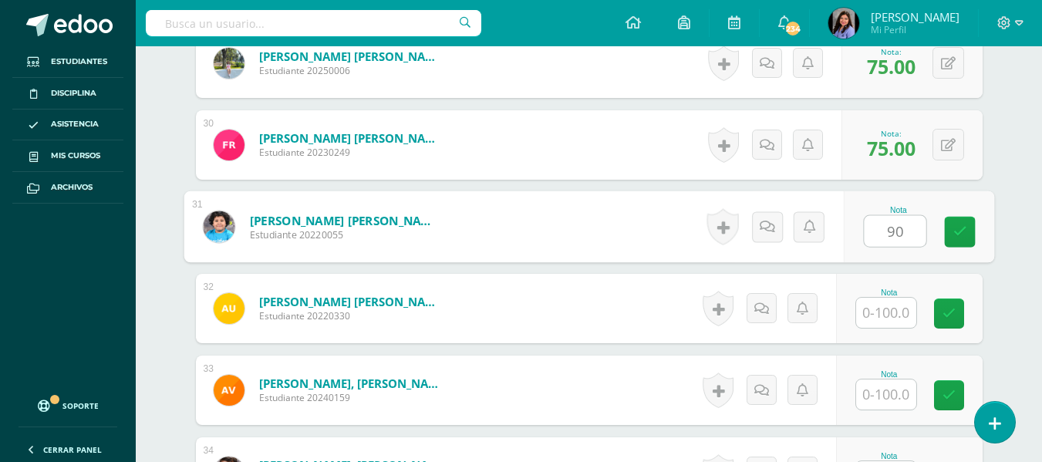
type input "90"
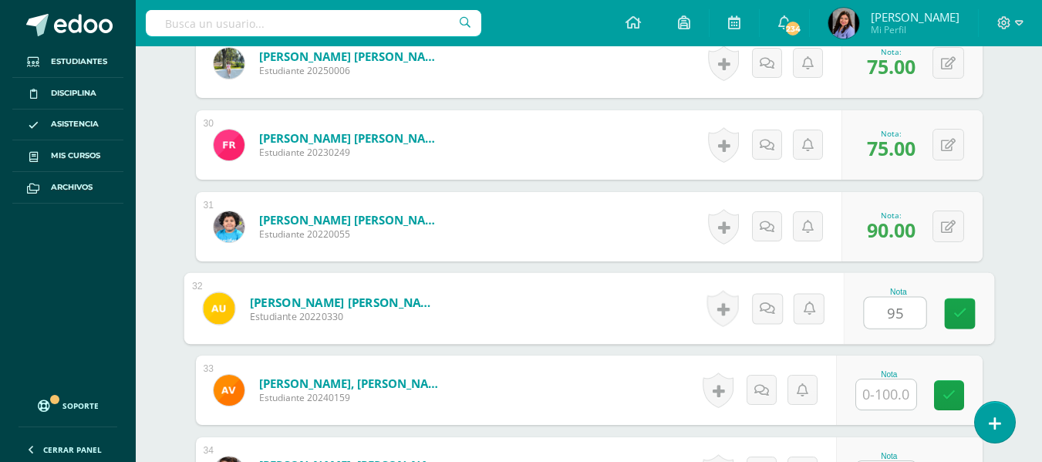
type input "95"
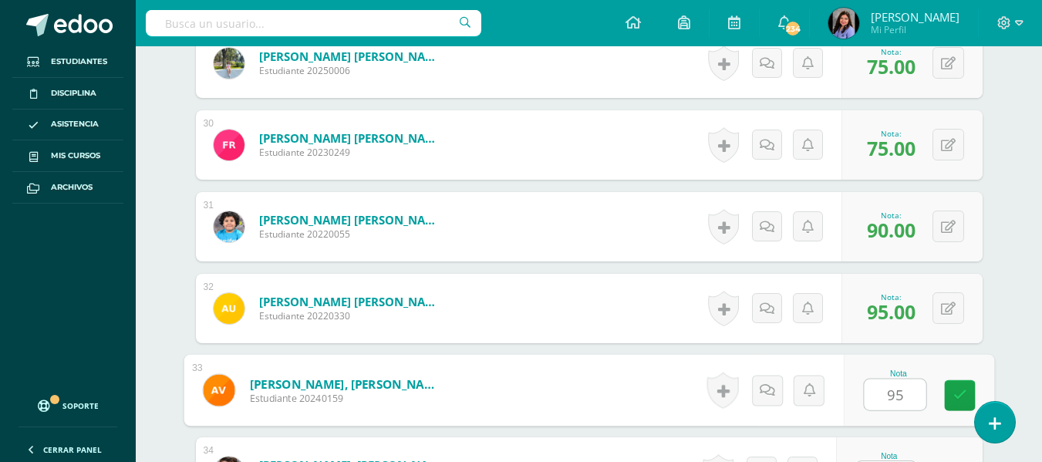
type input "95"
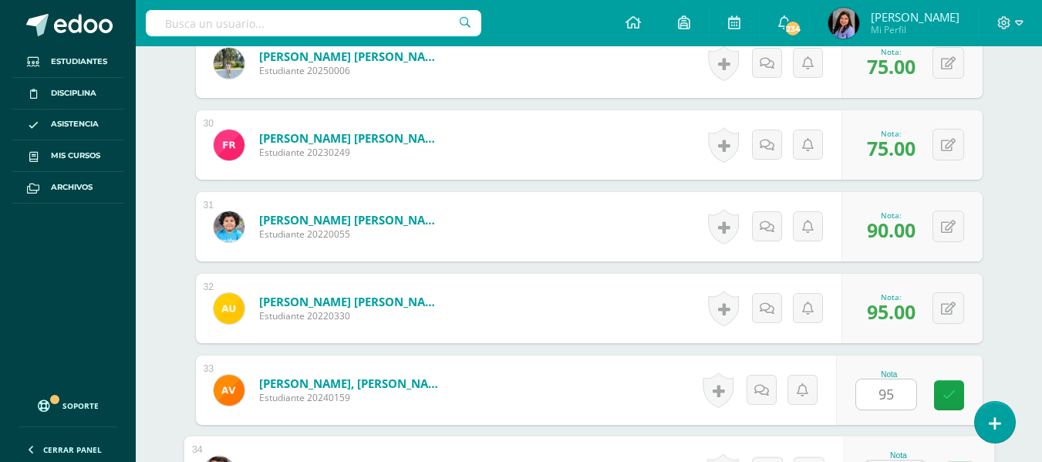
scroll to position [2825, 0]
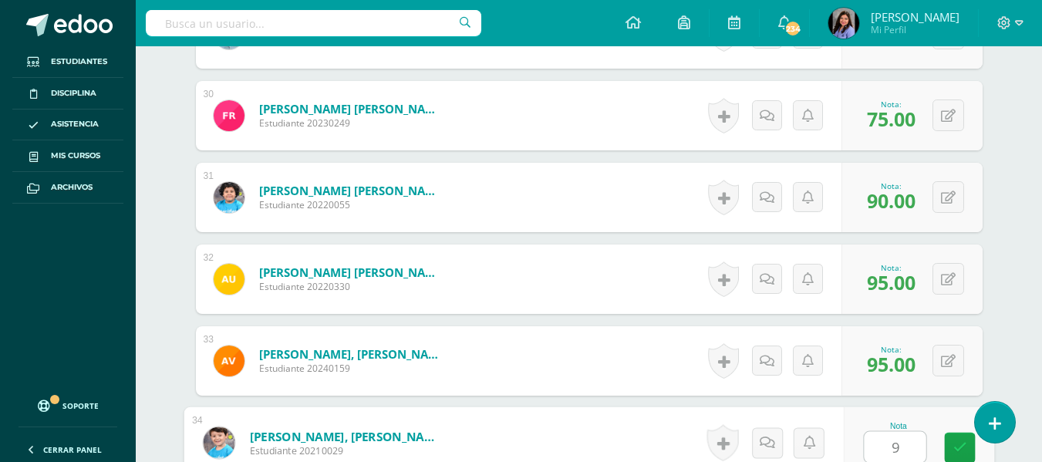
type input "95"
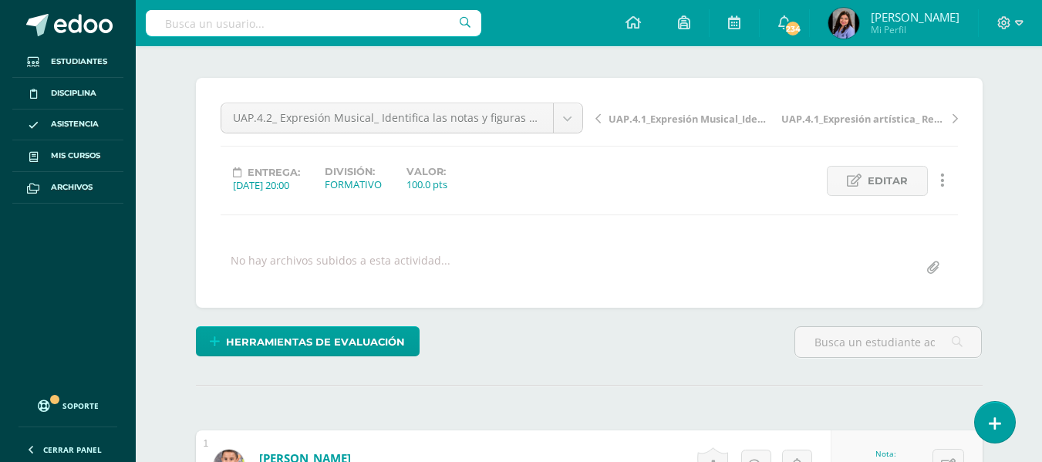
scroll to position [0, 0]
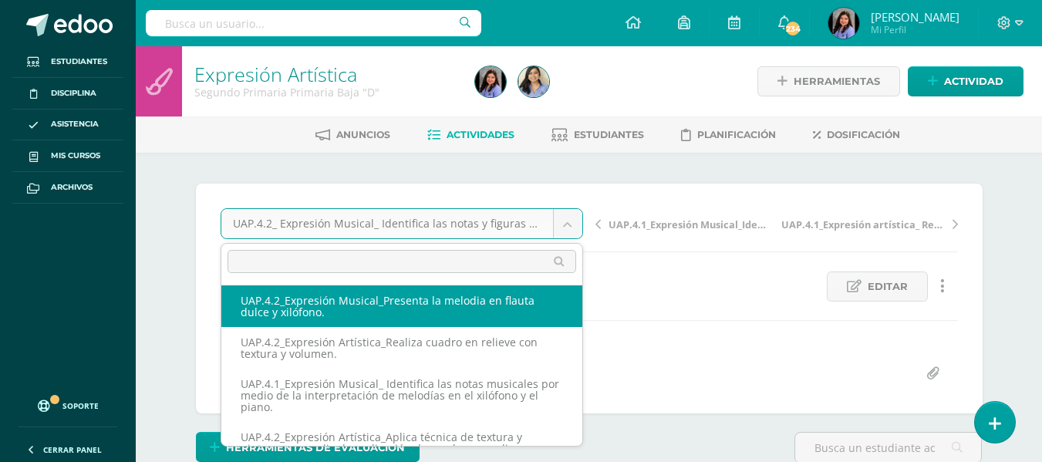
select select "/dashboard/teacher/grade-activity/227660/"
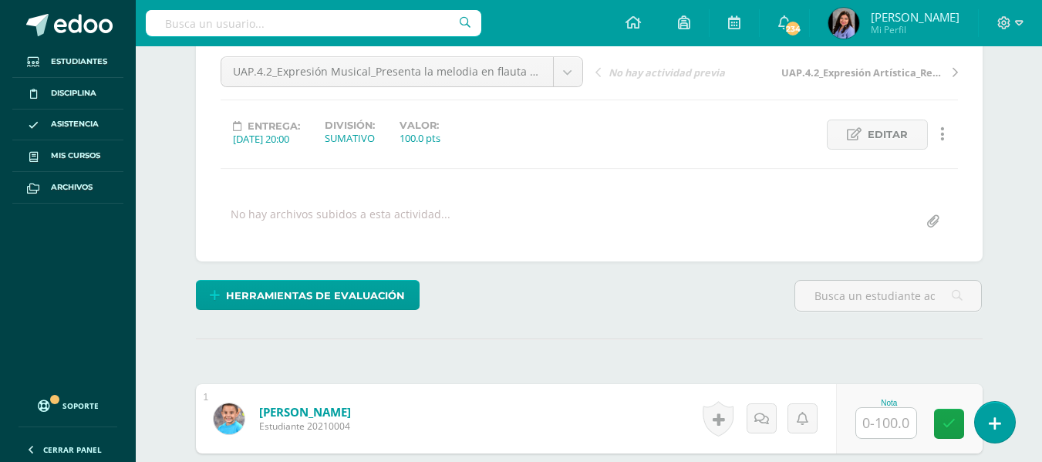
scroll to position [309, 0]
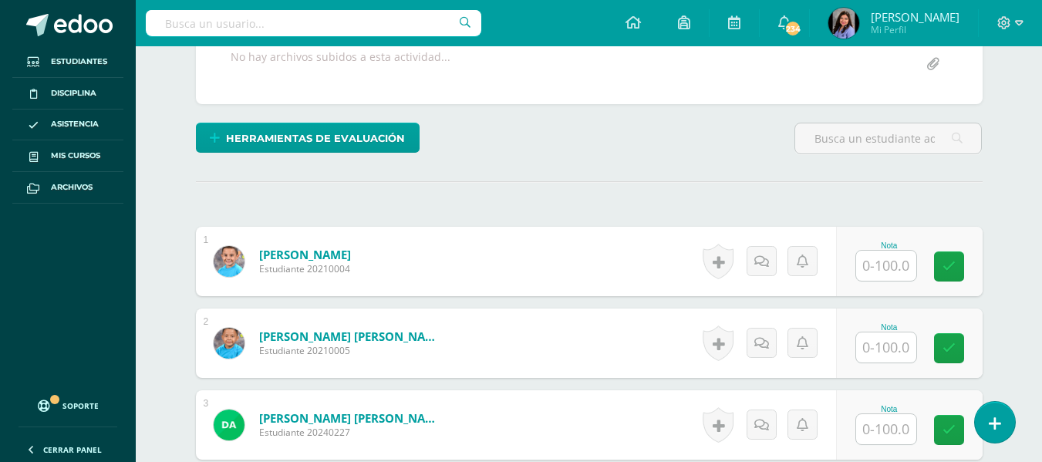
click at [909, 268] on input "text" at bounding box center [886, 266] width 60 height 30
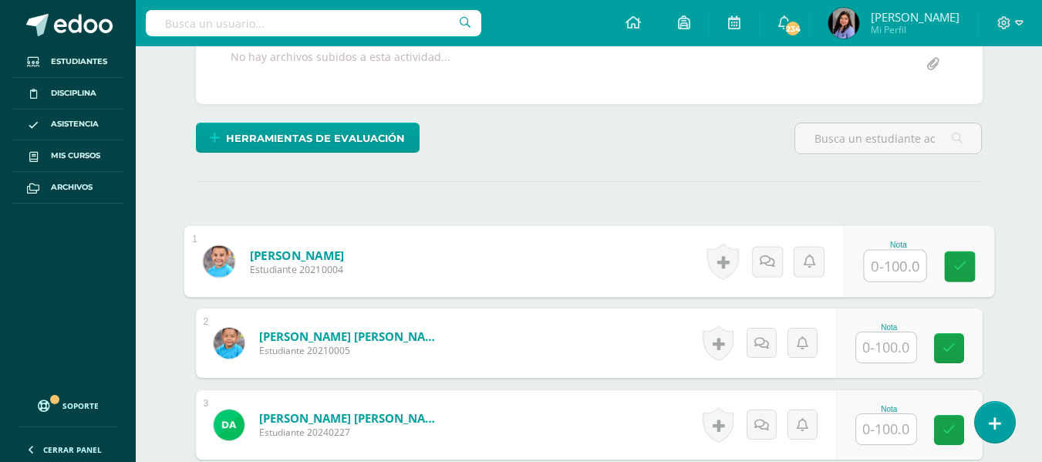
scroll to position [310, 0]
type input "90"
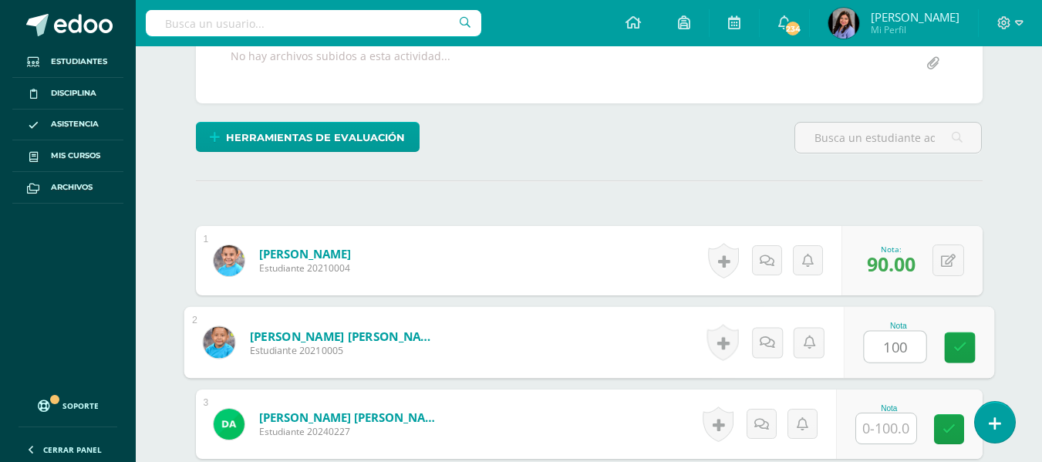
type input "100"
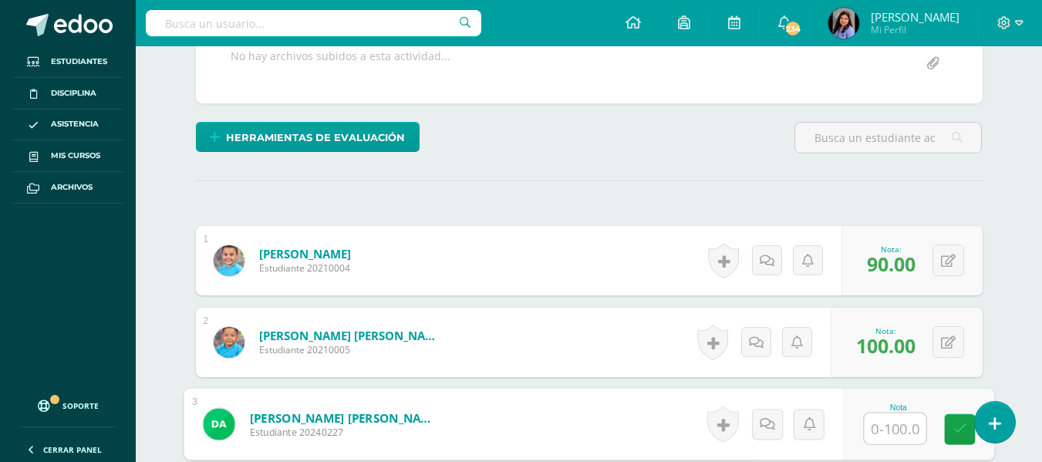
scroll to position [311, 0]
type input "80"
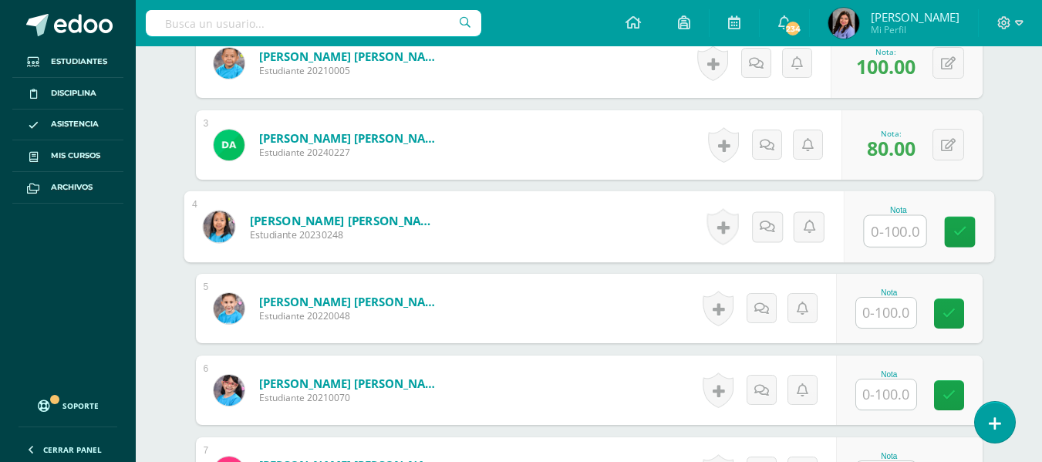
scroll to position [590, 0]
type input "60"
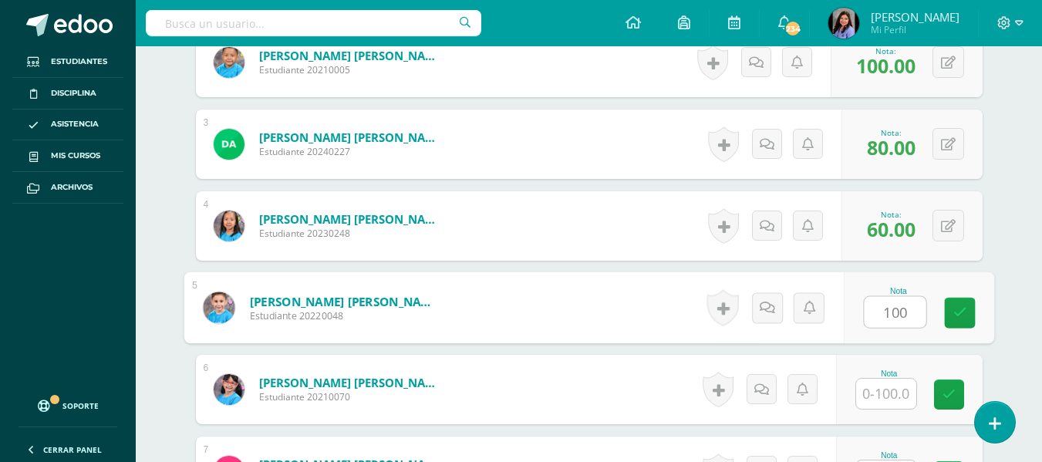
type input "100"
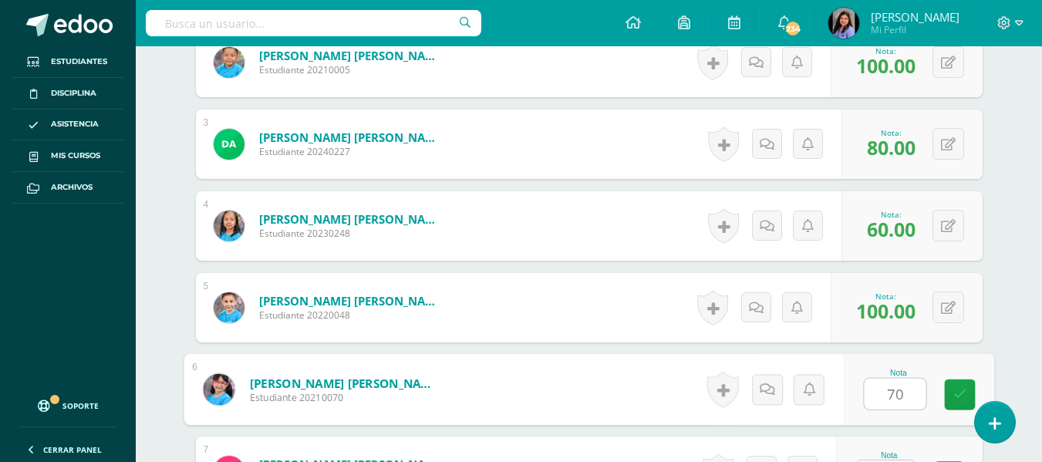
type input "70"
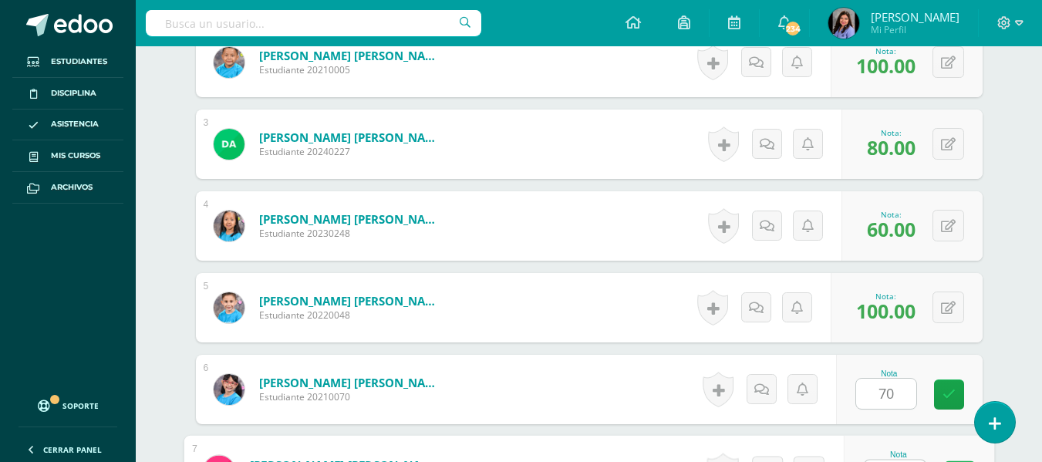
scroll to position [618, 0]
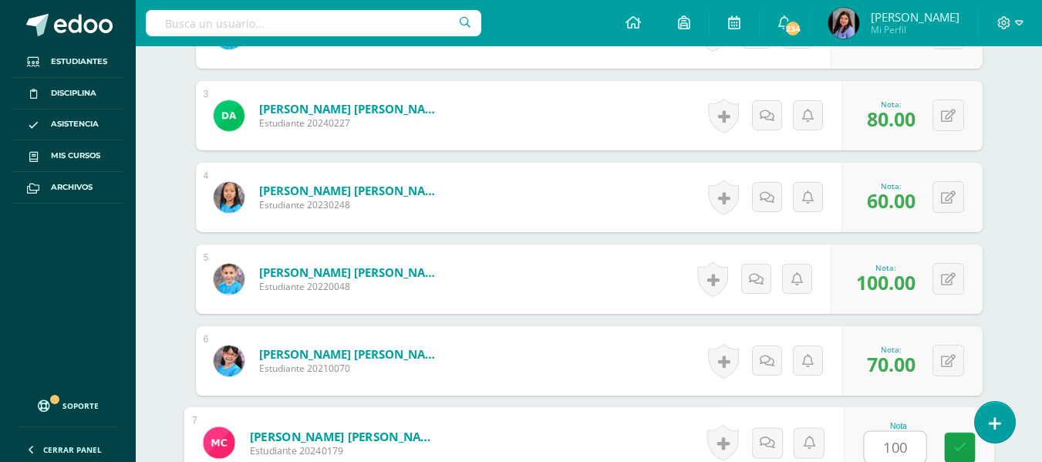
type input "100"
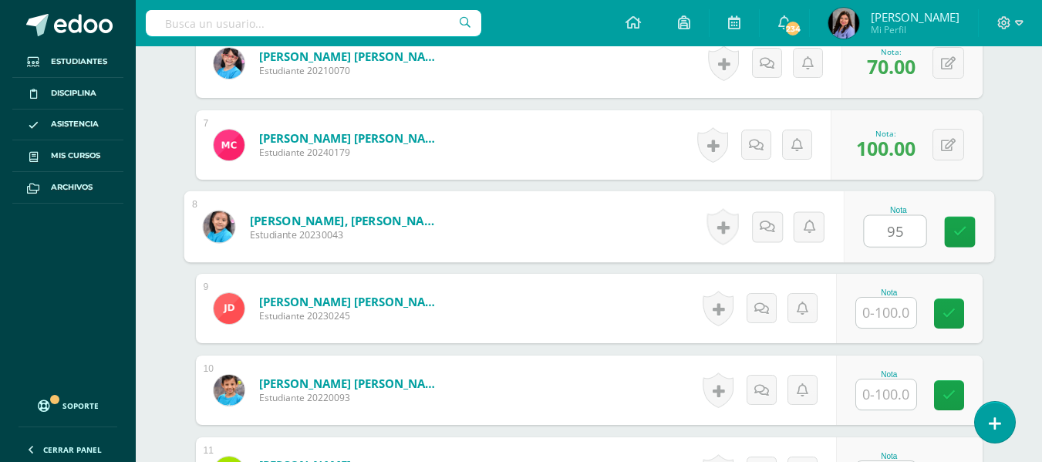
type input "95"
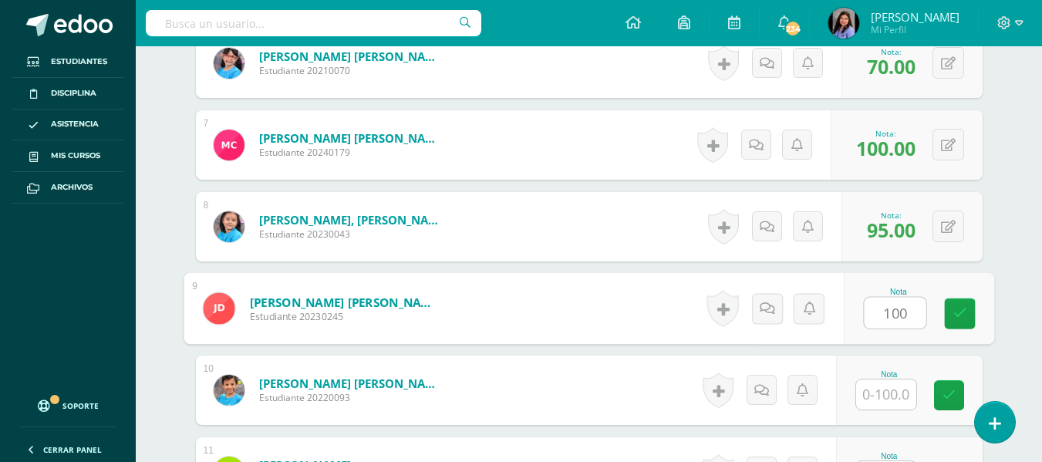
type input "100"
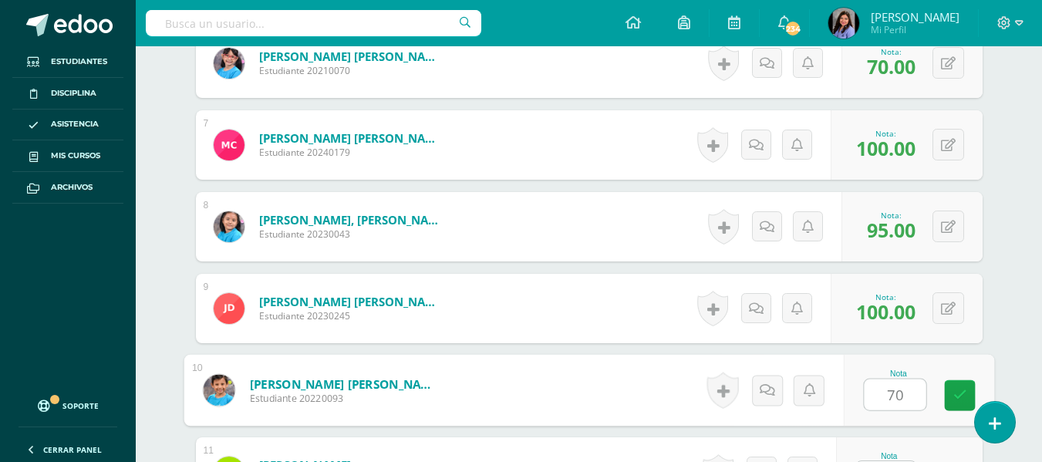
type input "70"
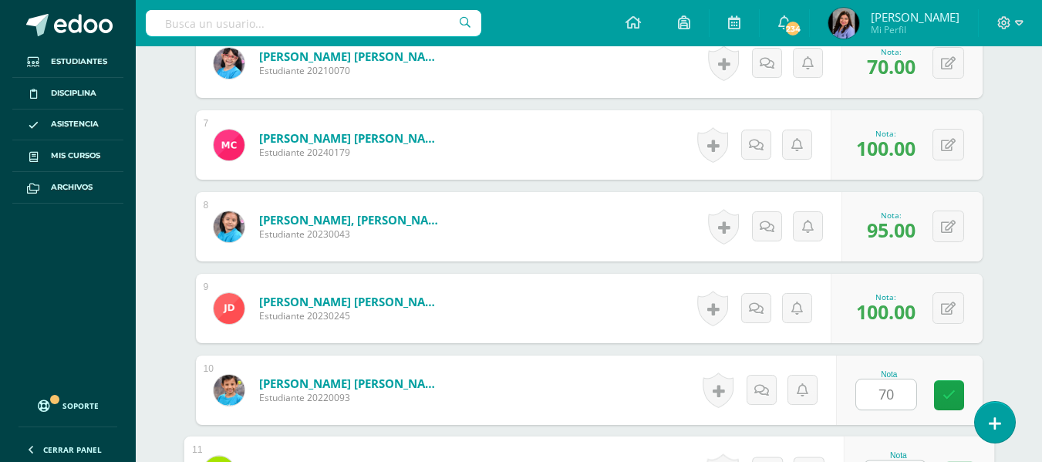
scroll to position [945, 0]
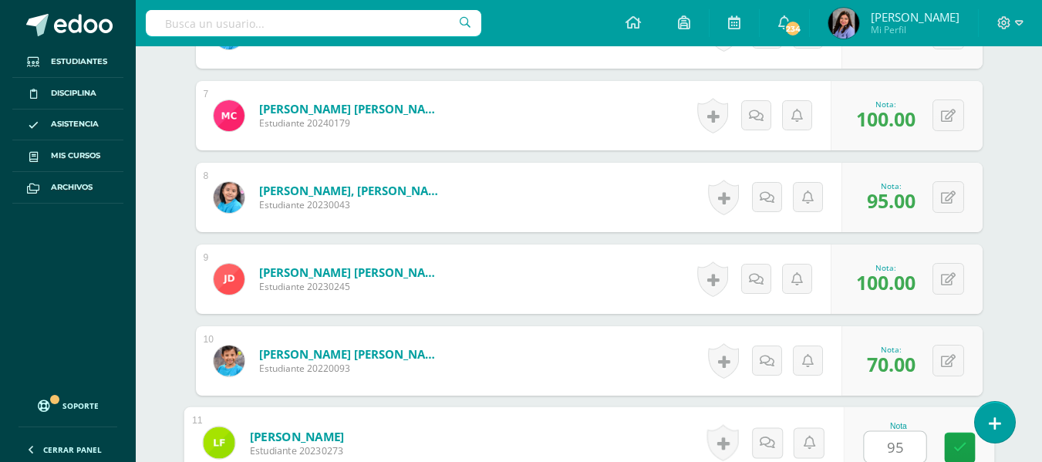
type input "95"
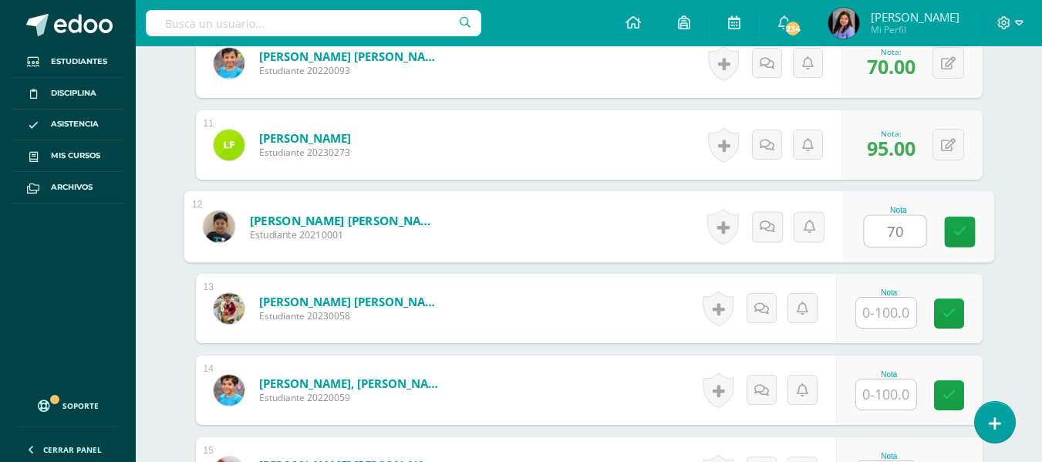
type input "70"
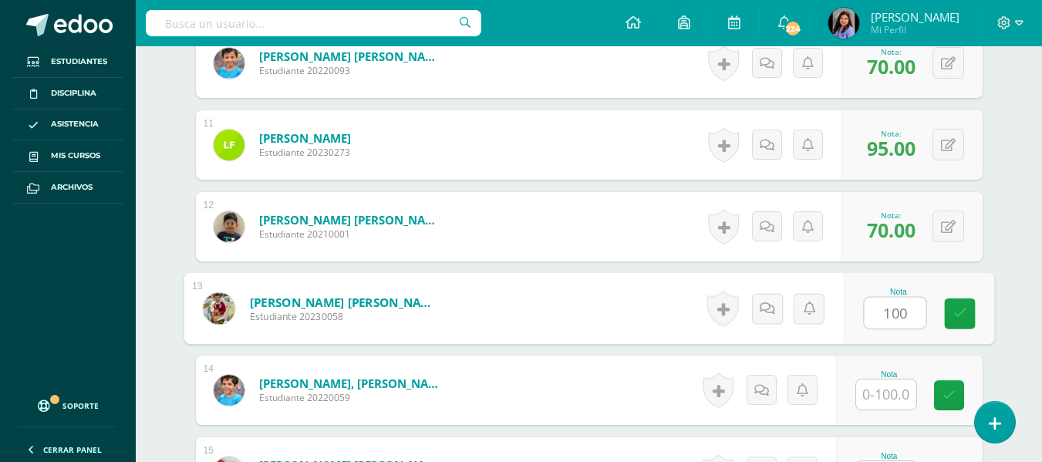
type input "100"
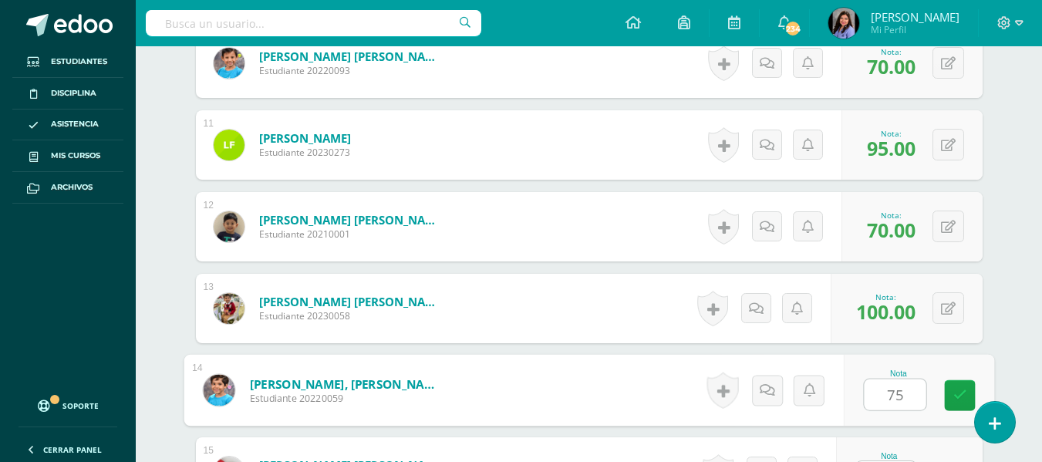
type input "75"
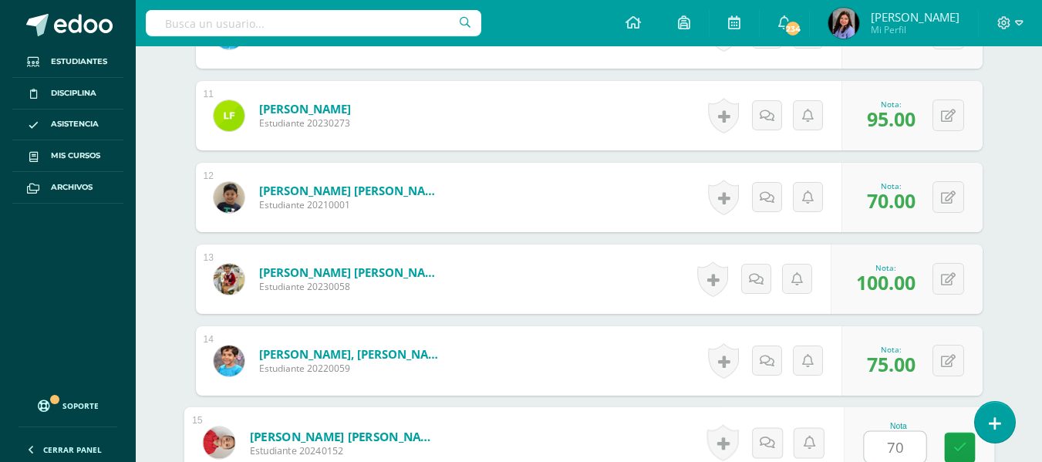
type input "70"
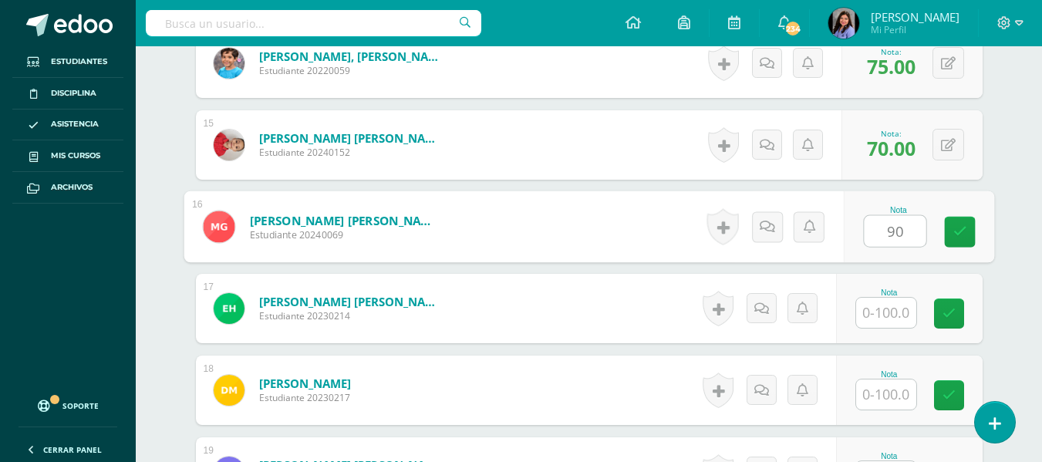
type input "90"
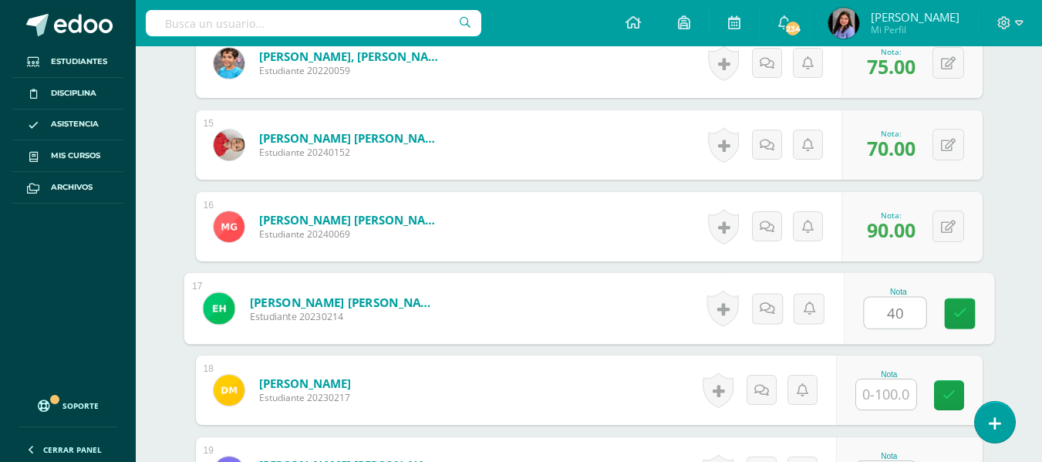
type input "40"
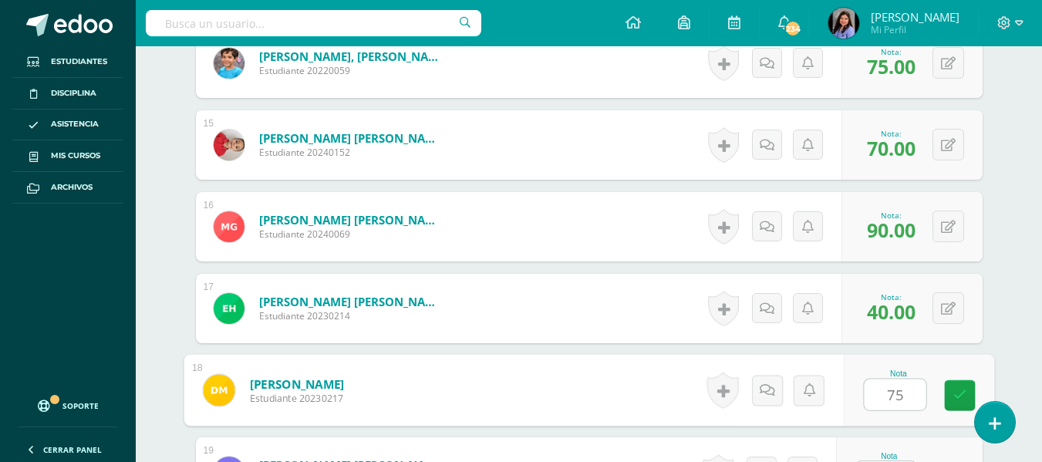
type input "75"
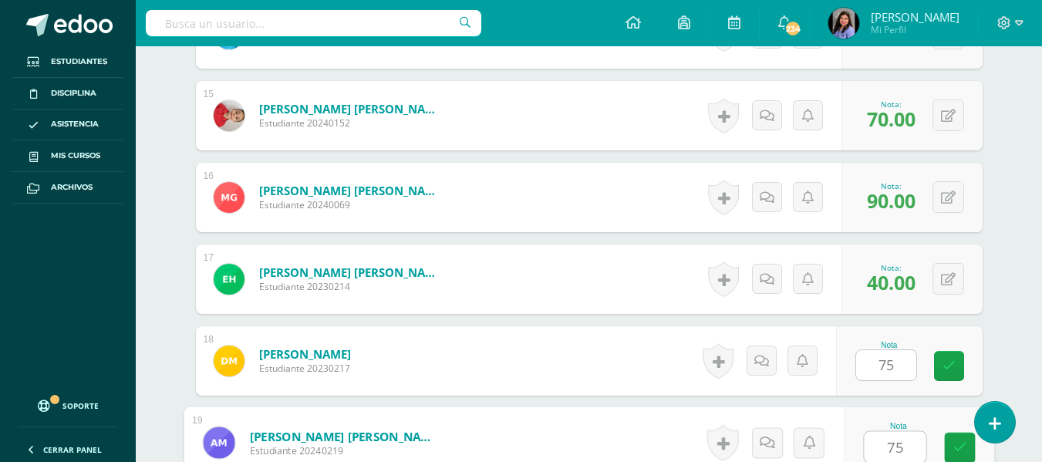
type input "75"
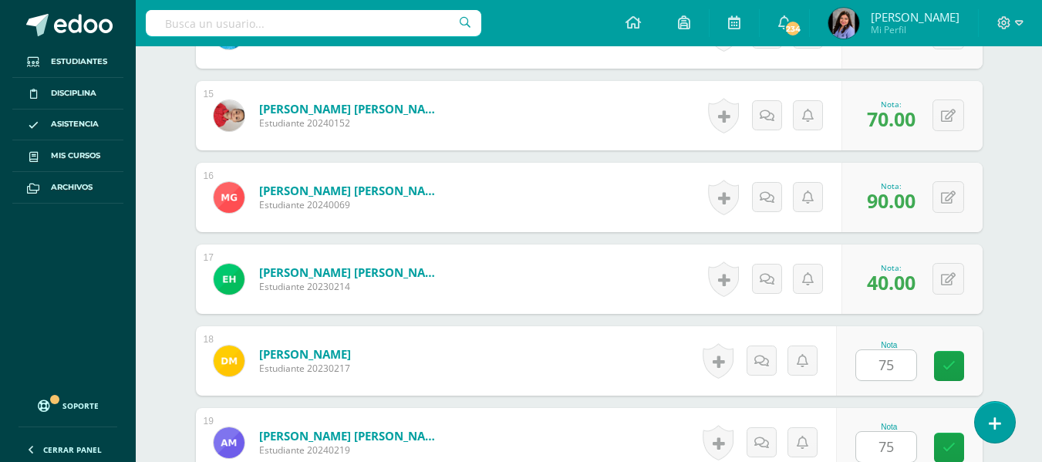
scroll to position [1897, 0]
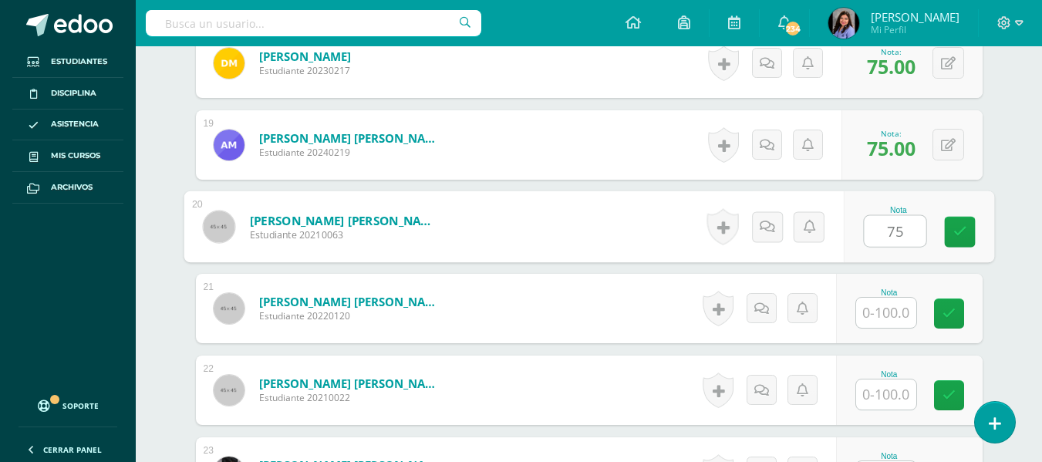
type input "75"
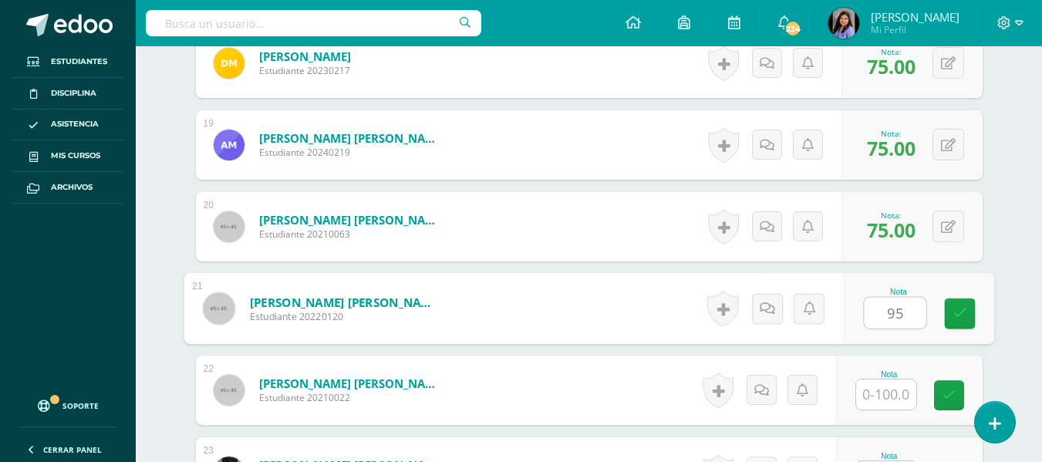
type input "95"
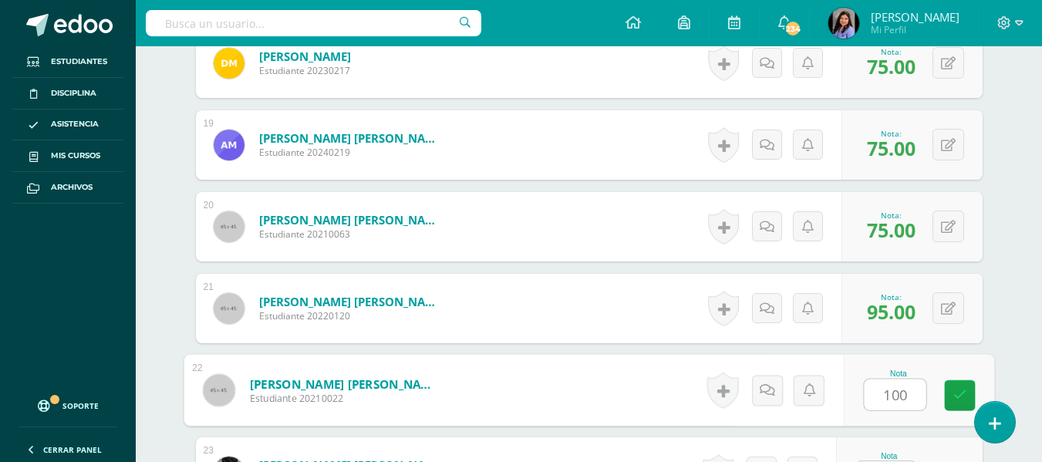
type input "100"
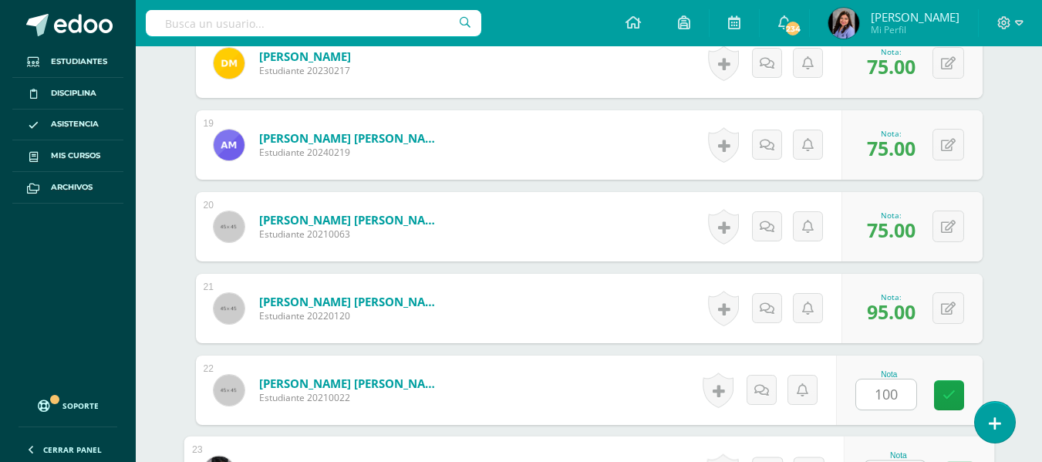
scroll to position [1926, 0]
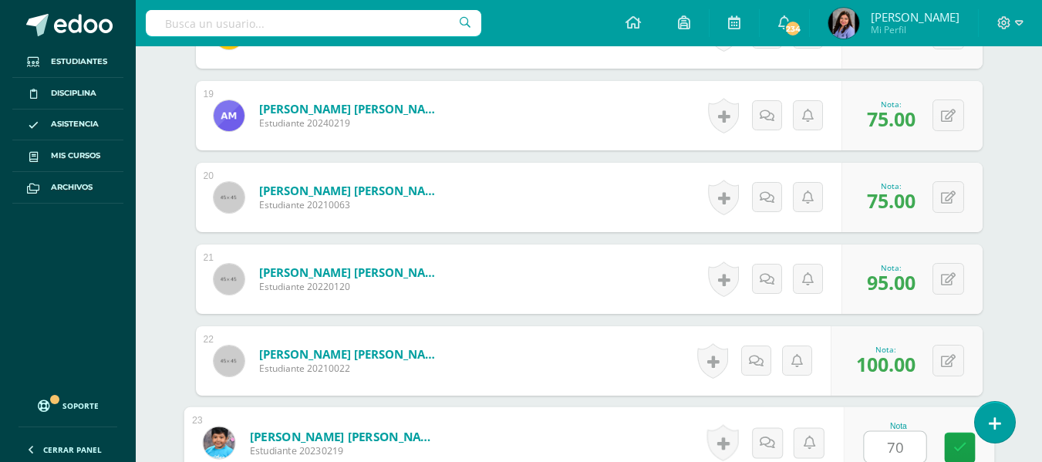
type input "70"
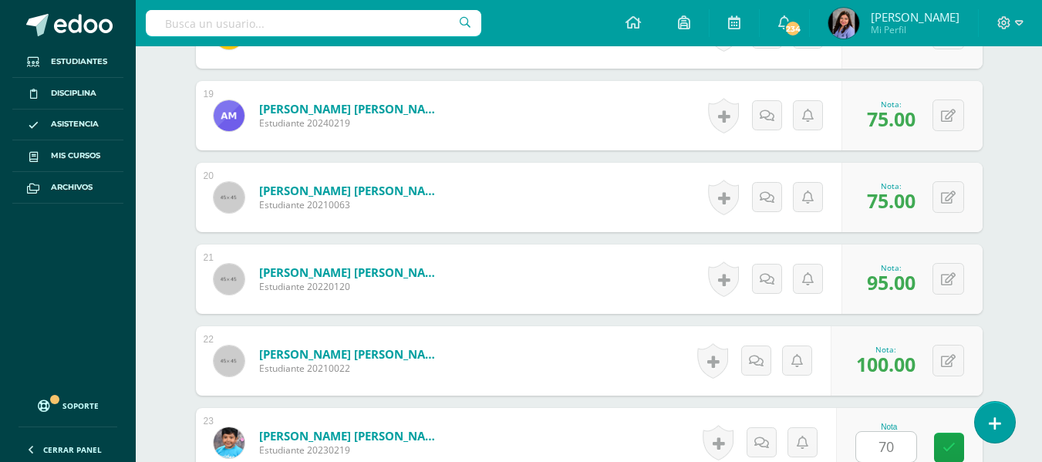
scroll to position [2224, 0]
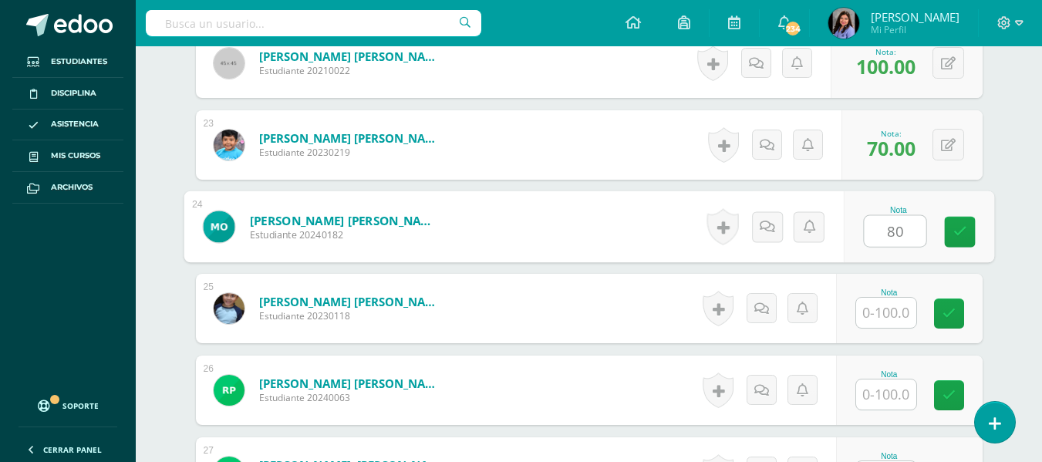
type input "80"
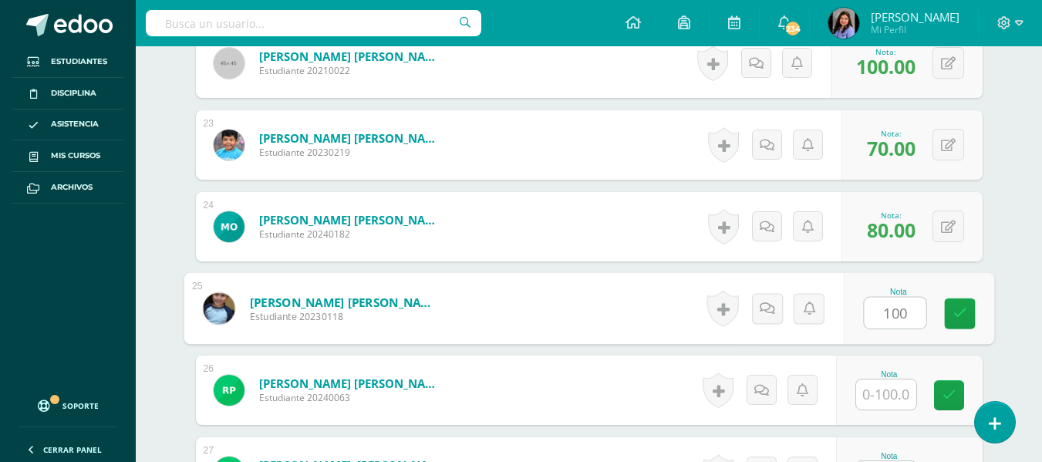
type input "100"
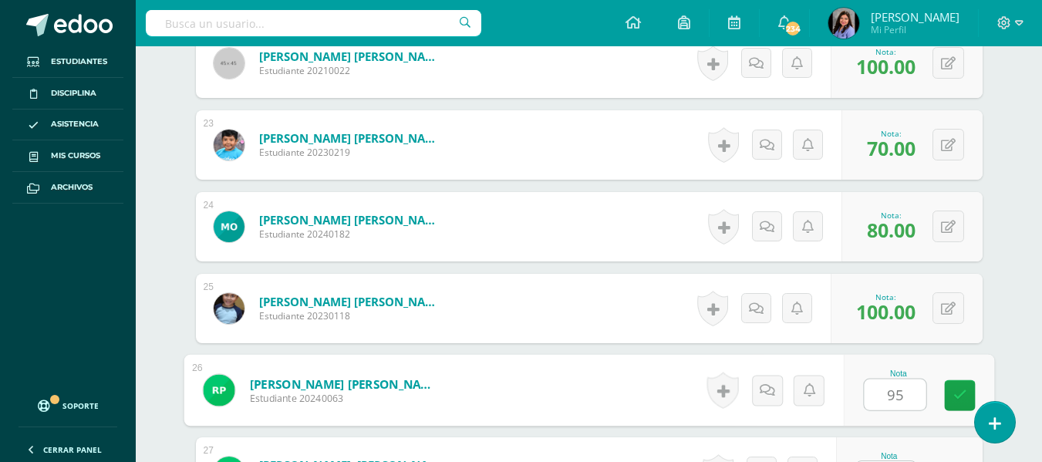
type input "95"
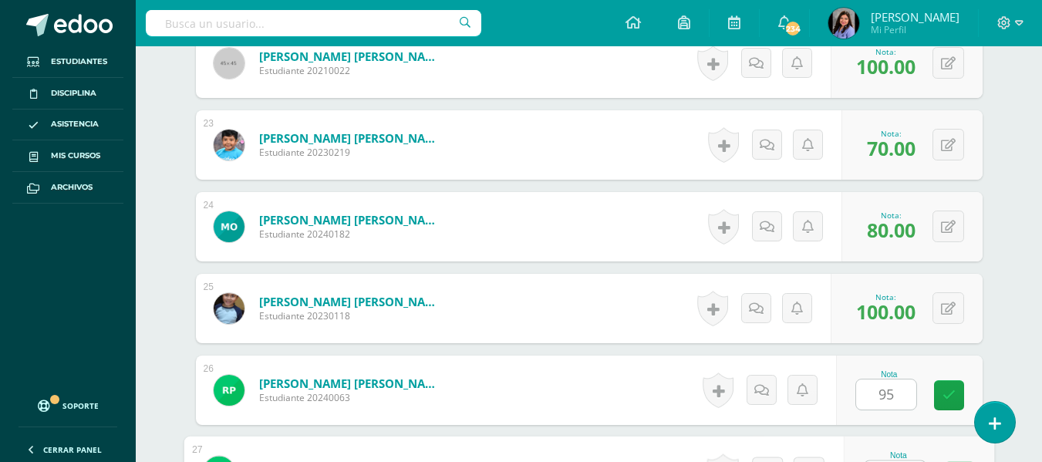
scroll to position [2253, 0]
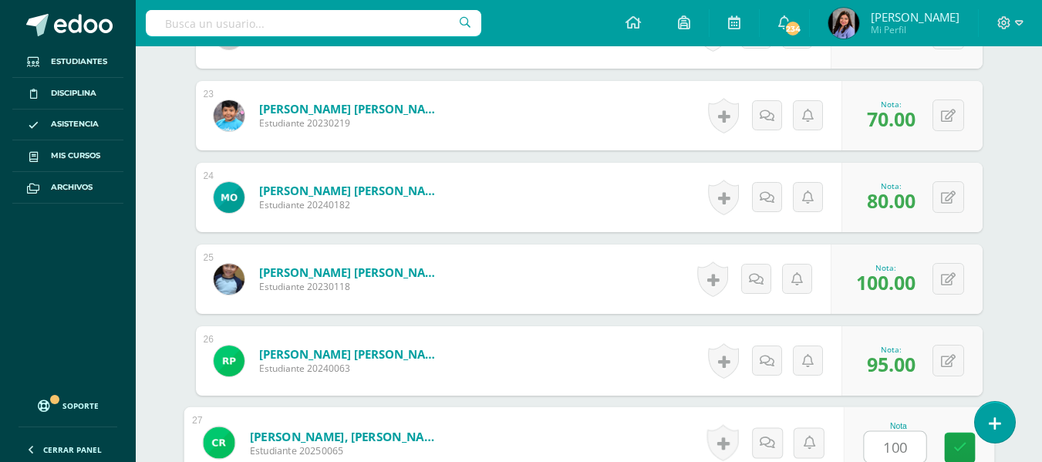
type input "100"
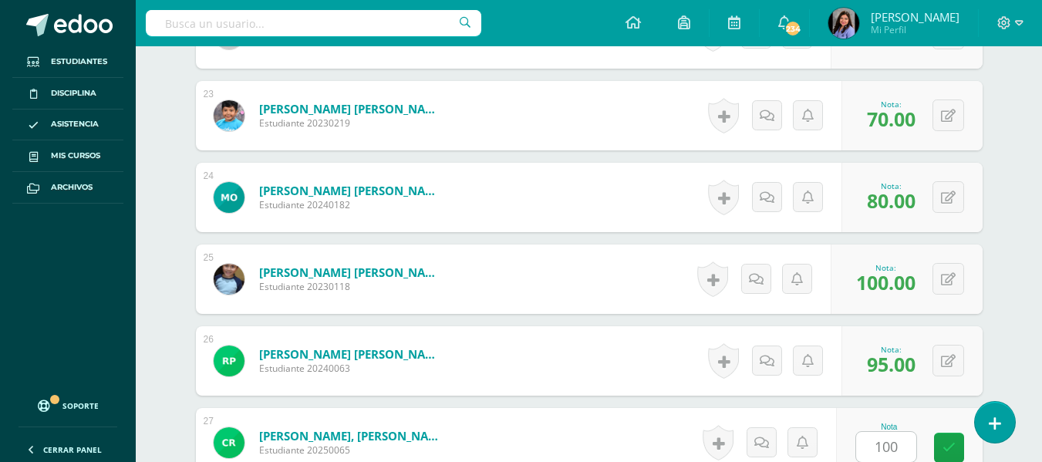
scroll to position [2551, 0]
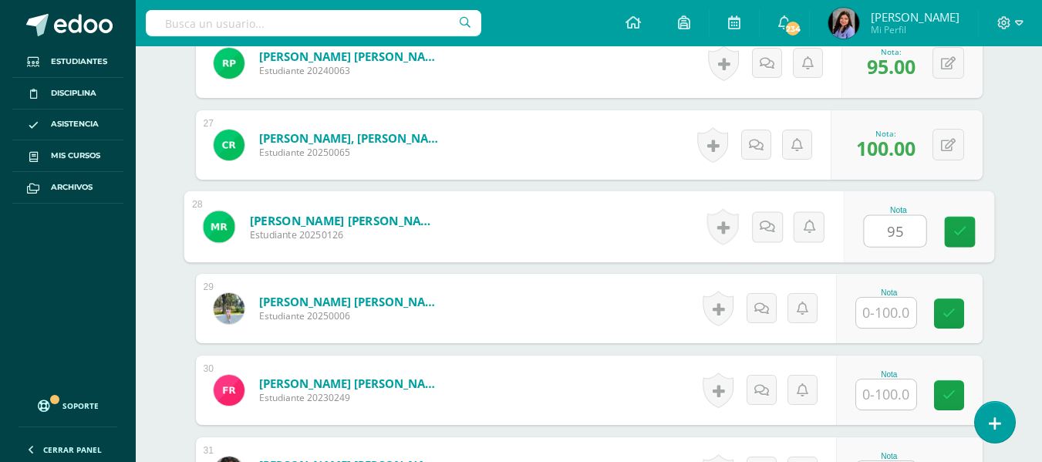
type input "95"
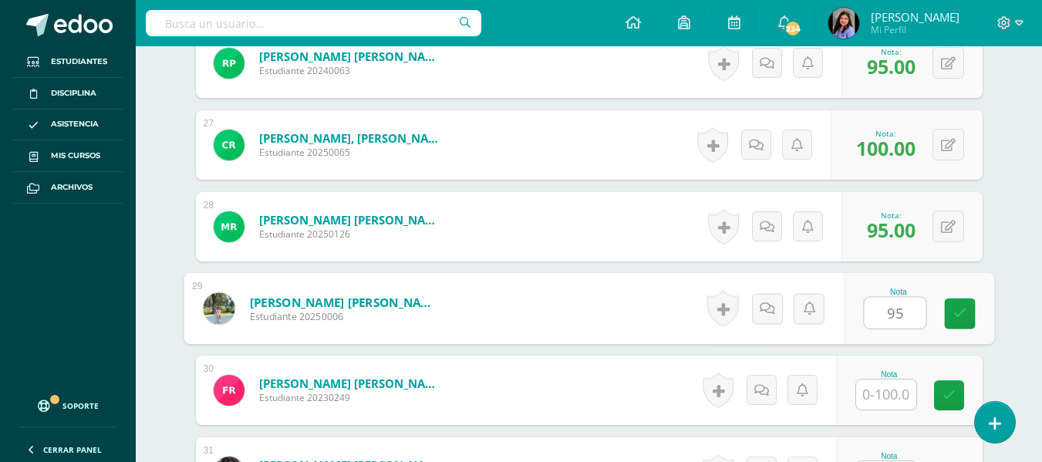
type input "95"
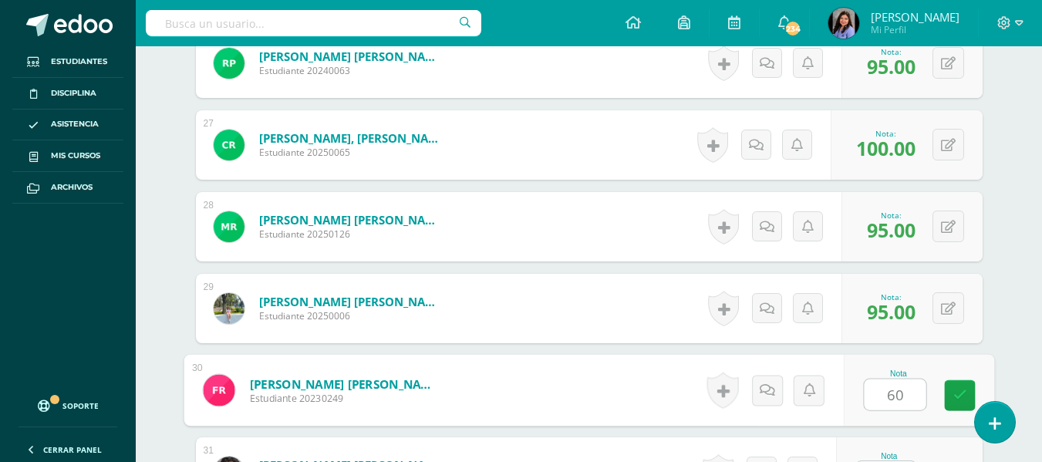
type input "60"
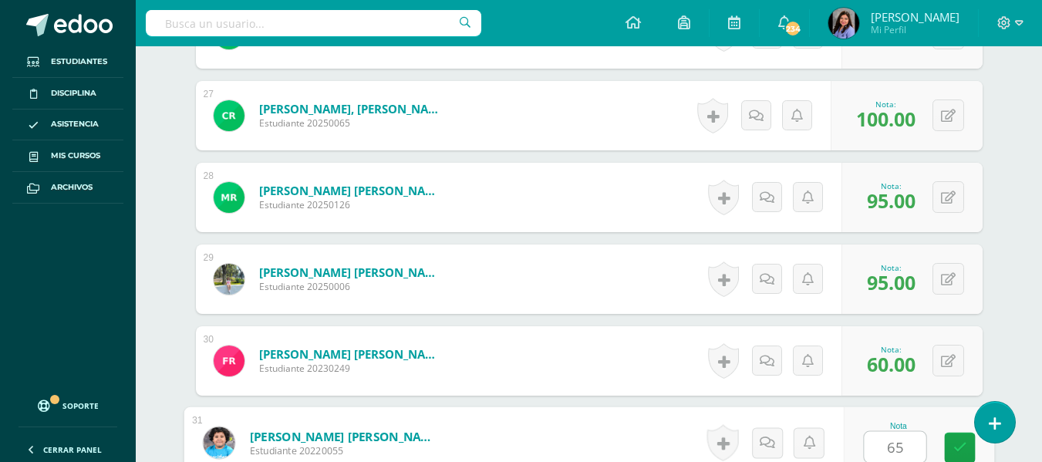
type input "65"
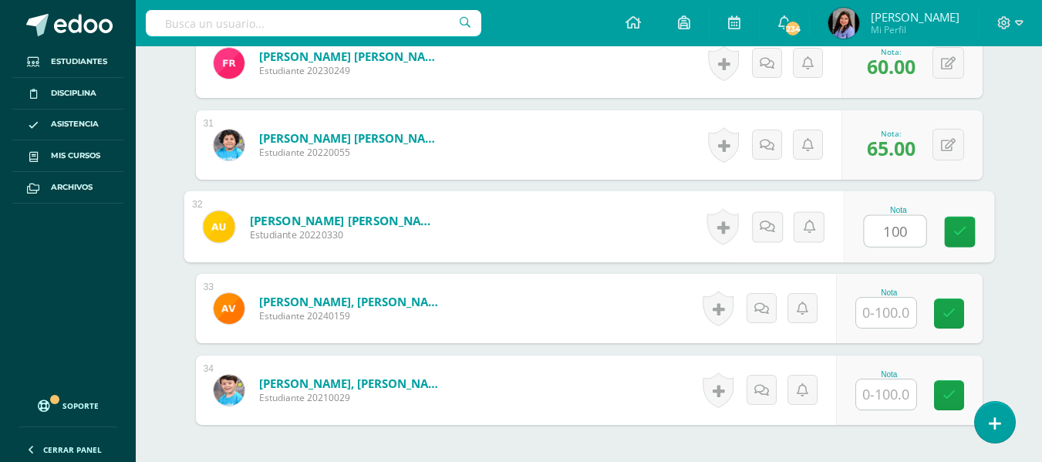
type input "100"
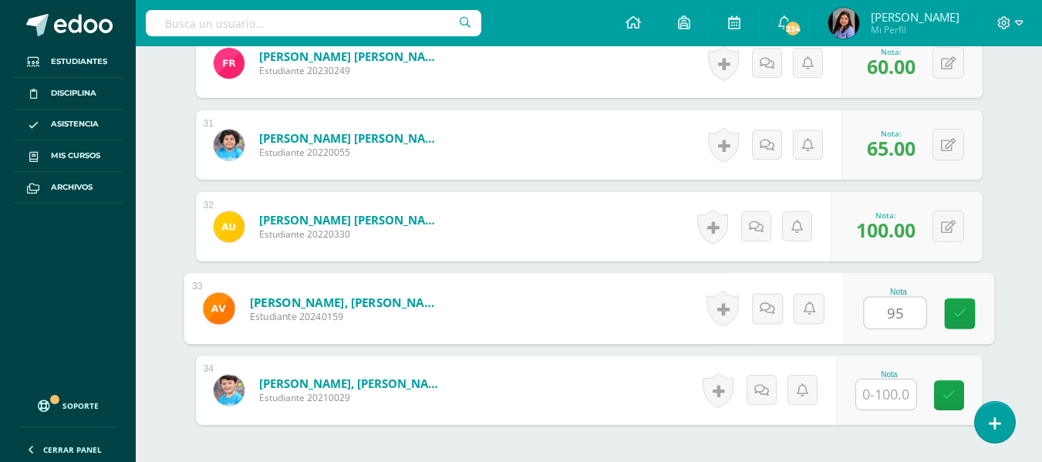
type input "95"
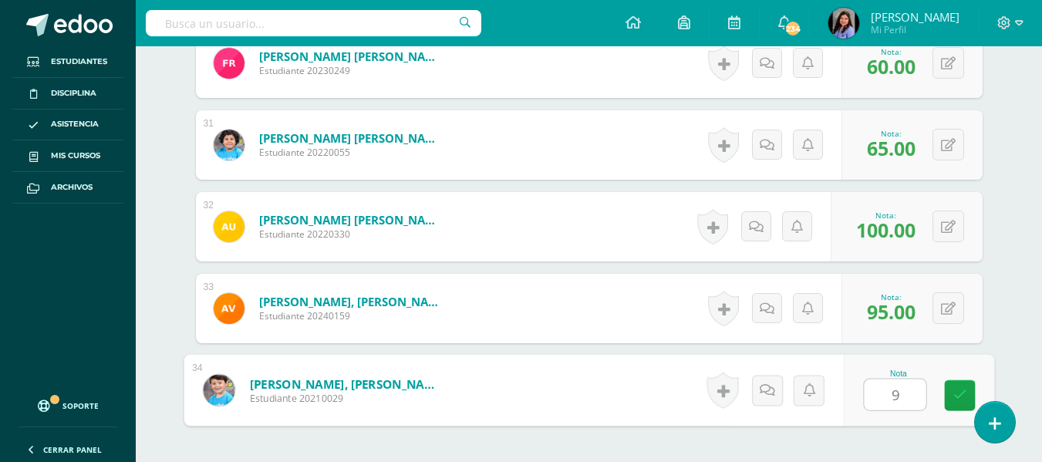
type input "95"
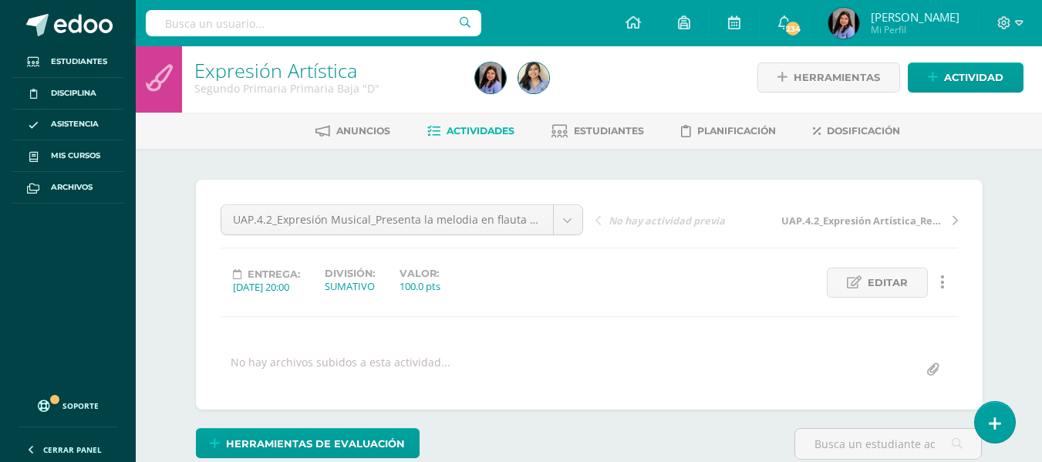
scroll to position [0, 0]
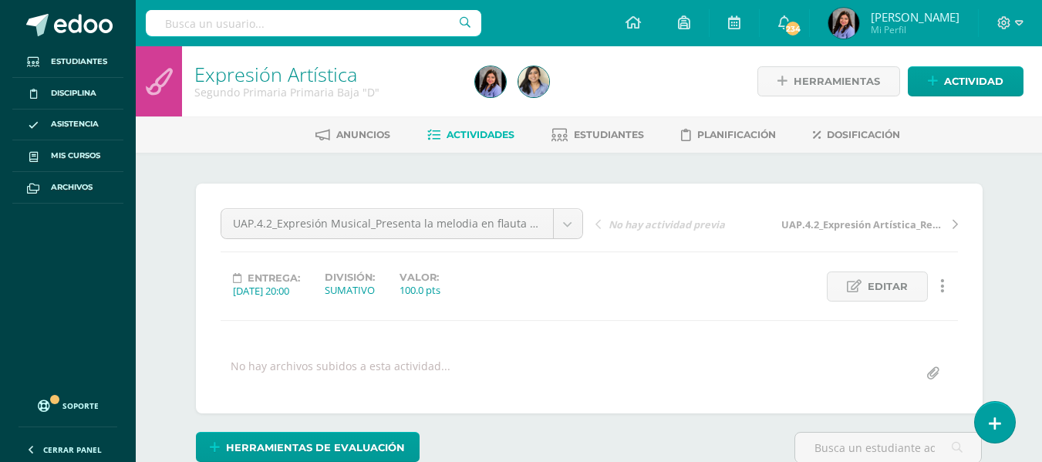
click at [330, 72] on link "Expresión Artística" at bounding box center [275, 74] width 163 height 26
